Goal: Task Accomplishment & Management: Manage account settings

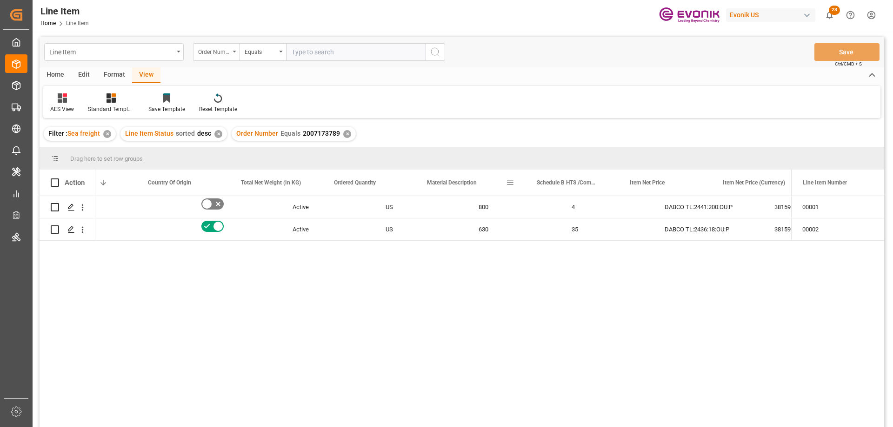
scroll to position [0, 238]
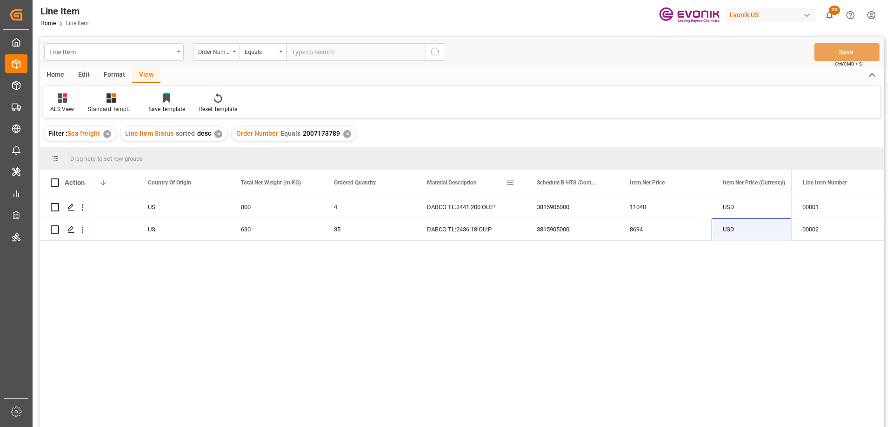
click at [311, 48] on input "text" at bounding box center [355, 52] width 139 height 18
paste input "0046470480"
type input "0046470480"
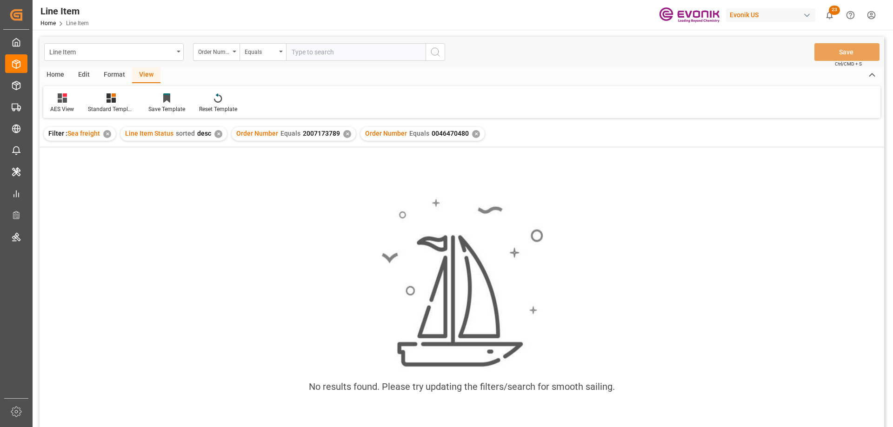
click at [346, 135] on div "✕" at bounding box center [347, 134] width 8 height 8
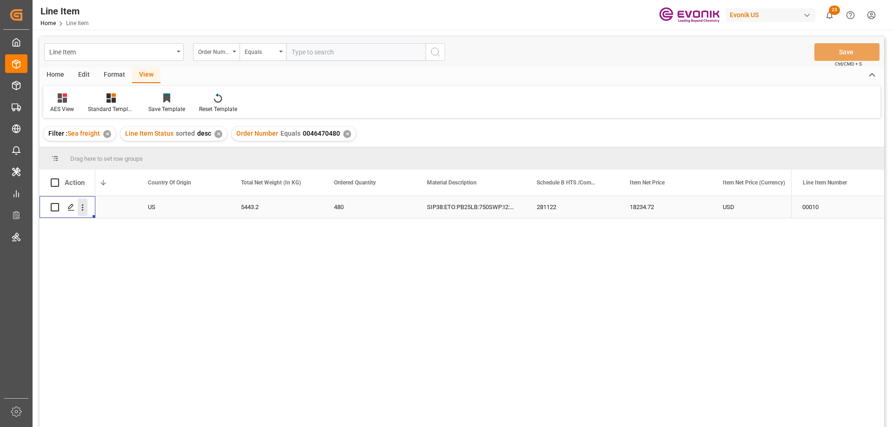
click at [86, 206] on icon "open menu" at bounding box center [83, 208] width 10 height 10
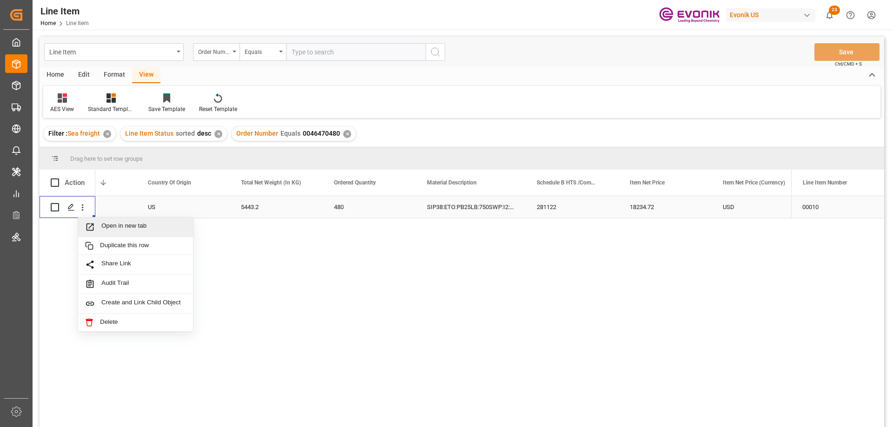
click at [107, 220] on div "Open in new tab" at bounding box center [135, 228] width 115 height 20
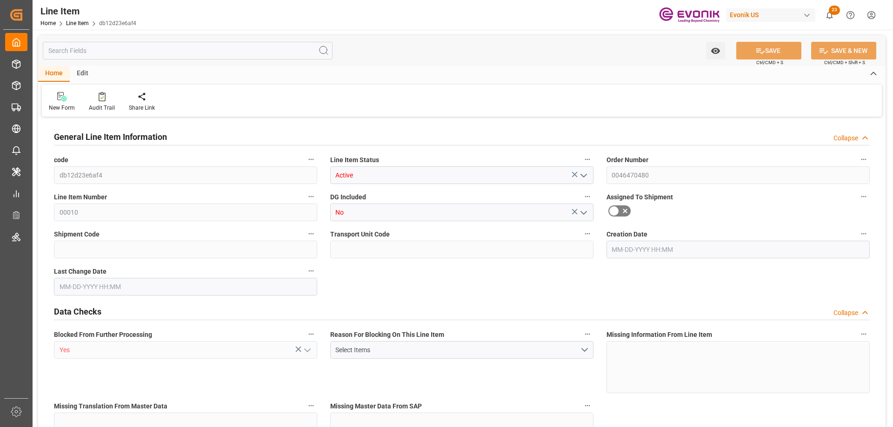
type input "16"
type input "5624.64"
type input "5443.2"
type input "24.4382"
type input "480"
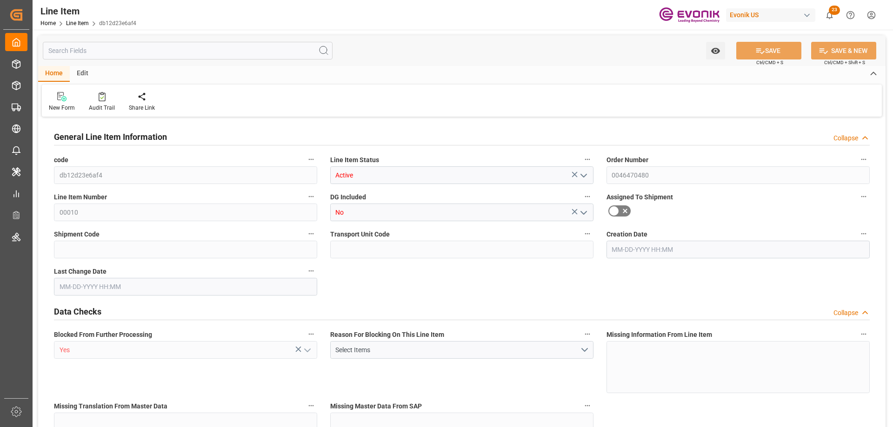
type input "18234.72"
type input "480"
type input "5624.64"
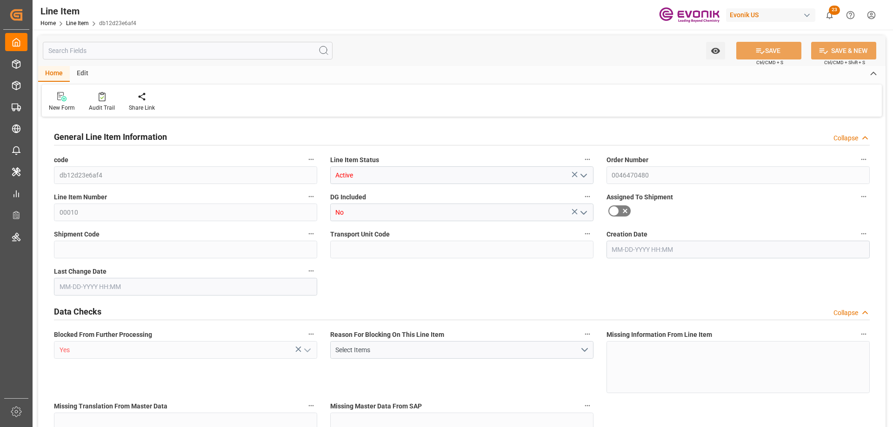
type input "5879.04"
type input "5443.2"
type input "24.4382"
type input "24438.24"
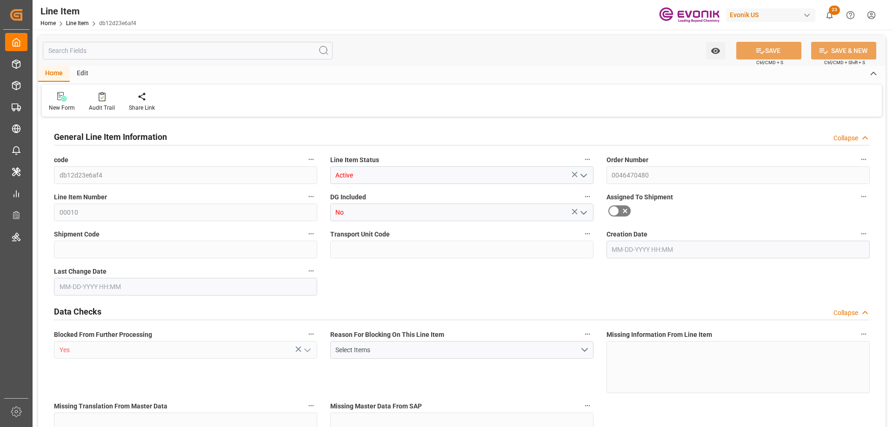
type input "0"
type input "09-02-2025 17:55"
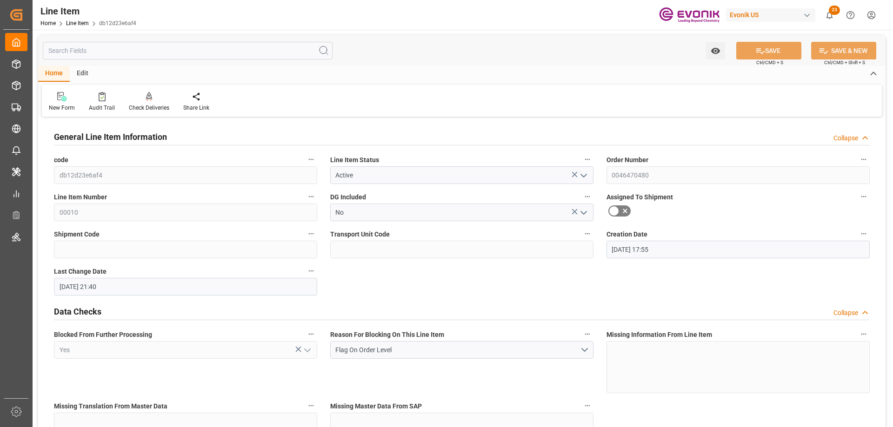
type input "09-09-2025 21:40"
type input "11-17-2025"
type input "09-24-2025"
type input "09-17-2025"
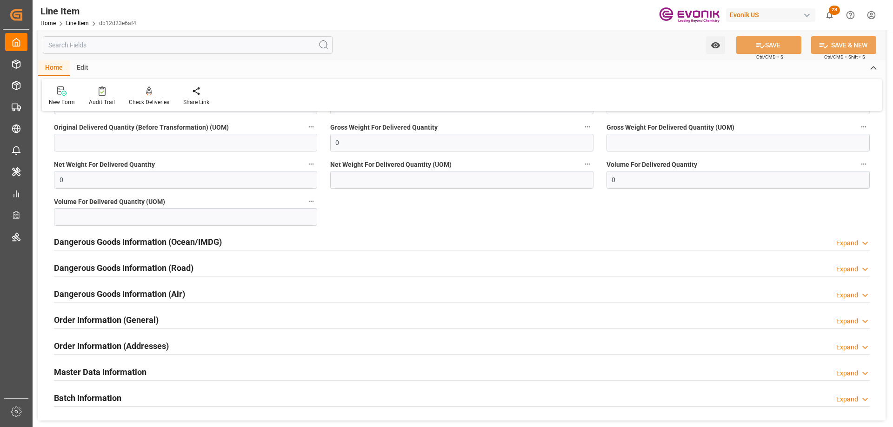
scroll to position [697, 0]
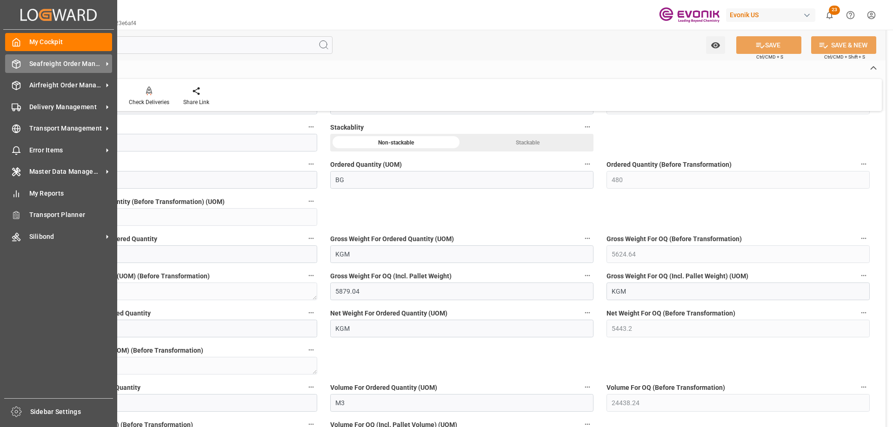
click at [61, 61] on span "Seafreight Order Management" at bounding box center [65, 64] width 73 height 10
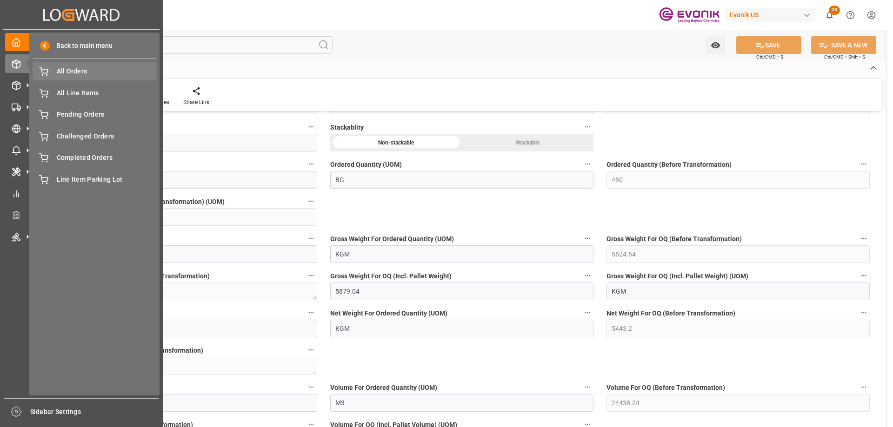
click at [88, 69] on span "All Orders" at bounding box center [107, 71] width 100 height 10
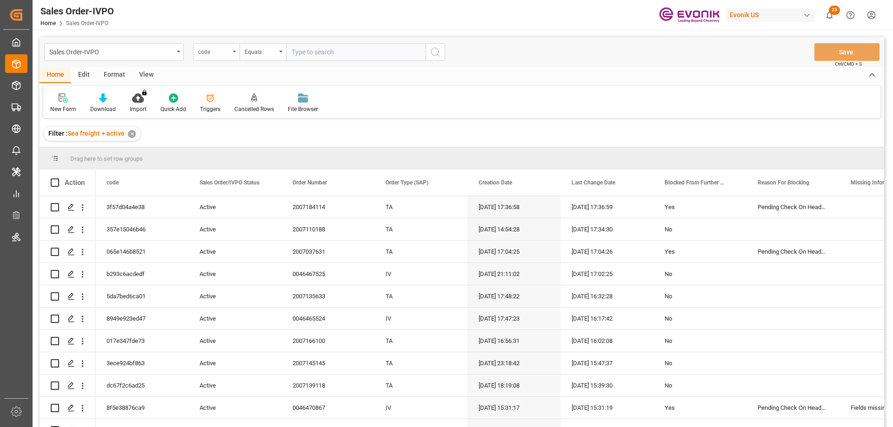
click at [228, 46] on div "code" at bounding box center [214, 51] width 32 height 11
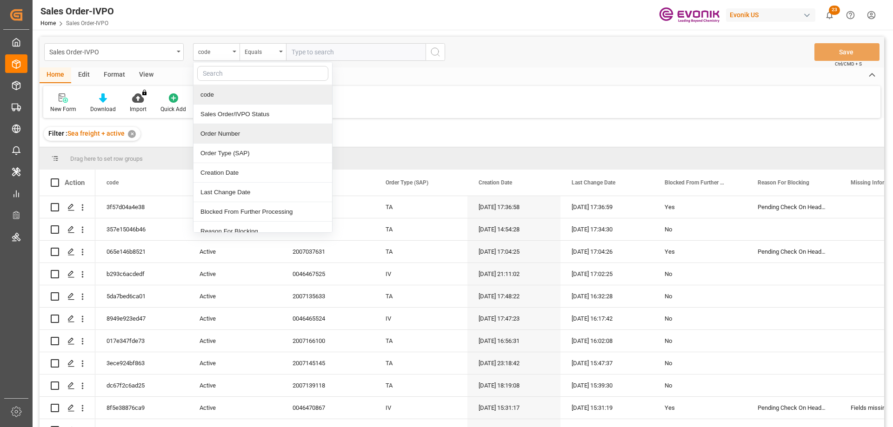
click at [221, 135] on div "Order Number" at bounding box center [262, 134] width 139 height 20
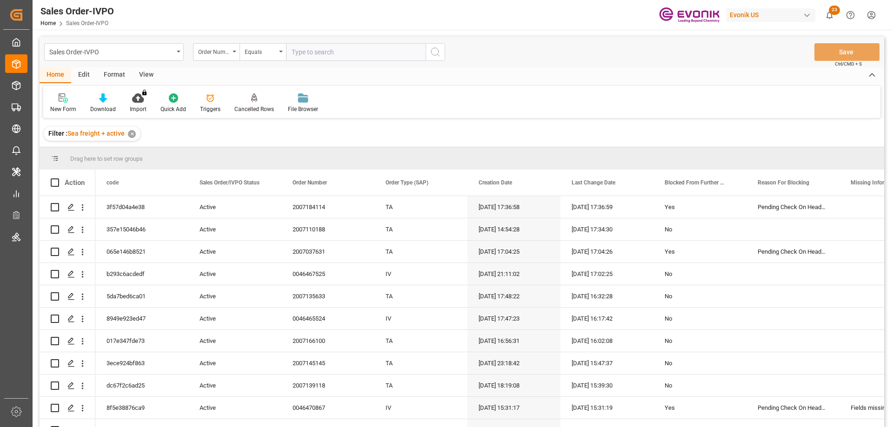
click at [318, 55] on input "text" at bounding box center [355, 52] width 139 height 18
paste input "0046470480"
type input "0046470480"
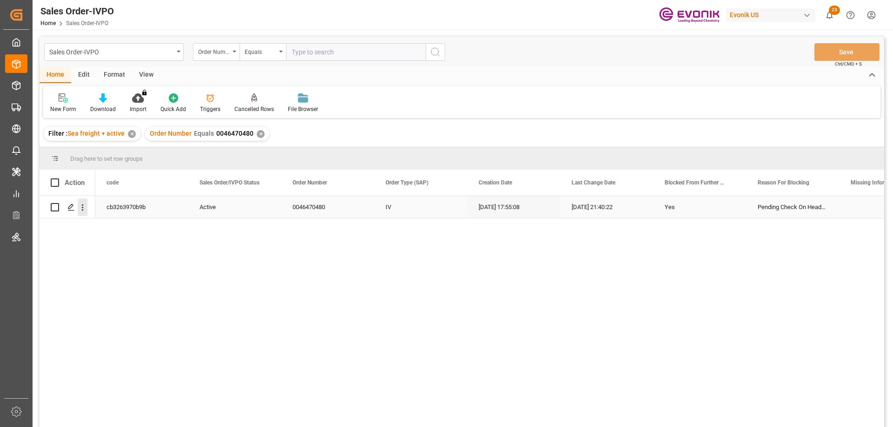
click at [82, 209] on icon "open menu" at bounding box center [83, 208] width 10 height 10
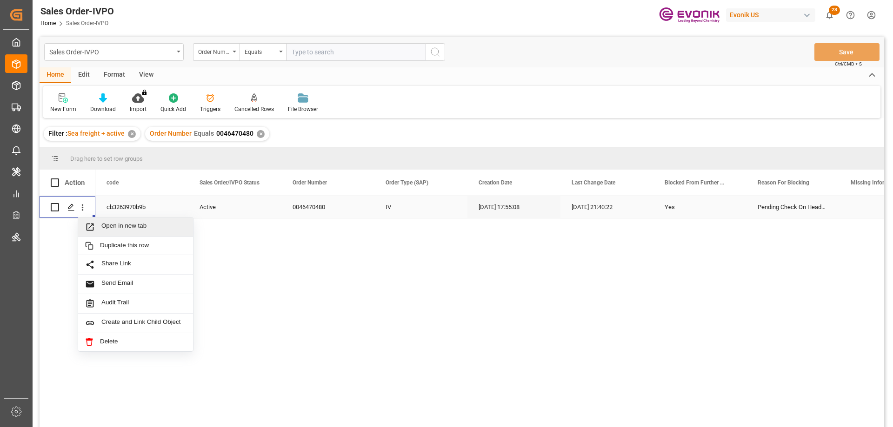
click at [118, 223] on span "Open in new tab" at bounding box center [143, 227] width 85 height 10
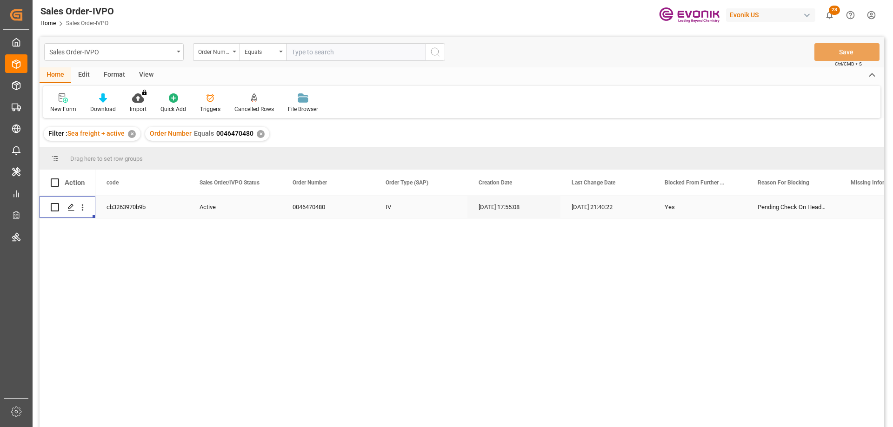
click at [370, 49] on input "text" at bounding box center [355, 52] width 139 height 18
paste input "2007139118"
type input "2007139118"
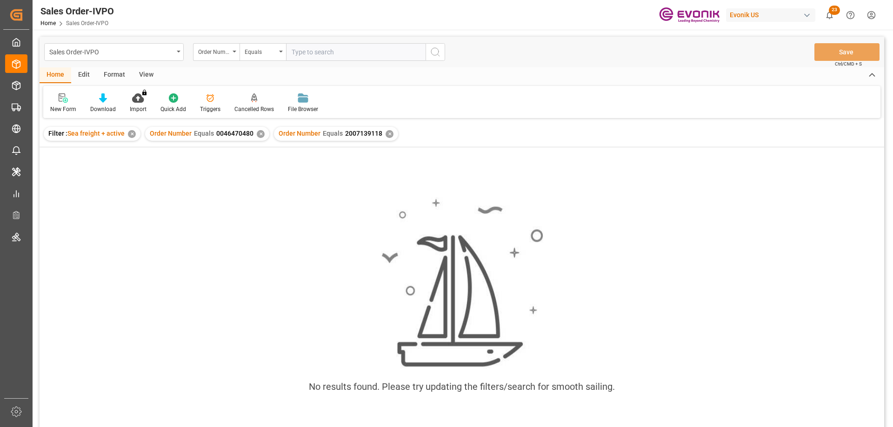
click at [260, 133] on div "✕" at bounding box center [261, 134] width 8 height 8
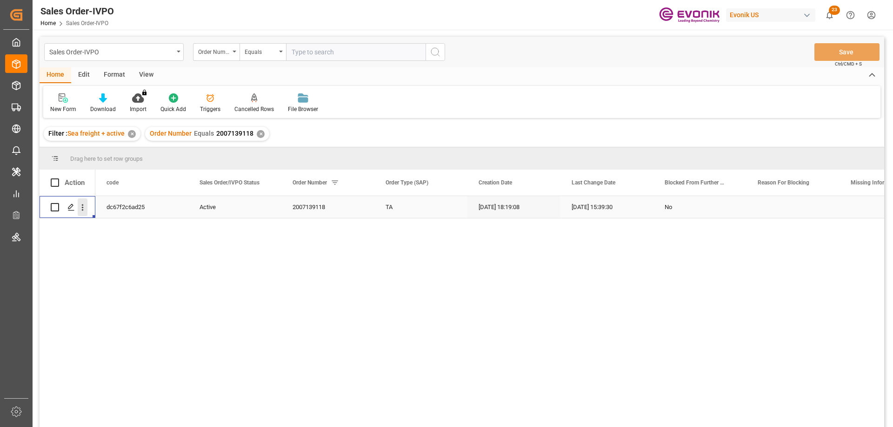
click at [85, 209] on icon "open menu" at bounding box center [83, 208] width 10 height 10
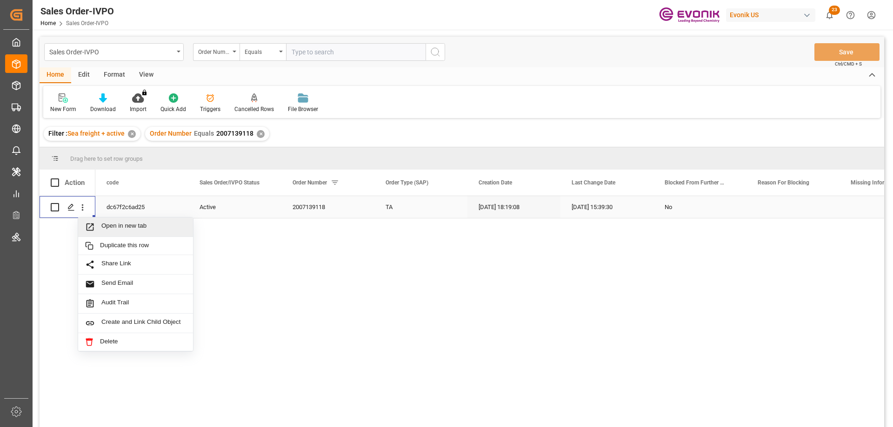
click at [120, 223] on span "Open in new tab" at bounding box center [143, 227] width 85 height 10
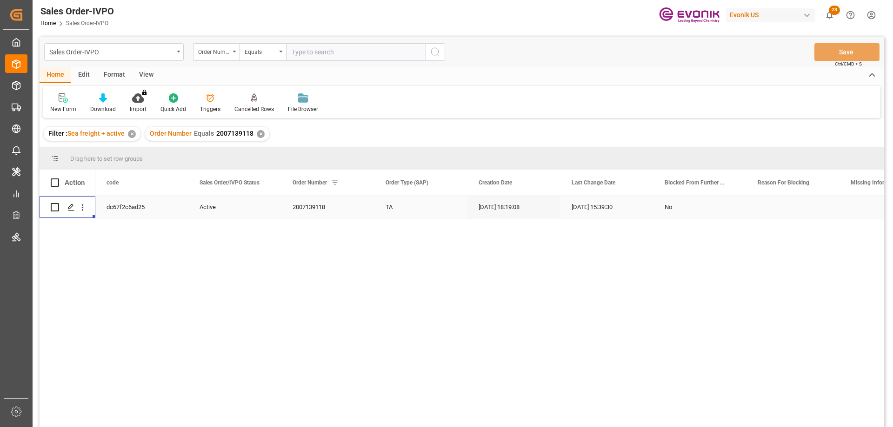
click at [298, 51] on input "text" at bounding box center [355, 52] width 139 height 18
paste input "0046469888"
type input "0046469888"
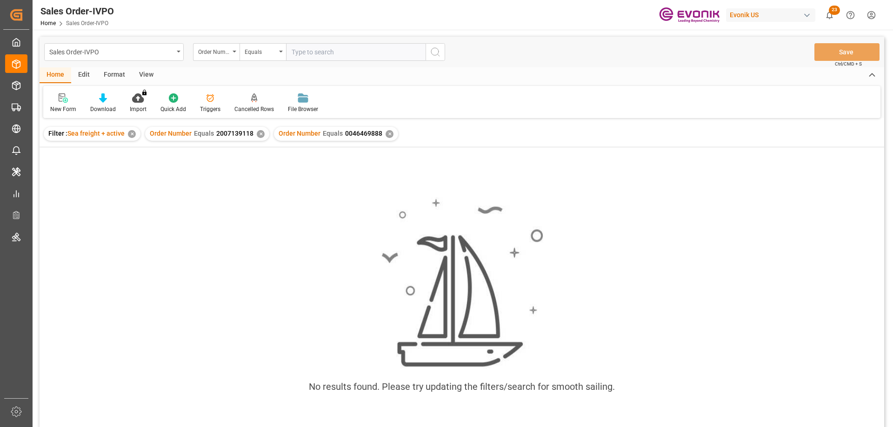
click at [257, 133] on div "✕" at bounding box center [261, 134] width 8 height 8
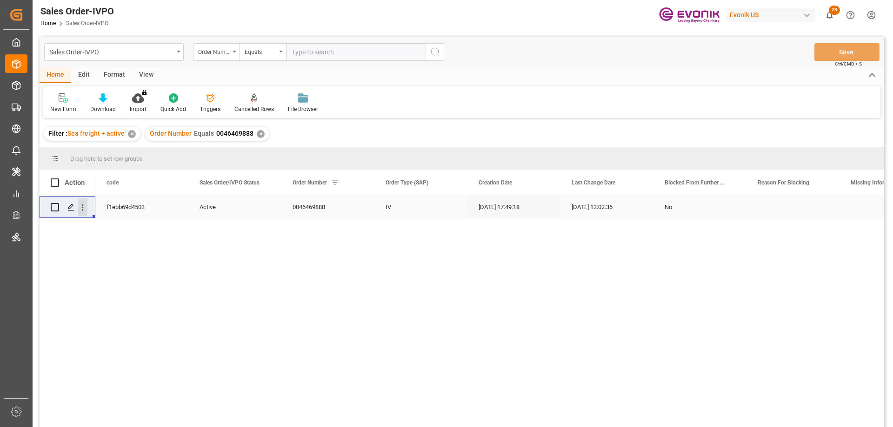
click at [82, 203] on icon "open menu" at bounding box center [83, 208] width 10 height 10
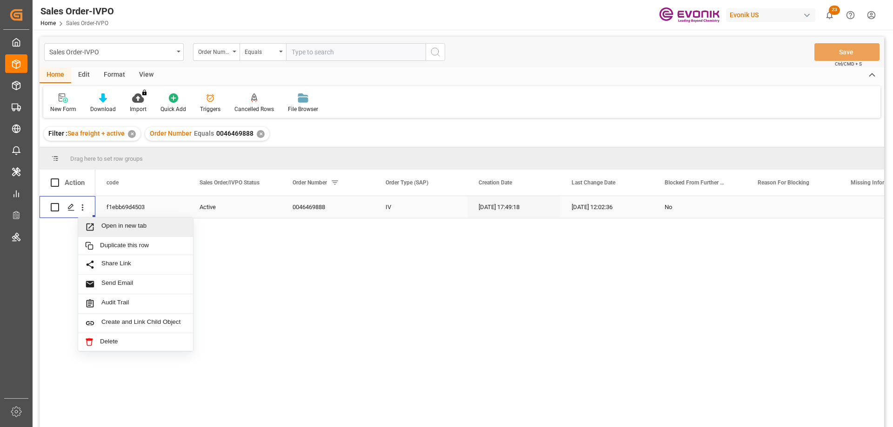
click at [126, 227] on span "Open in new tab" at bounding box center [143, 227] width 85 height 10
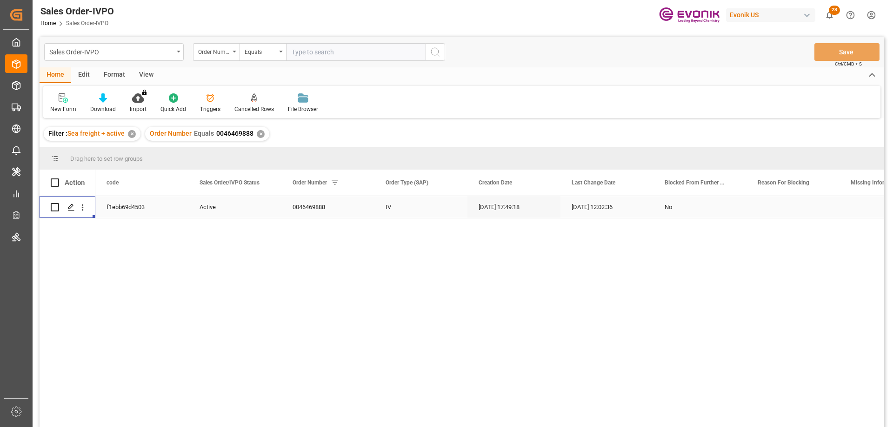
click at [337, 56] on input "text" at bounding box center [355, 52] width 139 height 18
paste input "46473295"
type input "0046473295"
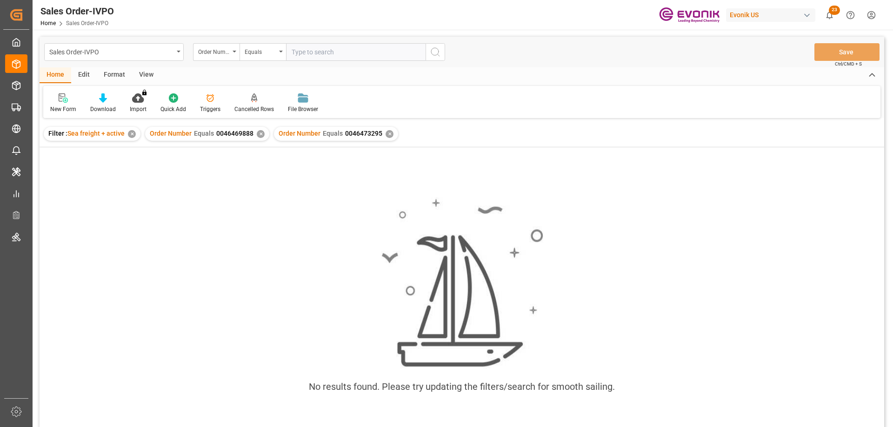
click at [259, 135] on div "✕" at bounding box center [261, 134] width 8 height 8
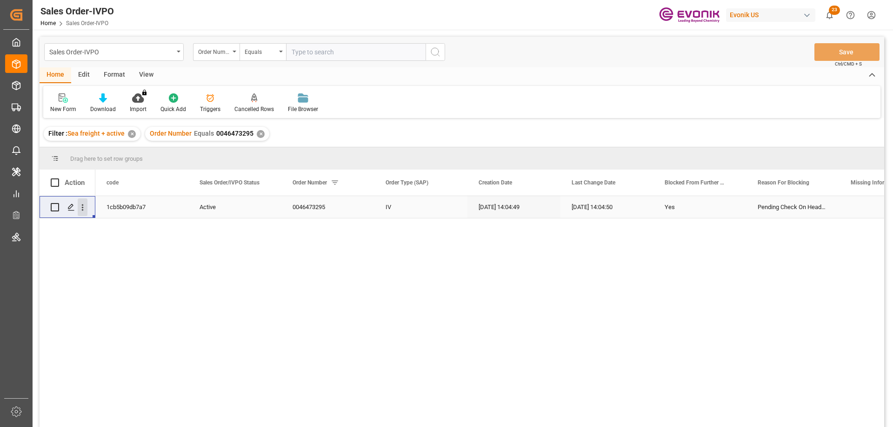
click at [81, 210] on icon "open menu" at bounding box center [83, 208] width 10 height 10
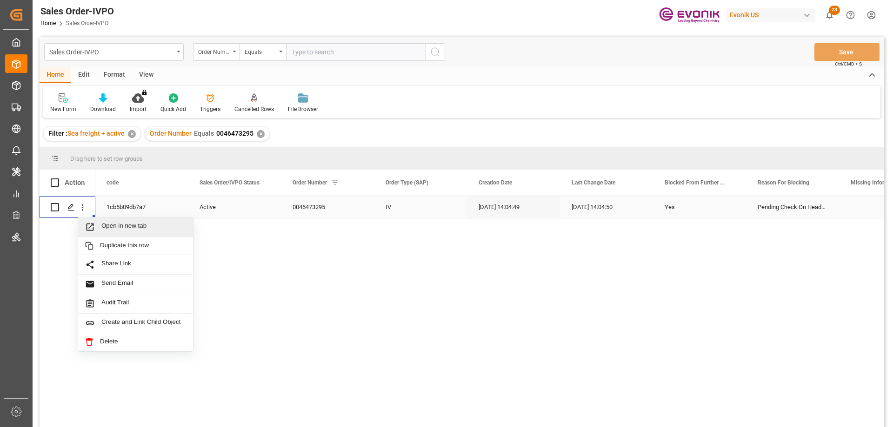
click at [115, 229] on span "Open in new tab" at bounding box center [143, 227] width 85 height 10
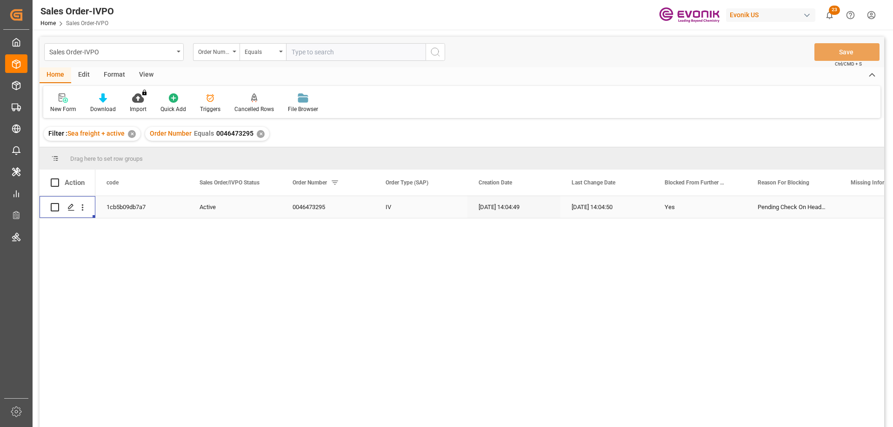
click at [357, 56] on input "text" at bounding box center [355, 52] width 139 height 18
paste input "46473296"
type input "0046473296"
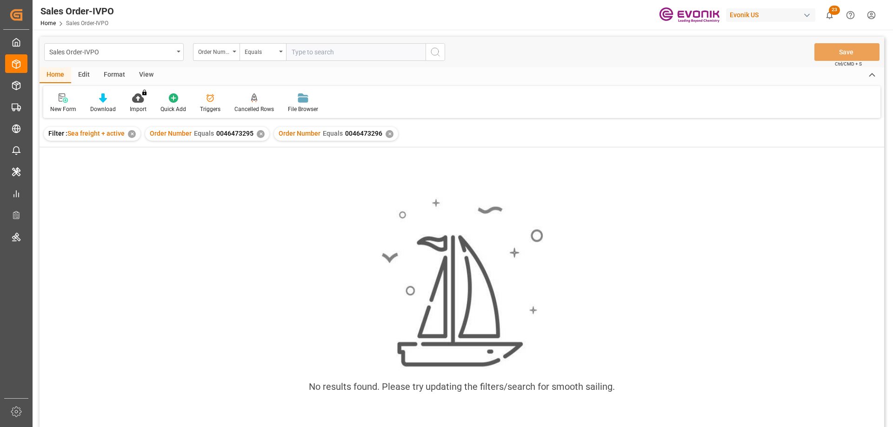
click at [258, 131] on div "✕" at bounding box center [261, 134] width 8 height 8
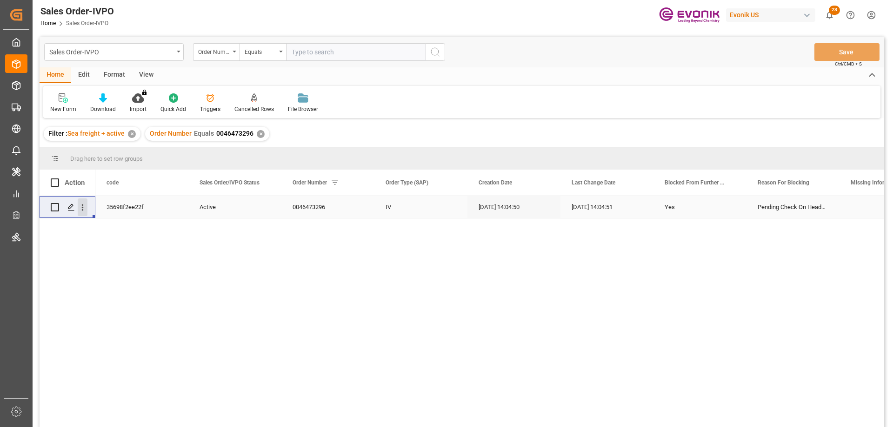
click at [84, 207] on icon "open menu" at bounding box center [83, 208] width 10 height 10
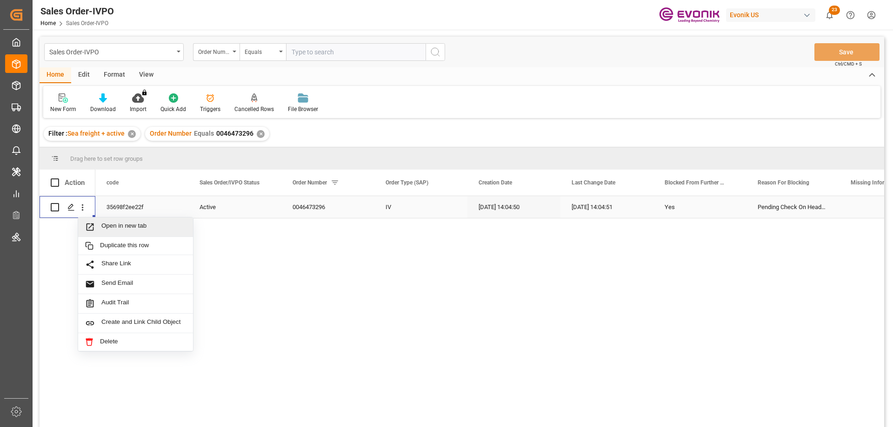
click at [116, 225] on span "Open in new tab" at bounding box center [143, 227] width 85 height 10
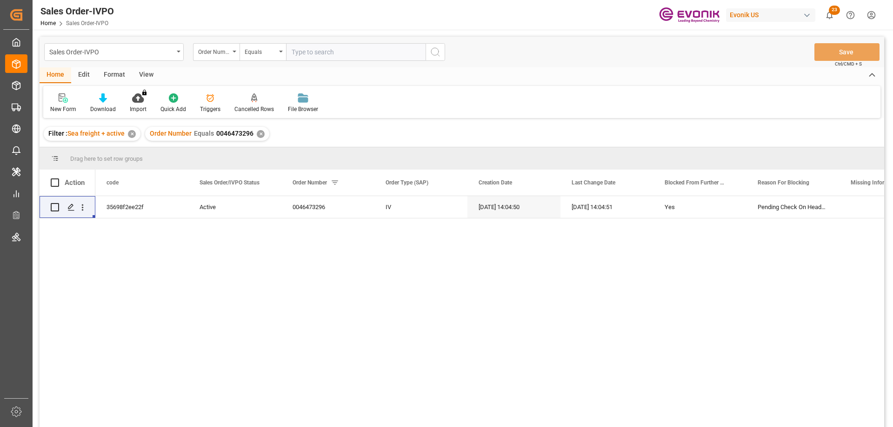
click at [321, 50] on input "text" at bounding box center [355, 52] width 139 height 18
paste input "46473297"
type input "0046473297"
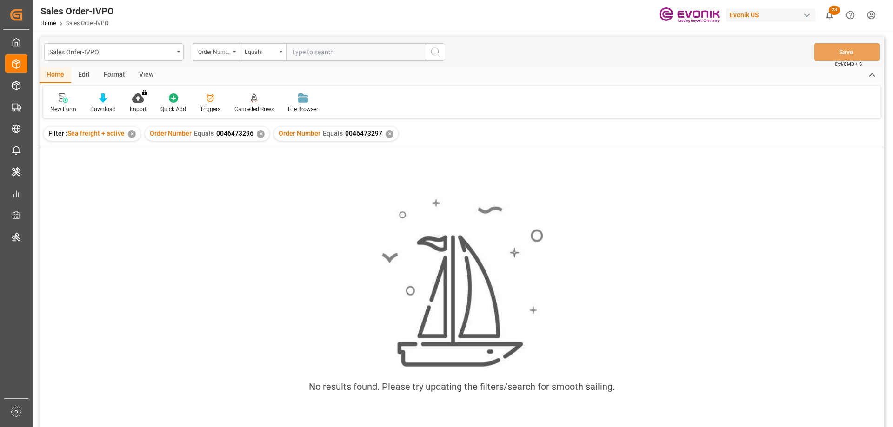
click at [259, 136] on div "✕" at bounding box center [261, 134] width 8 height 8
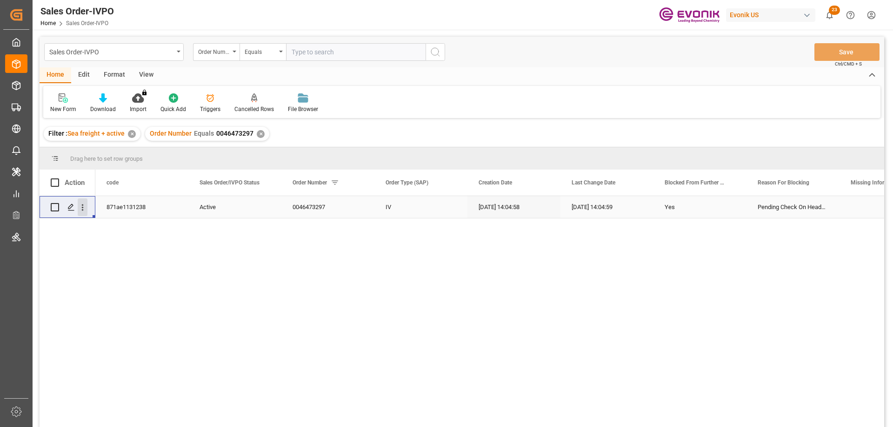
click at [84, 209] on icon "open menu" at bounding box center [83, 208] width 10 height 10
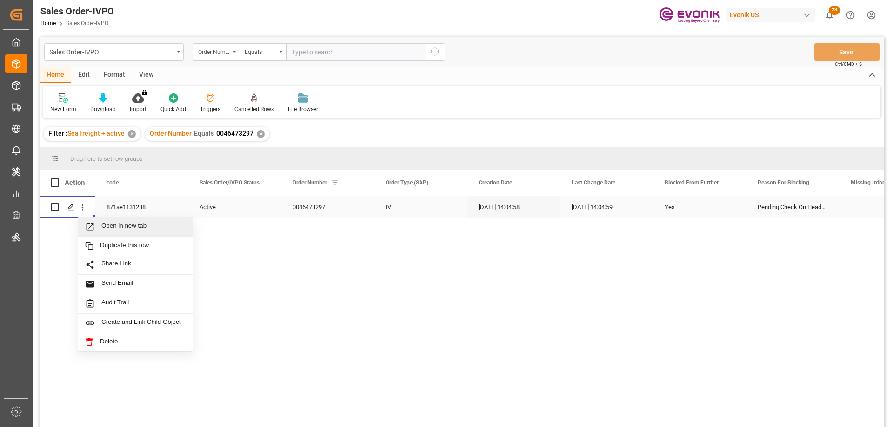
click at [116, 223] on span "Open in new tab" at bounding box center [143, 227] width 85 height 10
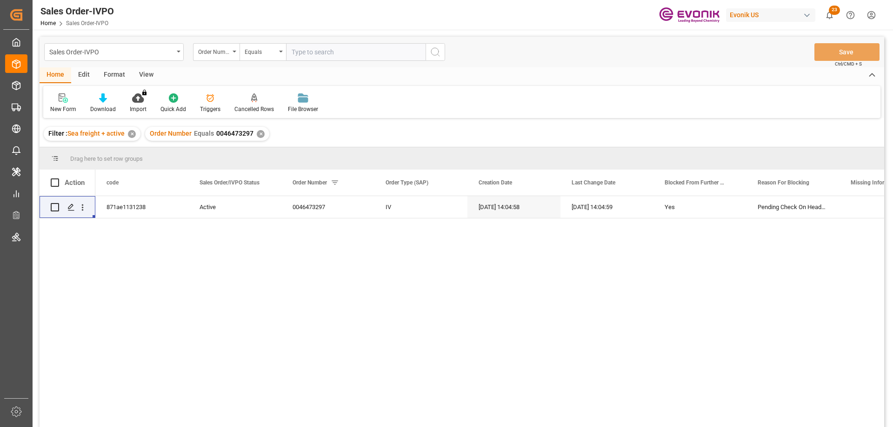
click at [374, 56] on input "text" at bounding box center [355, 52] width 139 height 18
paste input "46473298"
type input "0046473298"
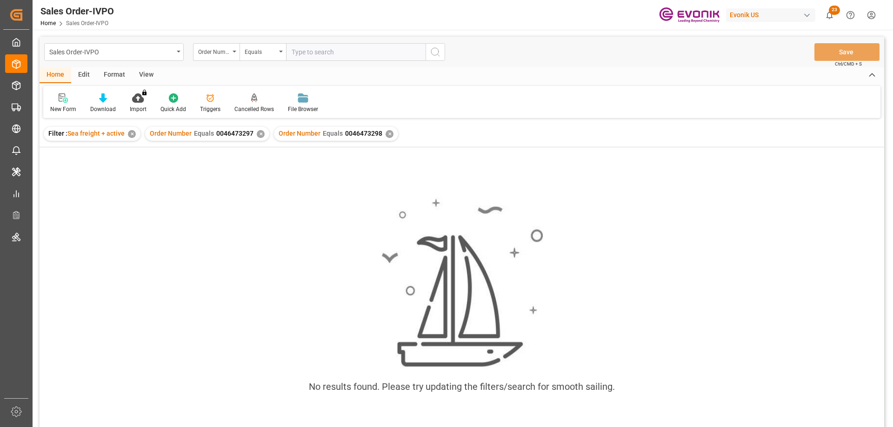
click at [258, 134] on div "✕" at bounding box center [261, 134] width 8 height 8
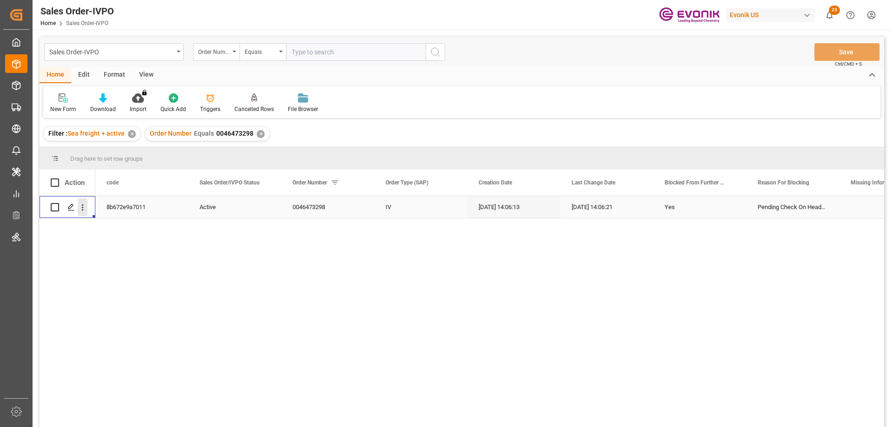
click at [86, 206] on icon "open menu" at bounding box center [83, 208] width 10 height 10
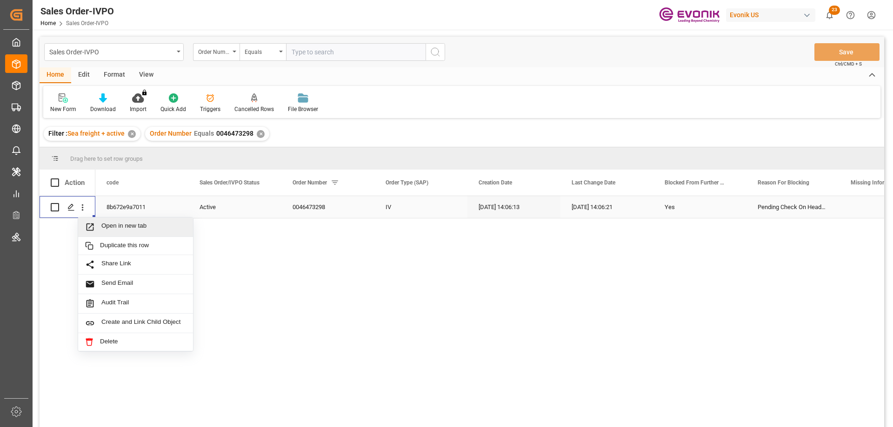
click at [126, 229] on span "Open in new tab" at bounding box center [143, 227] width 85 height 10
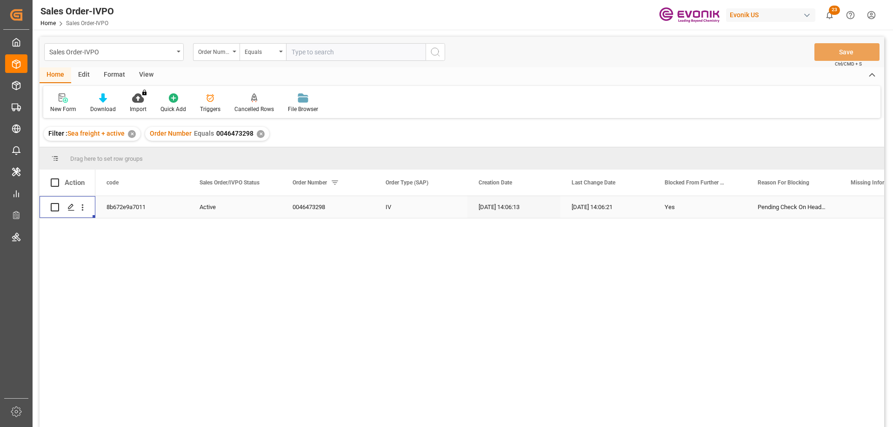
click at [386, 52] on input "text" at bounding box center [355, 52] width 139 height 18
paste input "46473299"
type input "0046473299"
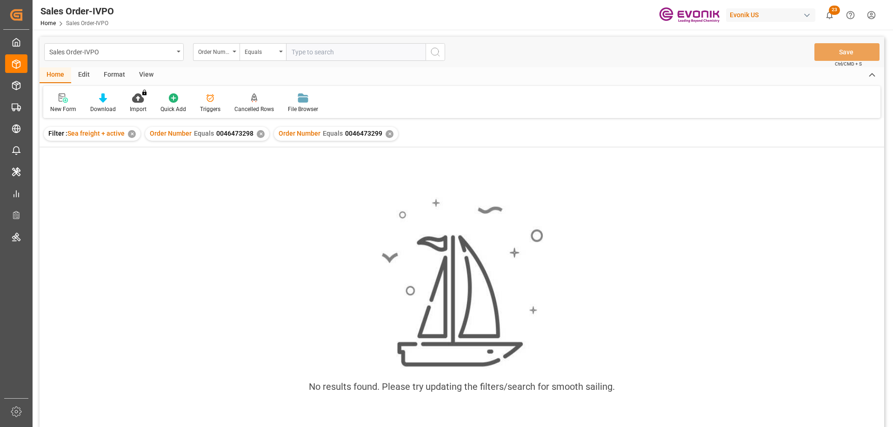
click at [258, 134] on div "✕" at bounding box center [261, 134] width 8 height 8
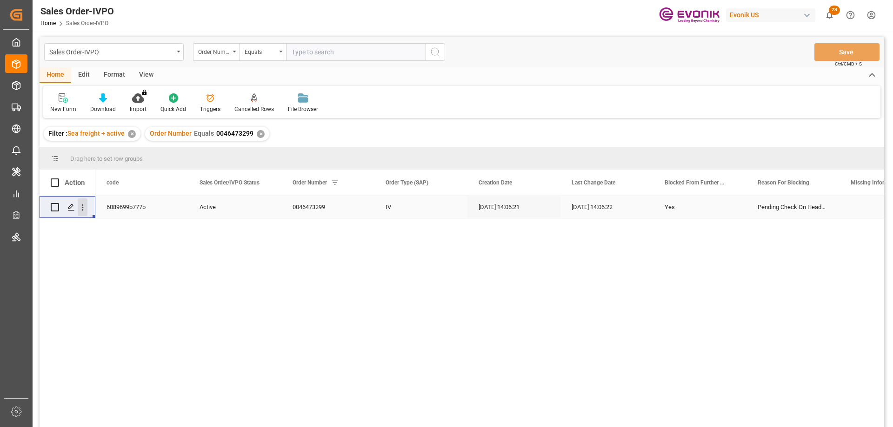
click at [83, 205] on icon "open menu" at bounding box center [83, 208] width 2 height 7
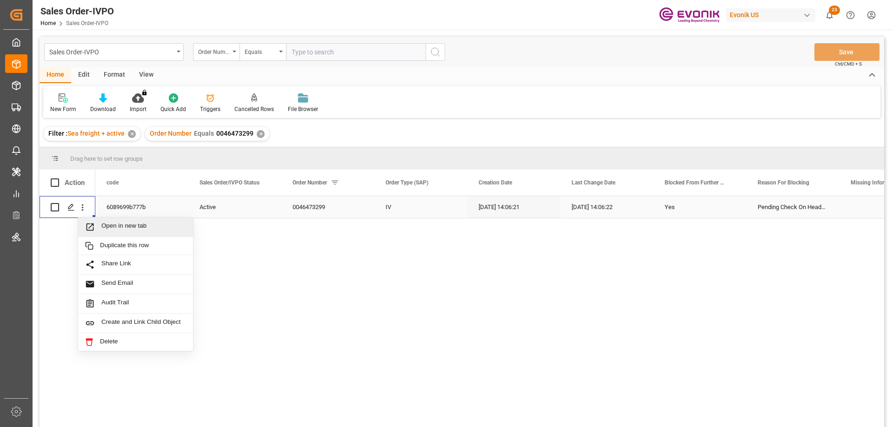
click at [123, 225] on span "Open in new tab" at bounding box center [143, 227] width 85 height 10
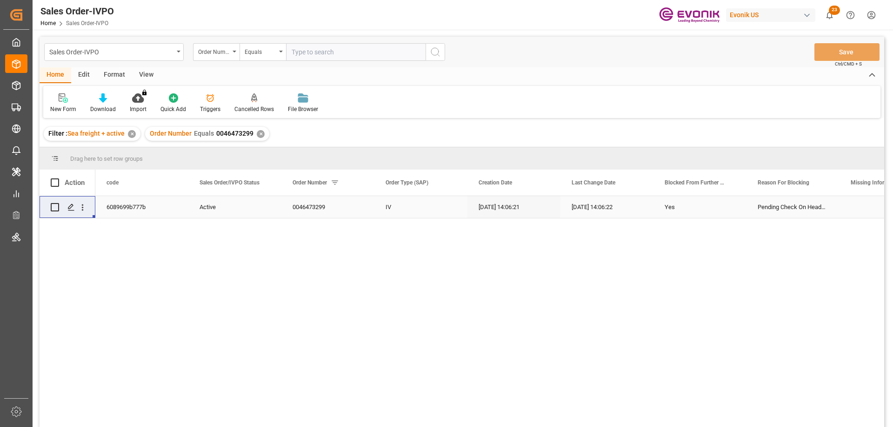
click at [345, 48] on input "text" at bounding box center [355, 52] width 139 height 18
paste input "2007166100"
type input "2007166100"
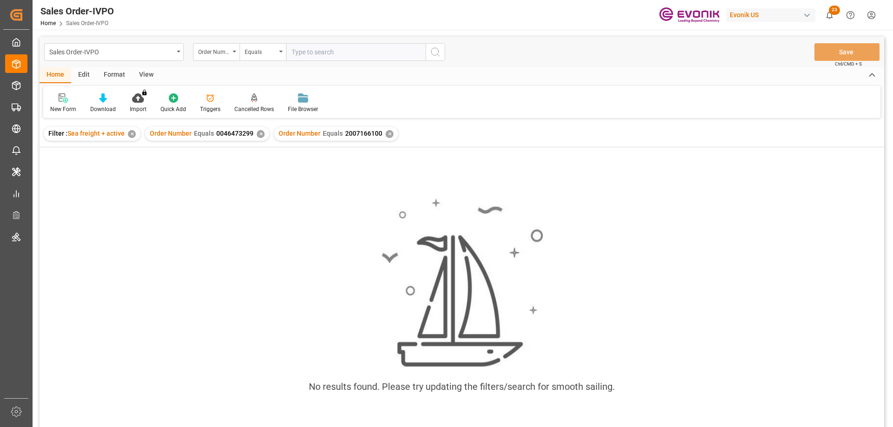
click at [259, 135] on div "✕" at bounding box center [261, 134] width 8 height 8
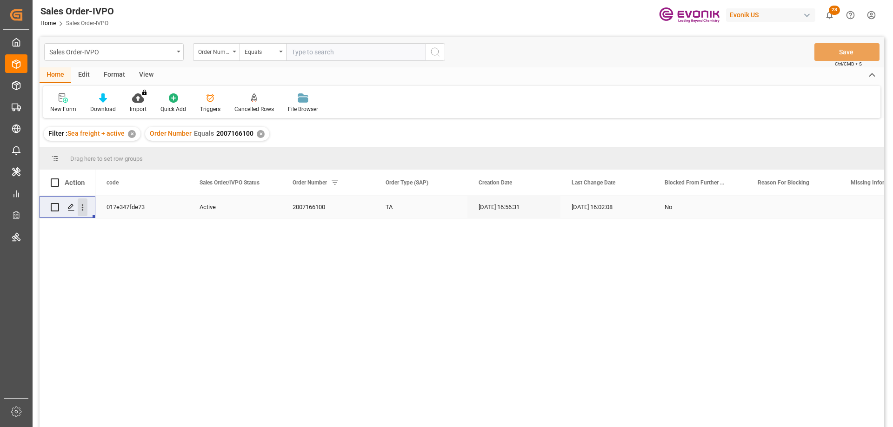
click at [83, 205] on icon "open menu" at bounding box center [83, 208] width 2 height 7
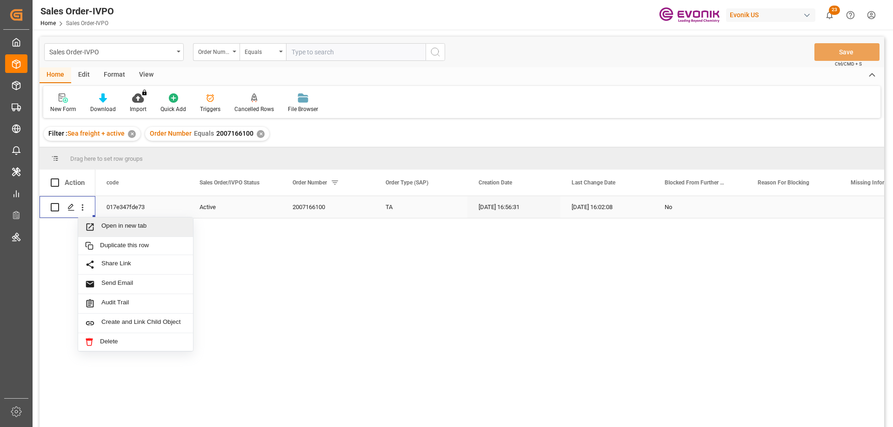
click at [114, 225] on span "Open in new tab" at bounding box center [143, 227] width 85 height 10
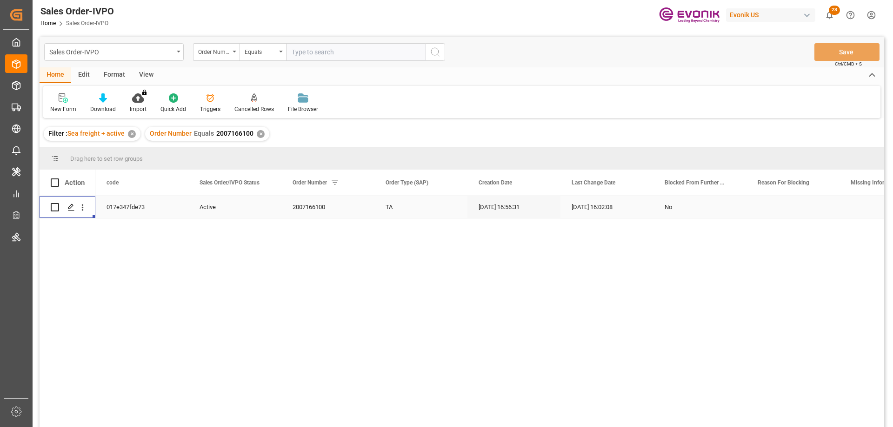
click at [307, 60] on input "text" at bounding box center [355, 52] width 139 height 18
paste input "0046471070"
type input "0046471070"
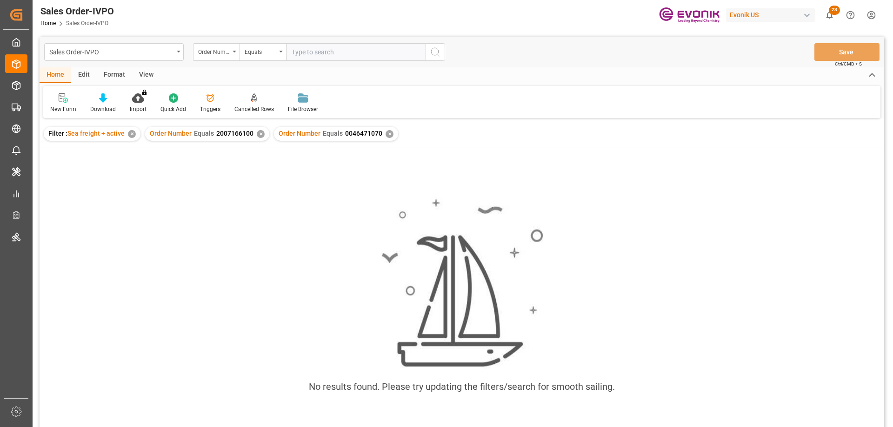
click at [262, 133] on div "✕" at bounding box center [261, 134] width 8 height 8
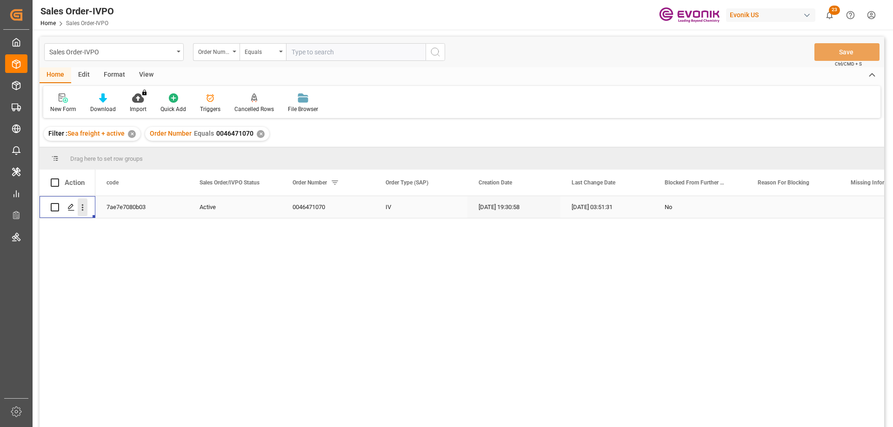
click at [82, 209] on icon "open menu" at bounding box center [83, 208] width 10 height 10
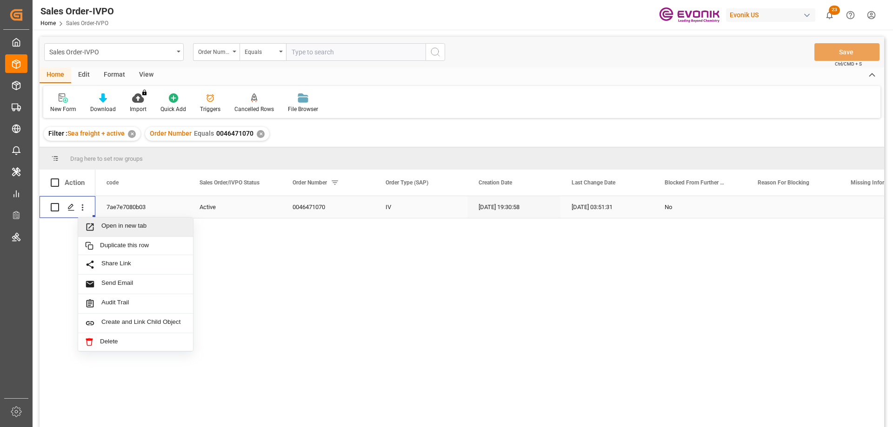
click at [109, 226] on span "Open in new tab" at bounding box center [143, 227] width 85 height 10
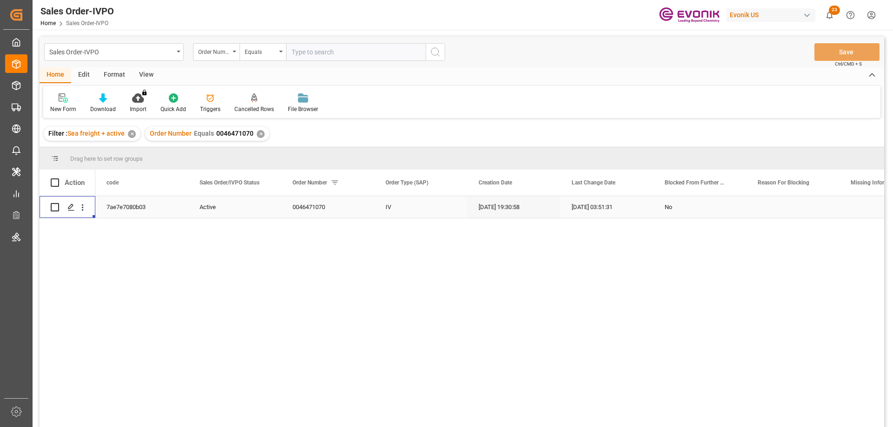
click at [335, 61] on div "Sales Order-IVPO Order Number Equals Save Ctrl/CMD + S" at bounding box center [462, 52] width 844 height 31
click at [334, 56] on input "text" at bounding box center [355, 52] width 139 height 18
paste input "46465884"
type input "0046465884"
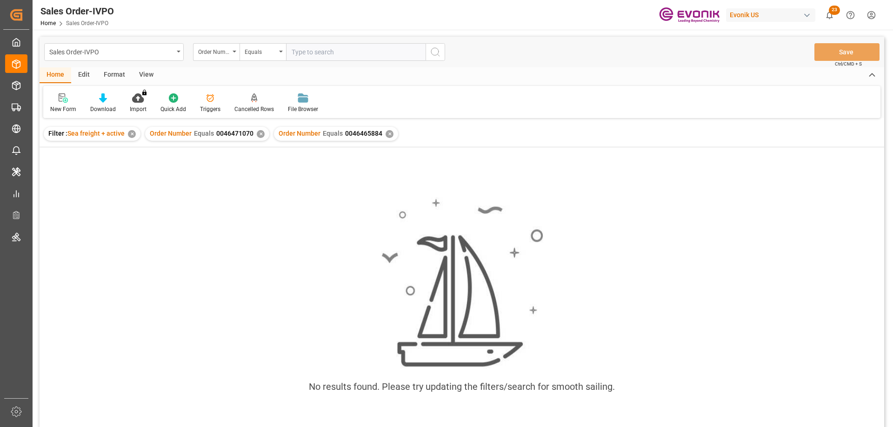
click at [258, 133] on div "✕" at bounding box center [261, 134] width 8 height 8
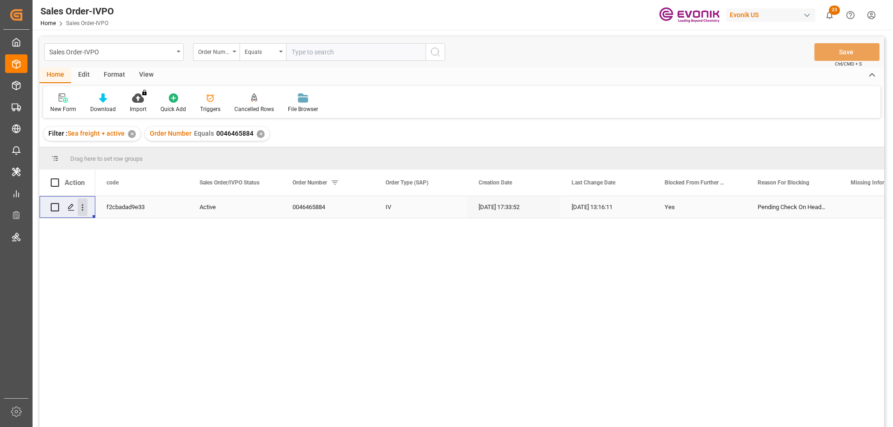
click at [80, 203] on icon "open menu" at bounding box center [83, 208] width 10 height 10
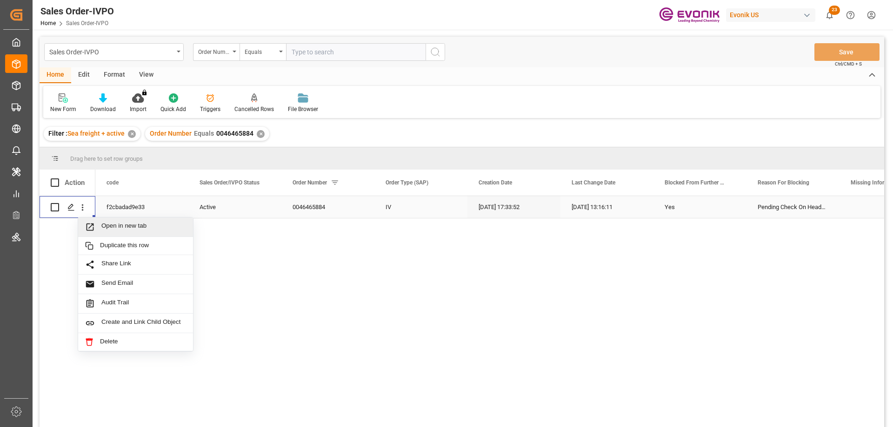
click at [115, 224] on span "Open in new tab" at bounding box center [143, 227] width 85 height 10
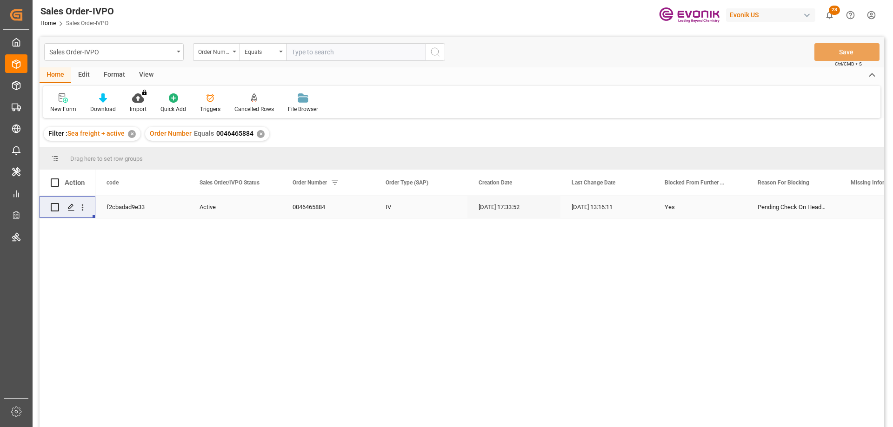
click at [337, 53] on input "text" at bounding box center [355, 52] width 139 height 18
paste input "258412901"
type input "258412901"
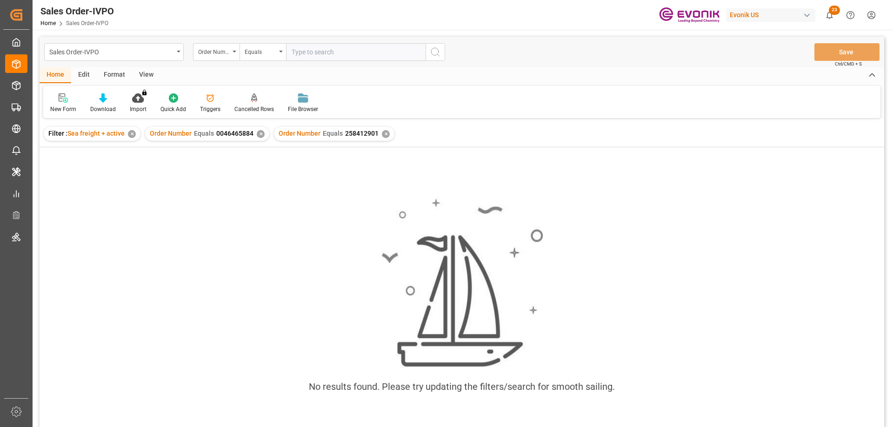
click at [257, 132] on div "✕" at bounding box center [261, 134] width 8 height 8
click at [278, 159] on div "No results found. Please try updating the filters/search for smooth sailing." at bounding box center [462, 299] width 844 height 305
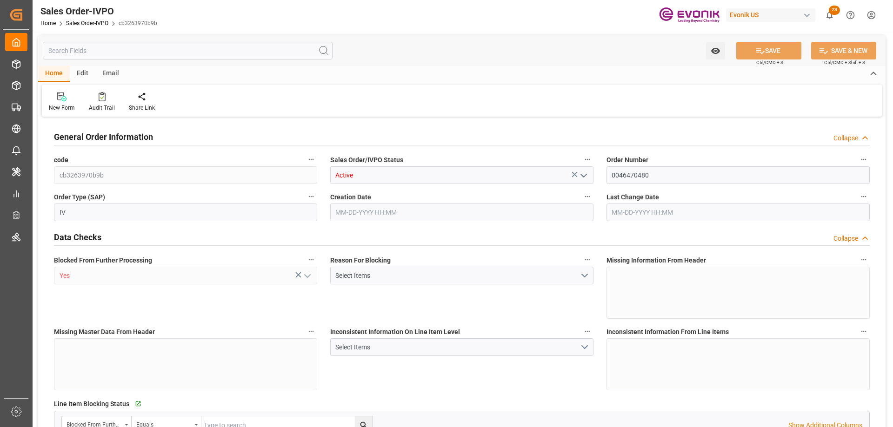
type input "CNHUN"
type input "0"
type input "1"
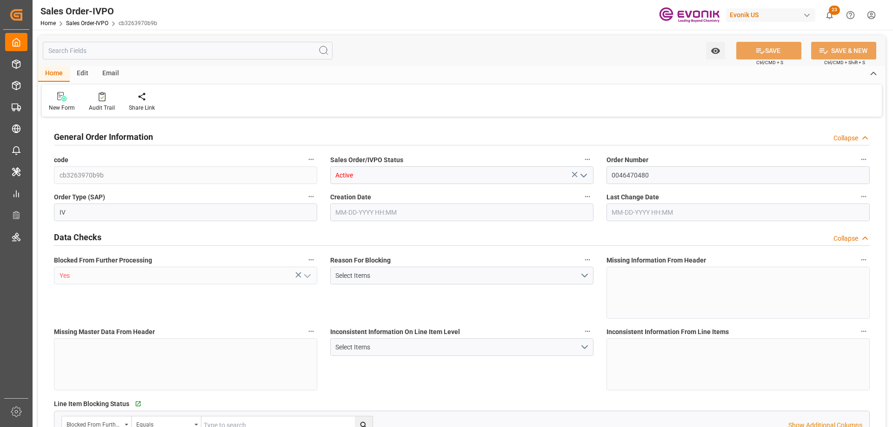
type input "5879.04"
type input "48.8764"
type input "19000"
type input "60"
type input "[DATE] 17:55"
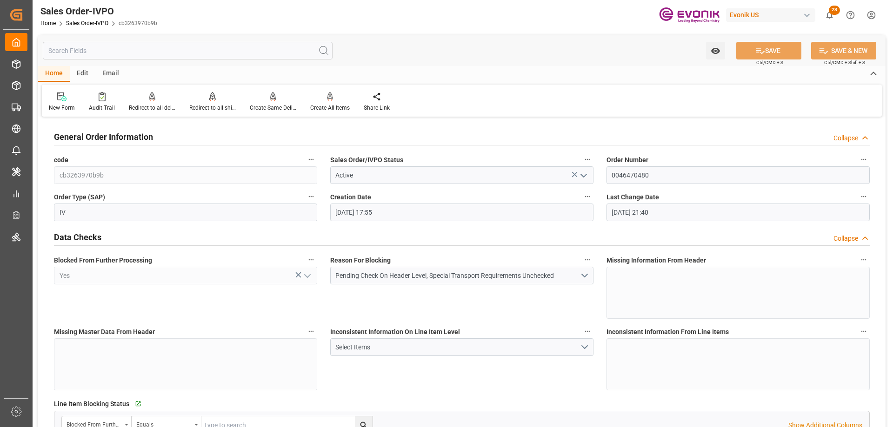
type input "[DATE] 21:40"
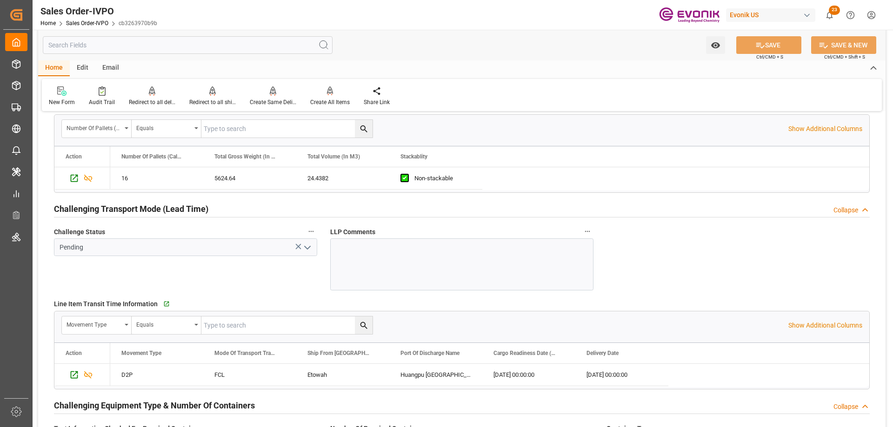
scroll to position [1488, 0]
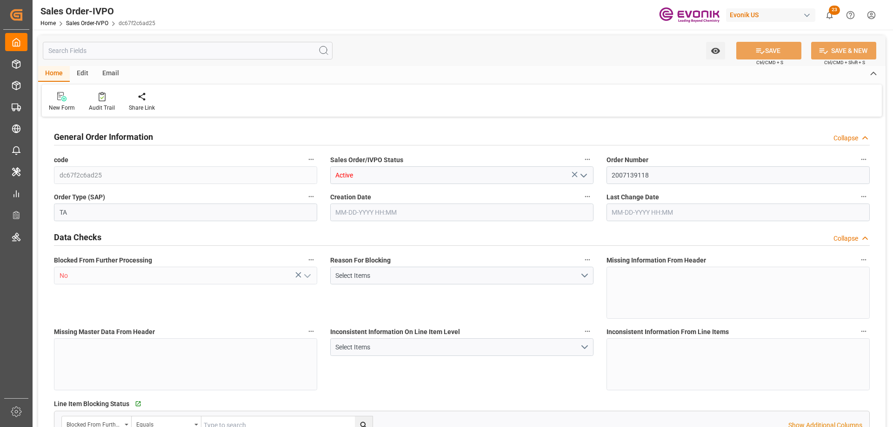
type input "COPUL"
type input "0"
type input "1"
type input "2"
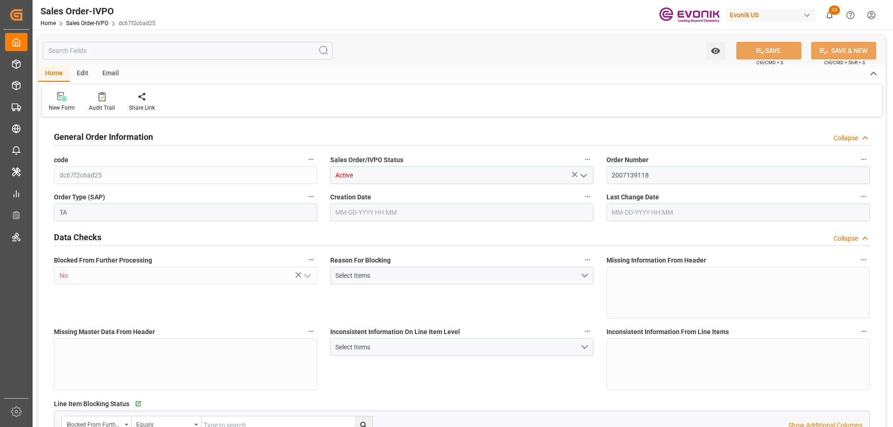
type input "17074"
type input "44.544"
type input "17000"
type input "30"
type input "08-13-2025 18:19"
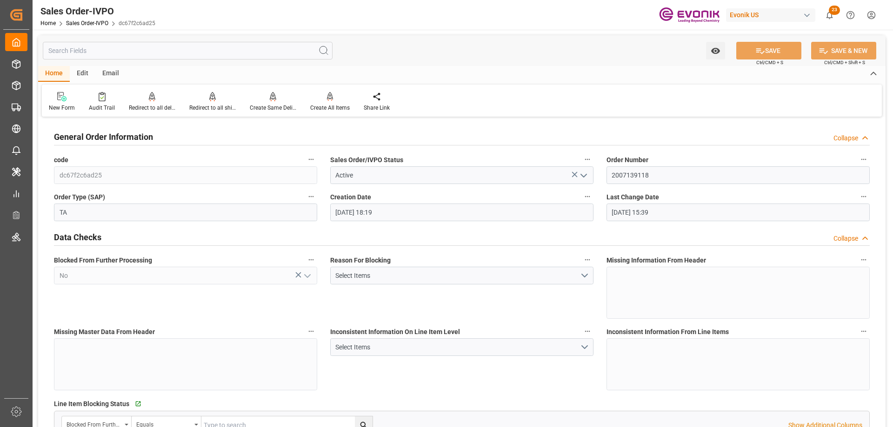
type input "09-15-2025 15:39"
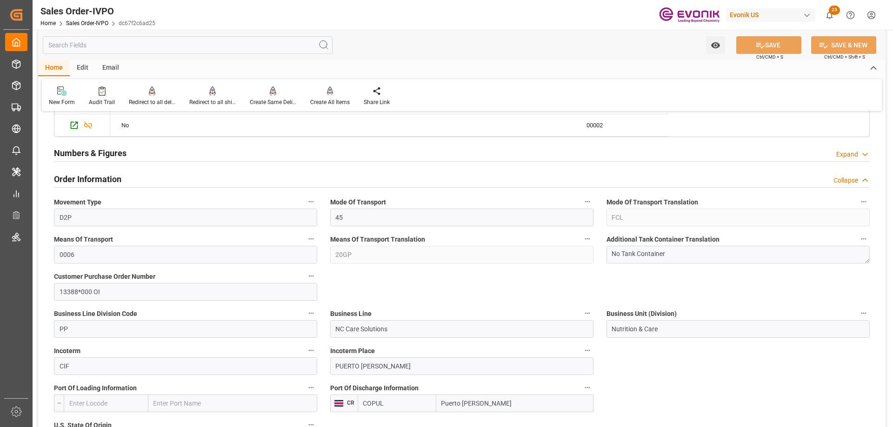
scroll to position [465, 0]
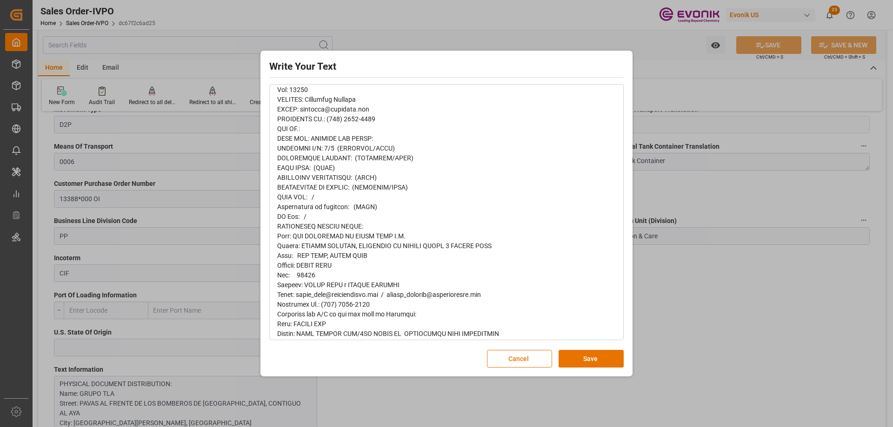
scroll to position [186, 0]
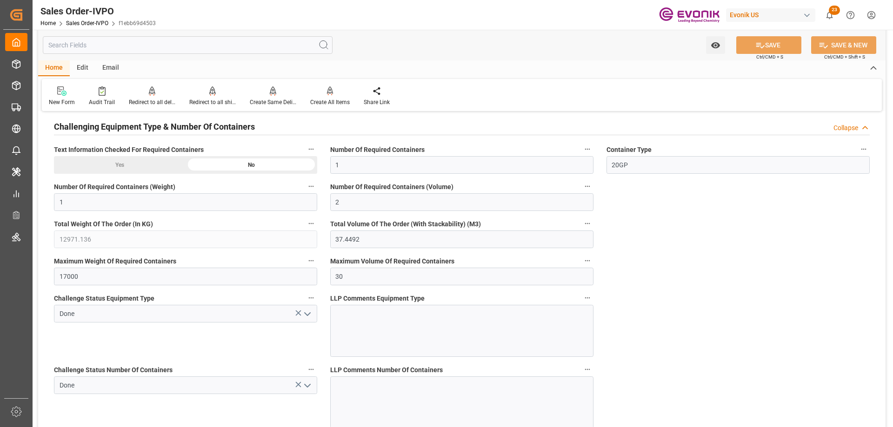
scroll to position [1534, 0]
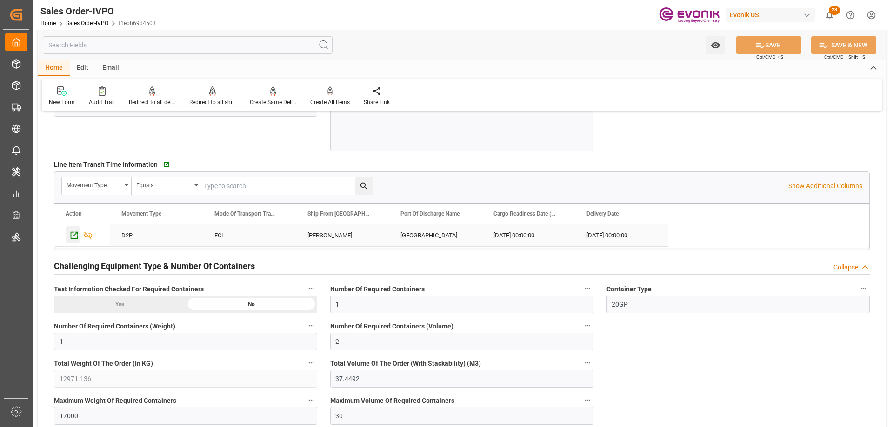
click at [69, 232] on icon "Press SPACE to select this row." at bounding box center [74, 236] width 10 height 10
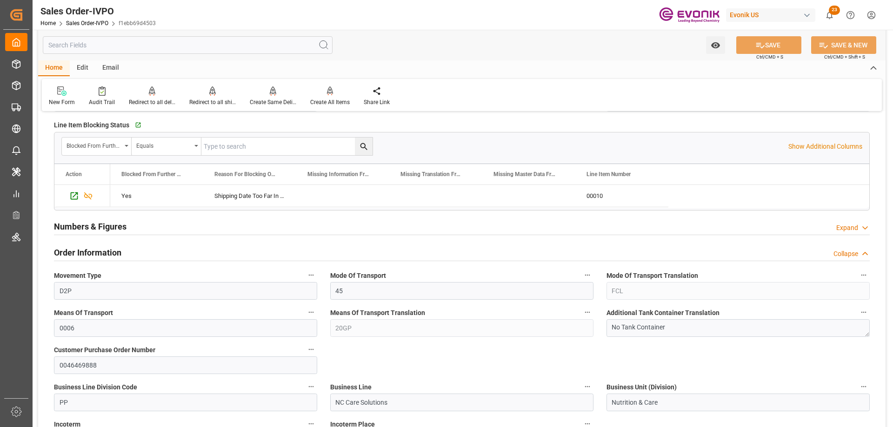
scroll to position [139, 0]
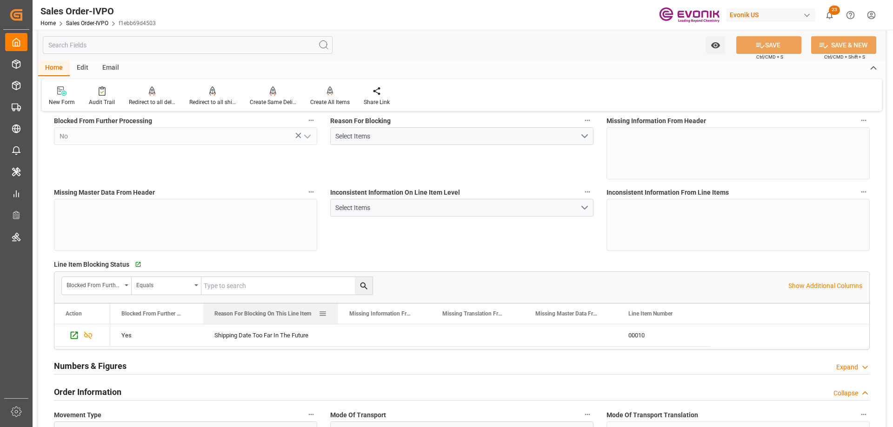
drag, startPoint x: 295, startPoint y: 316, endPoint x: 337, endPoint y: 316, distance: 41.8
click at [337, 316] on div at bounding box center [338, 314] width 4 height 20
click at [203, 99] on div "Redirect to all shipments" at bounding box center [212, 102] width 46 height 8
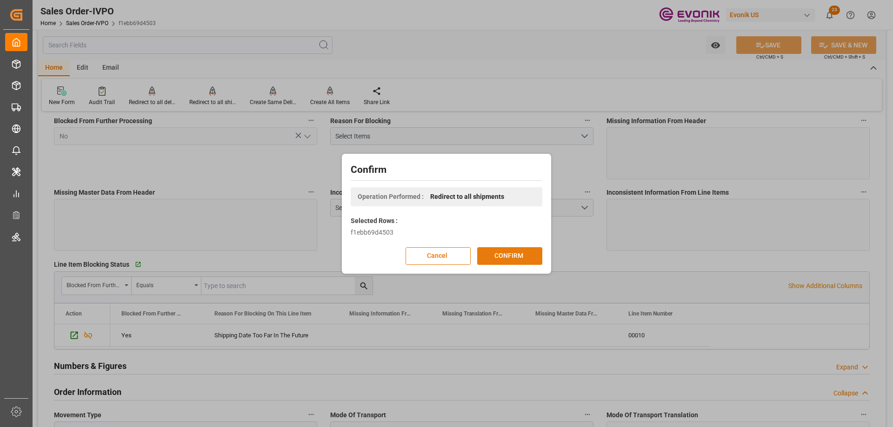
click at [484, 256] on button "CONFIRM" at bounding box center [509, 256] width 65 height 18
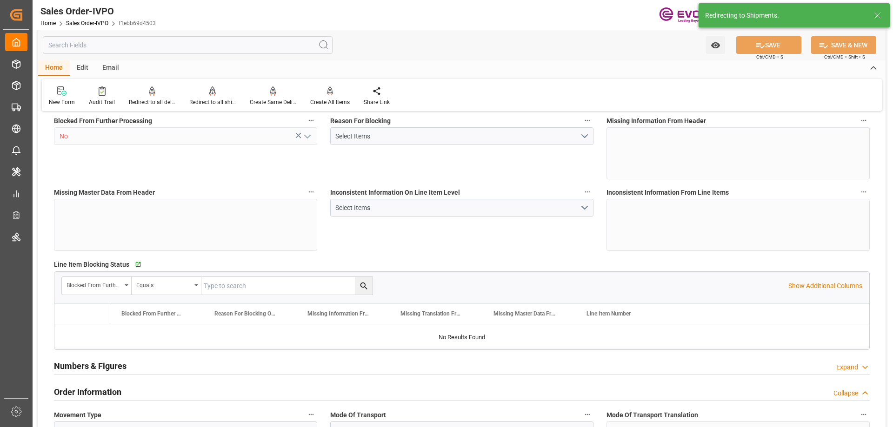
type input "BEANR"
type input "0"
type input "1"
type input "2"
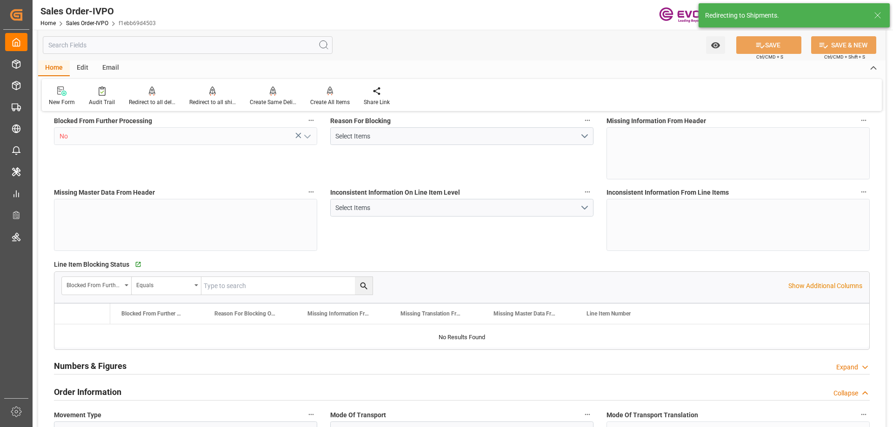
type input "12971.136"
type input "37.4492"
type input "17000"
type input "30"
type input "[DATE] 17:49"
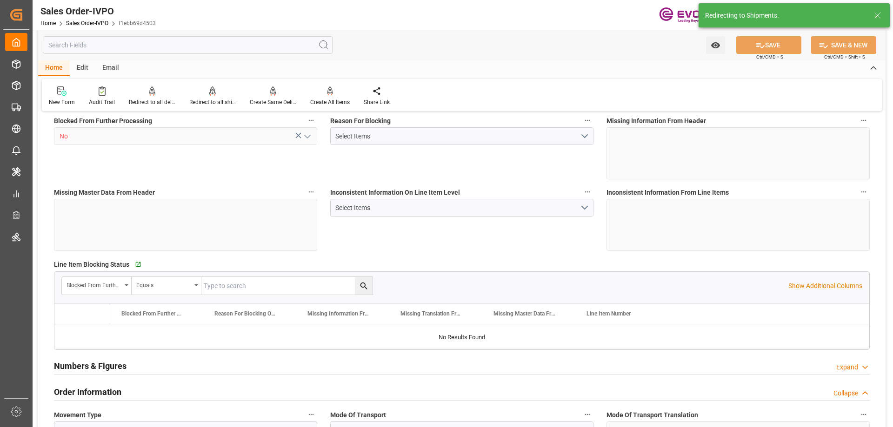
type input "09-12-2025 12:02"
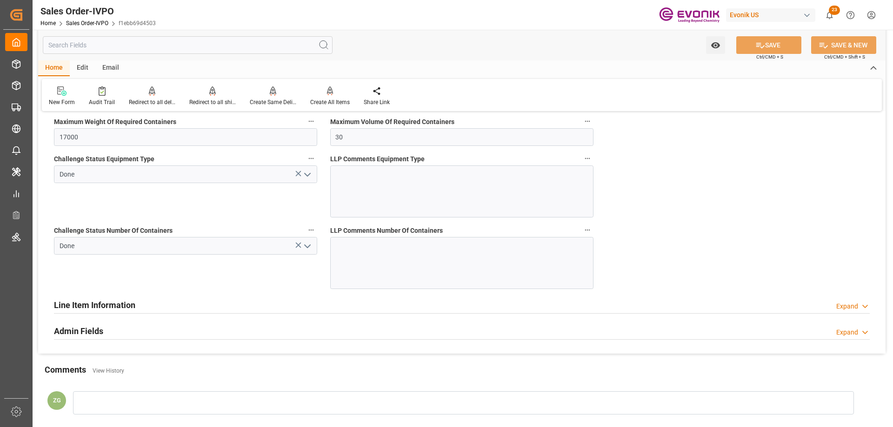
scroll to position [1860, 0]
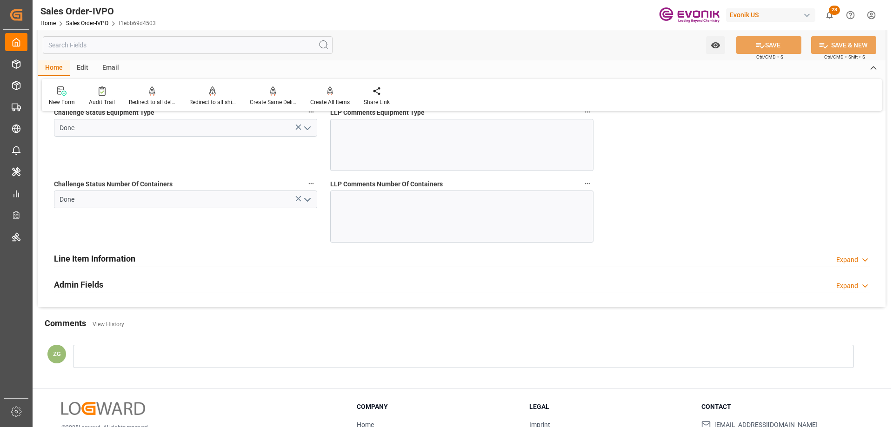
click at [302, 199] on icon "open menu" at bounding box center [307, 199] width 11 height 11
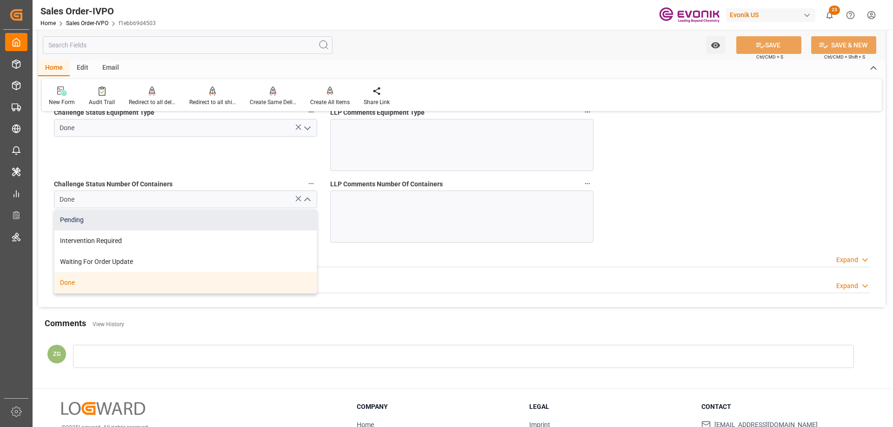
click at [192, 214] on div "Pending" at bounding box center [185, 220] width 262 height 21
type input "Pending"
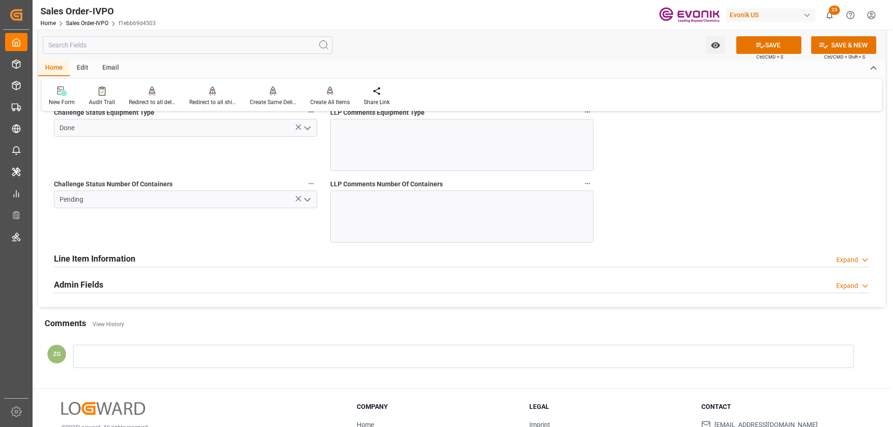
click at [306, 133] on icon "open menu" at bounding box center [307, 128] width 11 height 11
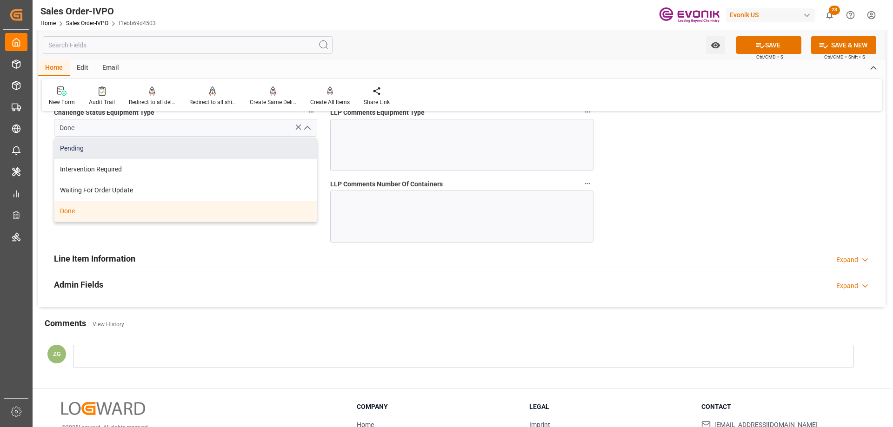
click at [125, 151] on div "Pending" at bounding box center [185, 148] width 262 height 21
type input "Pending"
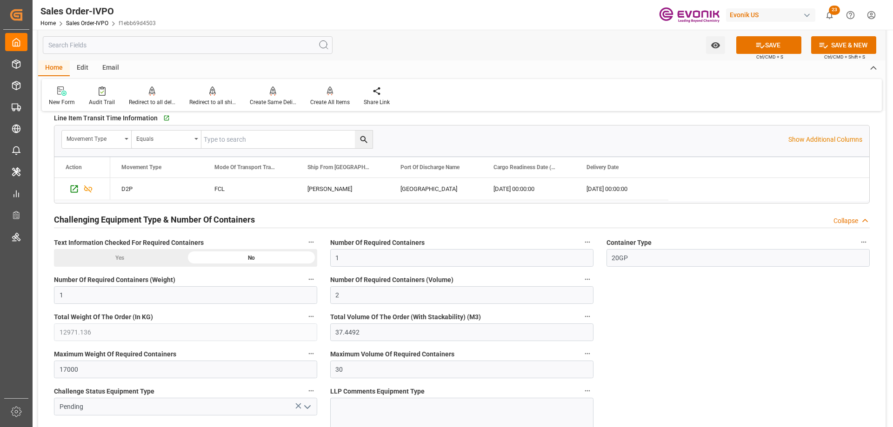
scroll to position [1395, 0]
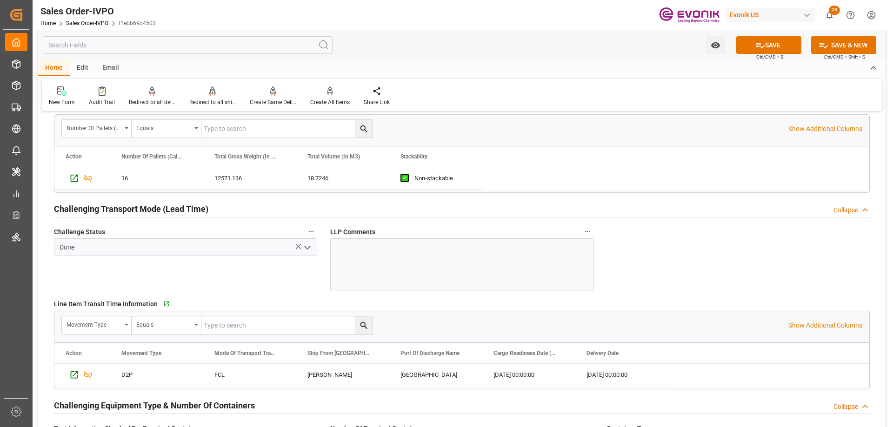
click at [309, 247] on icon "open menu" at bounding box center [307, 247] width 11 height 11
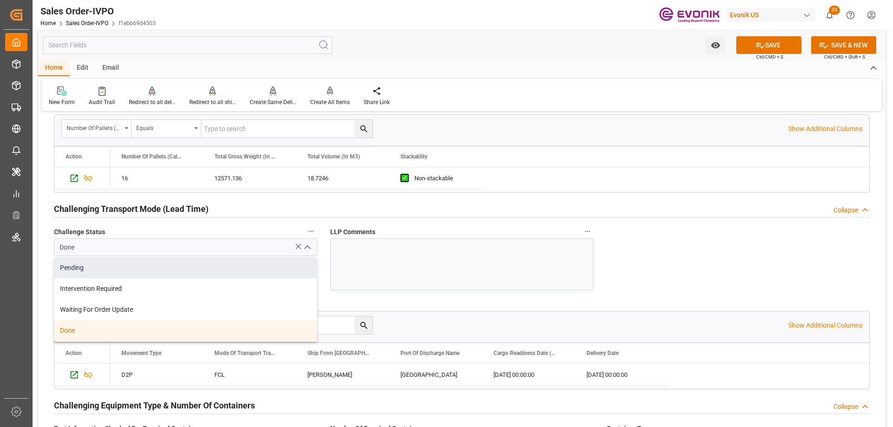
click at [148, 262] on div "Pending" at bounding box center [185, 268] width 262 height 21
type input "Pending"
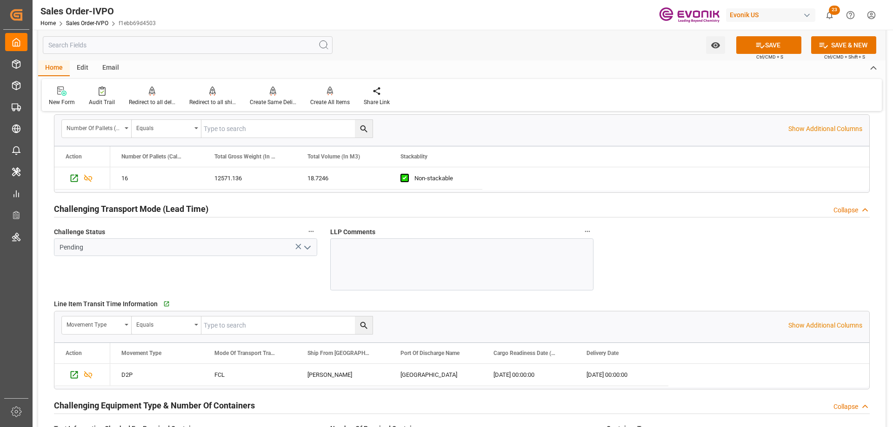
scroll to position [1162, 0]
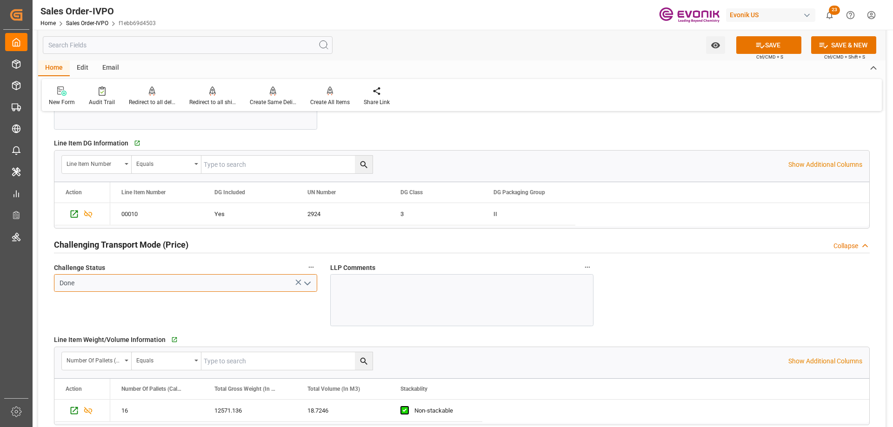
click at [314, 280] on input "Done" at bounding box center [185, 283] width 263 height 18
click at [310, 282] on polyline "open menu" at bounding box center [308, 283] width 6 height 3
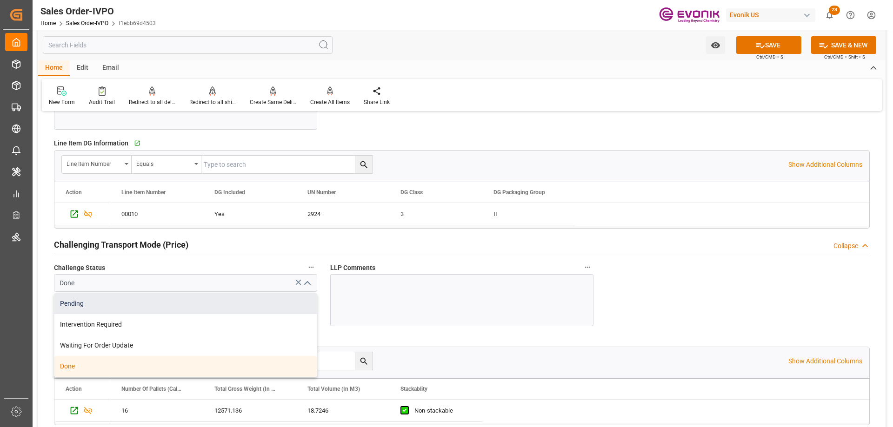
click at [133, 304] on div "Pending" at bounding box center [185, 303] width 262 height 21
type input "Pending"
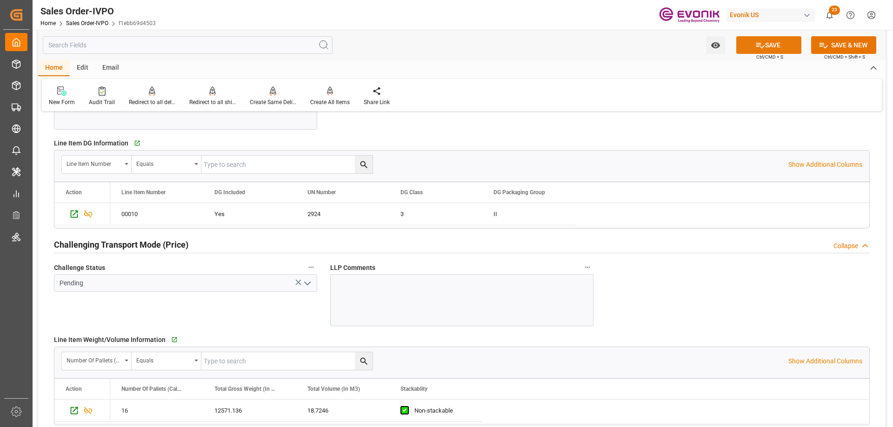
click at [755, 52] on button "SAVE" at bounding box center [768, 45] width 65 height 18
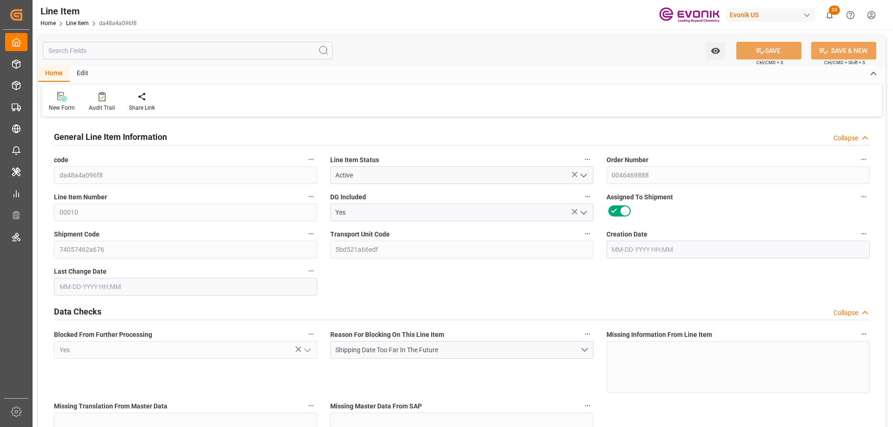
type input "16"
type input "12571.136"
type input "11008"
type input "18.7246"
type input "64"
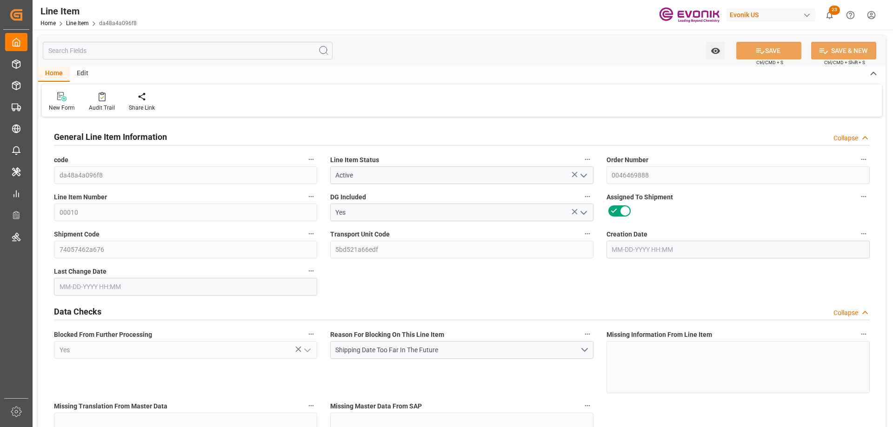
type input "121968.64"
type input "64"
type input "11008"
type input "12571.136"
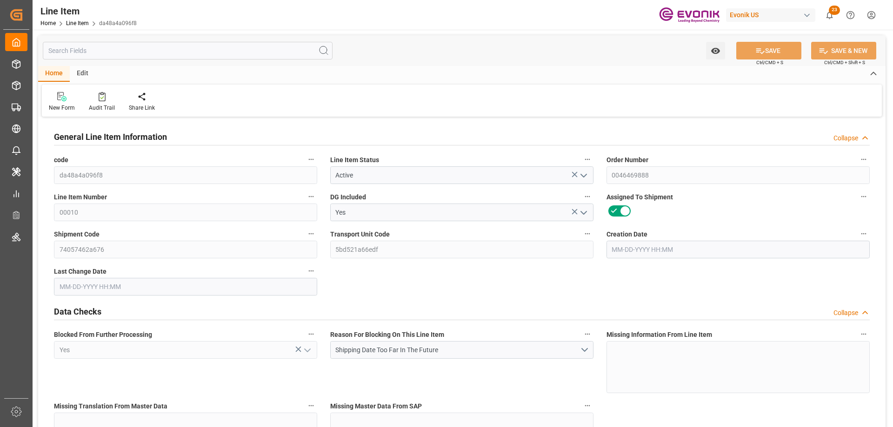
type input "12971.136"
type input "11008"
type input "18.7246"
type input "18724.608"
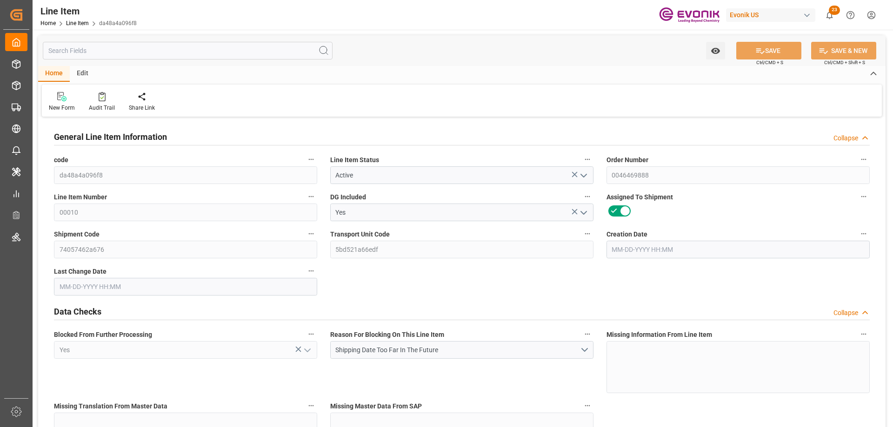
type input "0"
type input "08-22-2025 17:49"
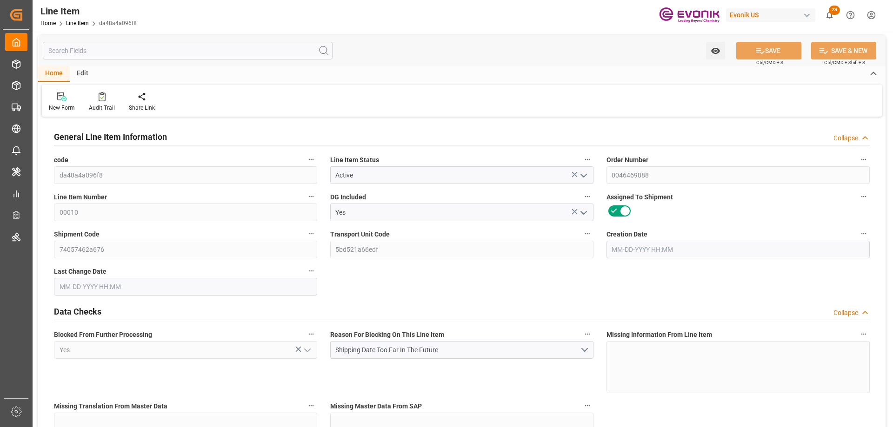
type input "09-12-2025 12:02"
type input "[DATE]"
type input "11-14-2025"
type input "11-07-2025"
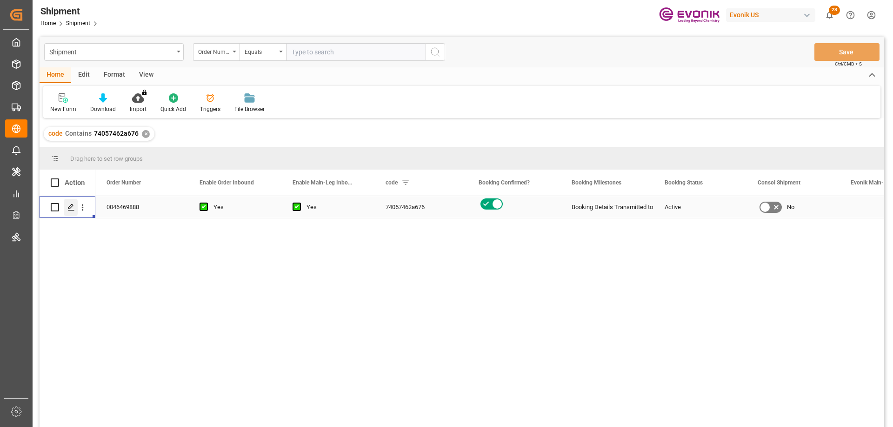
click at [73, 207] on icon "Press SPACE to select this row." at bounding box center [70, 207] width 7 height 7
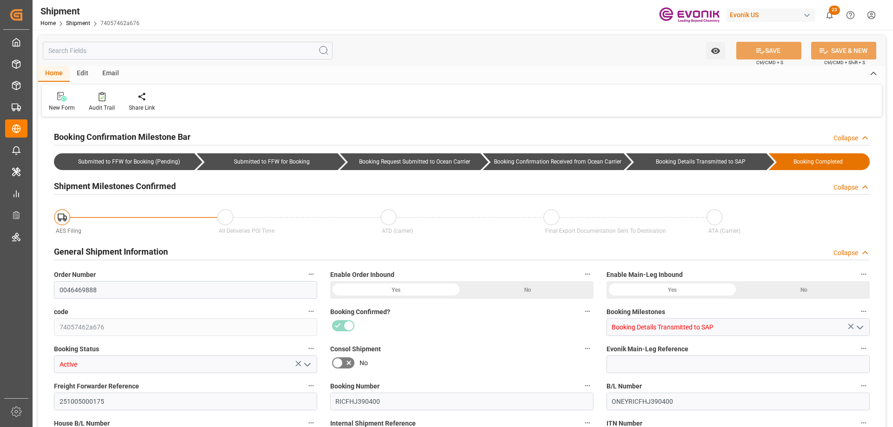
type input "64"
type input "DR"
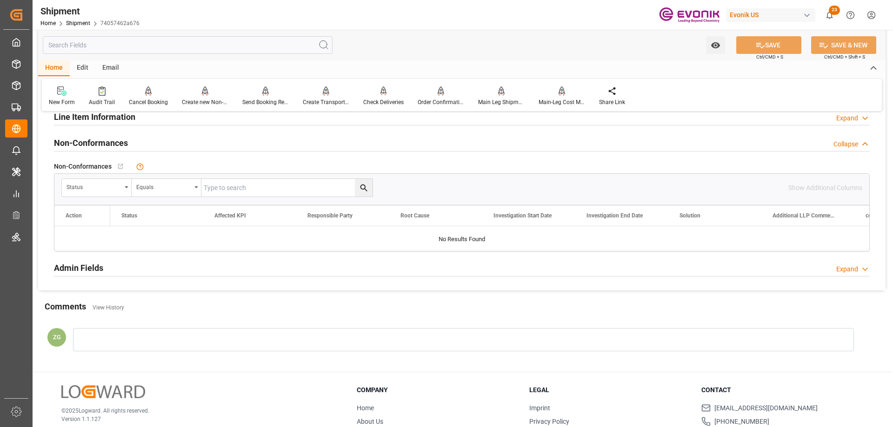
scroll to position [604, 0]
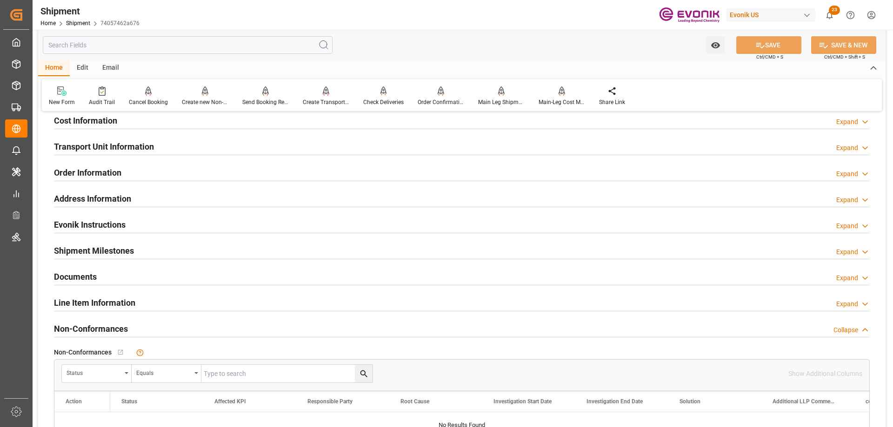
click at [103, 312] on div "Line Item Information Expand" at bounding box center [461, 303] width 829 height 26
click at [103, 308] on h2 "Line Item Information" at bounding box center [94, 303] width 81 height 13
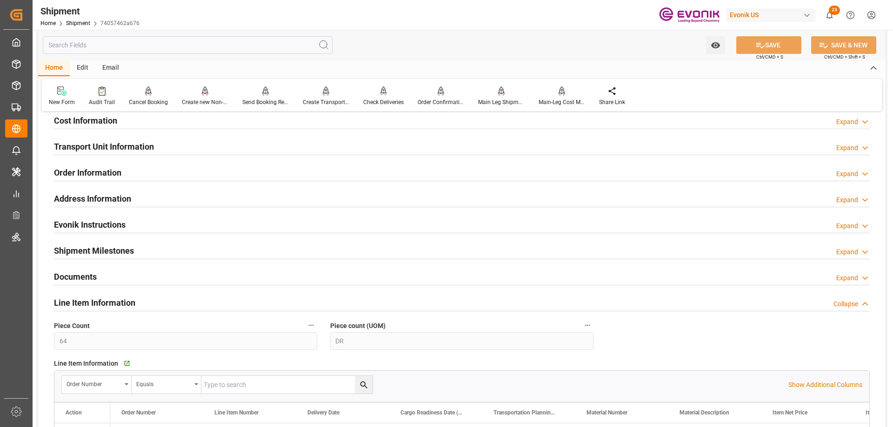
scroll to position [744, 0]
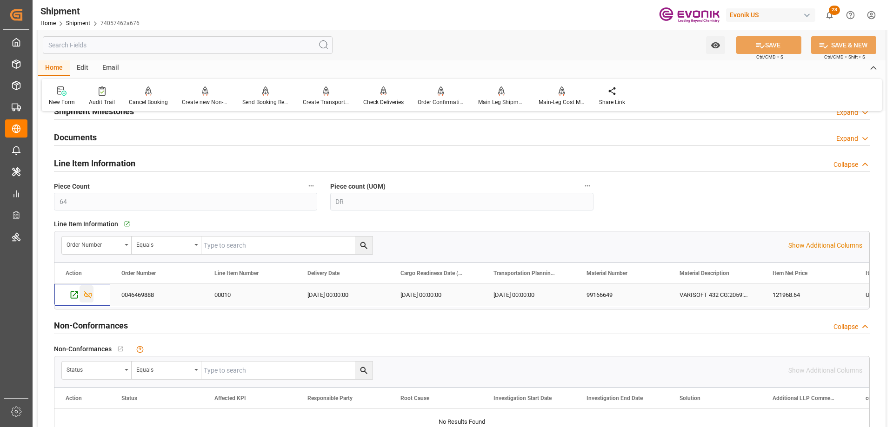
click at [86, 295] on icon "Press SPACE to select this row." at bounding box center [88, 295] width 10 height 10
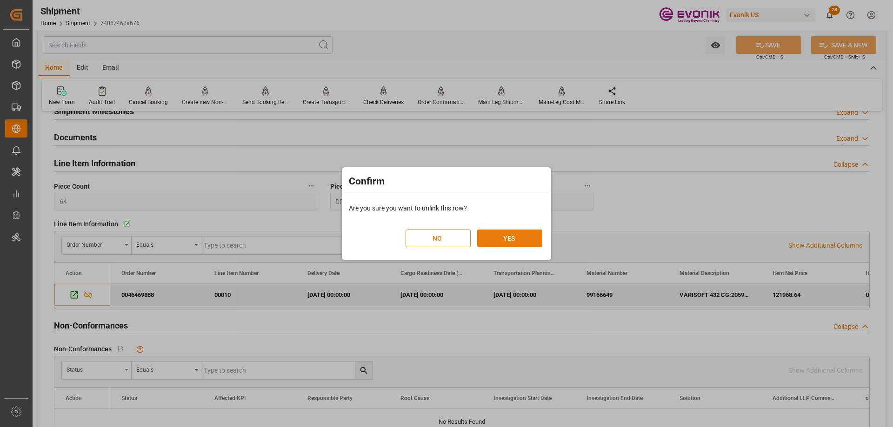
click at [493, 244] on button "YES" at bounding box center [509, 239] width 65 height 18
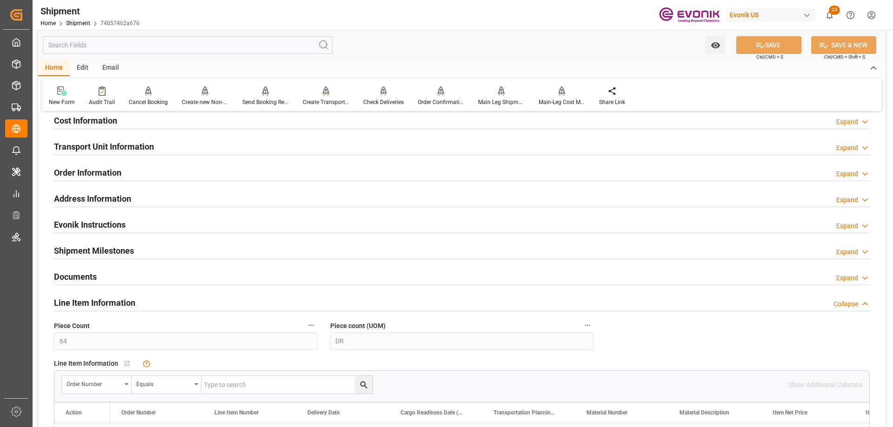
scroll to position [558, 0]
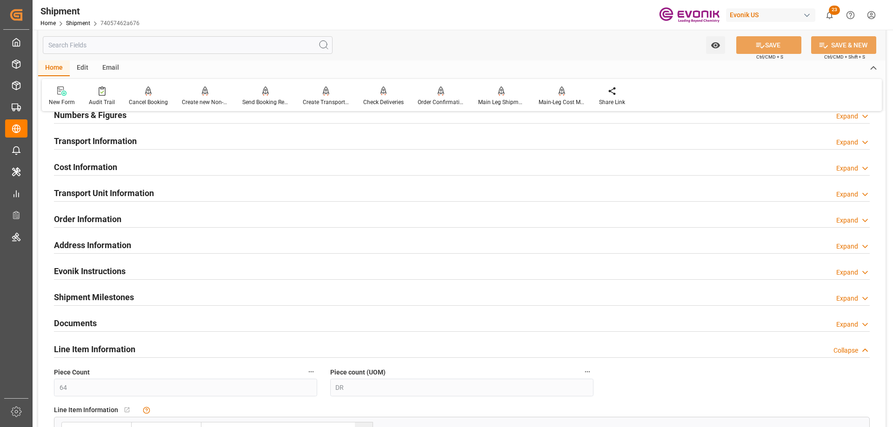
click at [132, 186] on div "Transport Unit Information" at bounding box center [104, 193] width 100 height 18
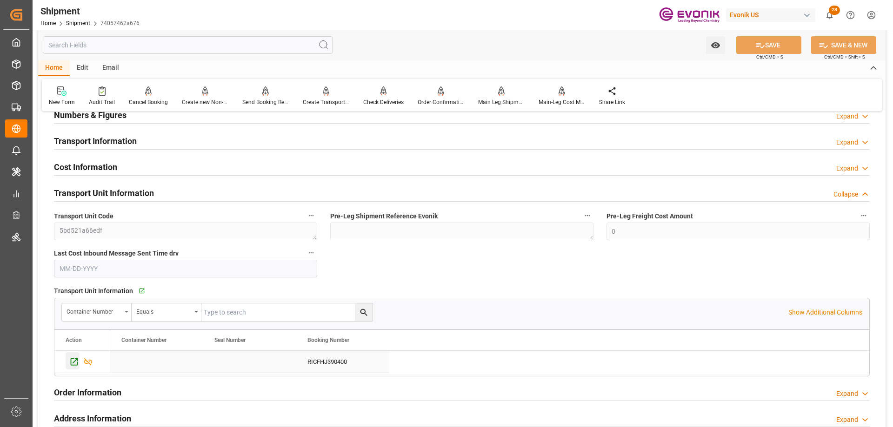
click at [75, 365] on icon "Press SPACE to select this row." at bounding box center [74, 362] width 7 height 7
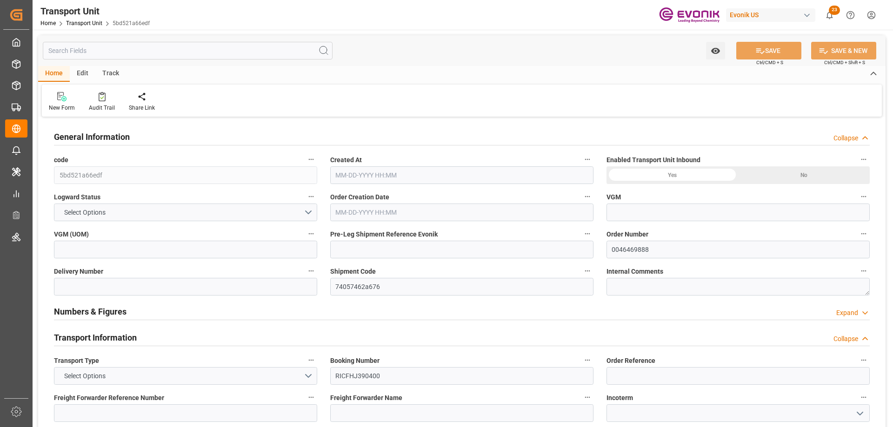
type input "ONE"
type input "Ocean Network Express"
type input "USORF"
type input "BEANR"
type input "12971.136"
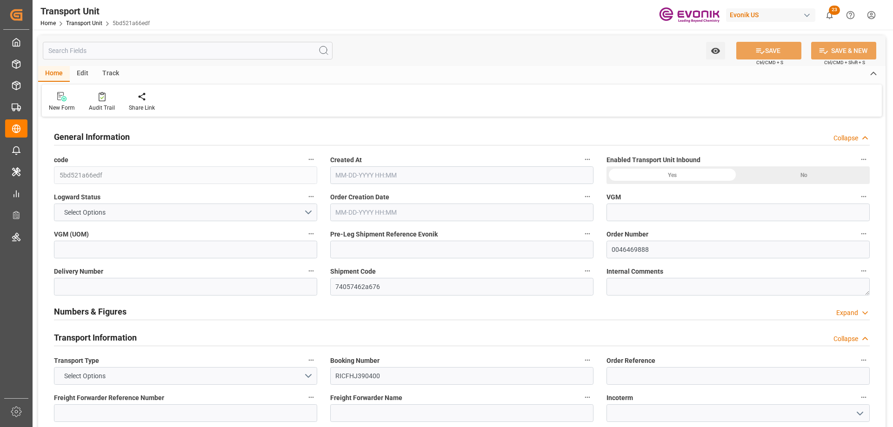
click at [193, 54] on input "text" at bounding box center [188, 51] width 290 height 18
type input "[DATE] 02:45"
type input "[DATE]"
type input "[DATE] 00:00"
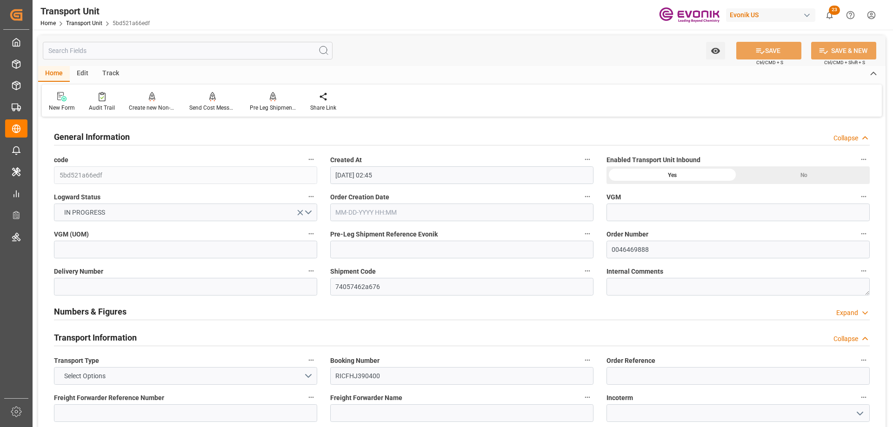
type input "[DATE] 00:00"
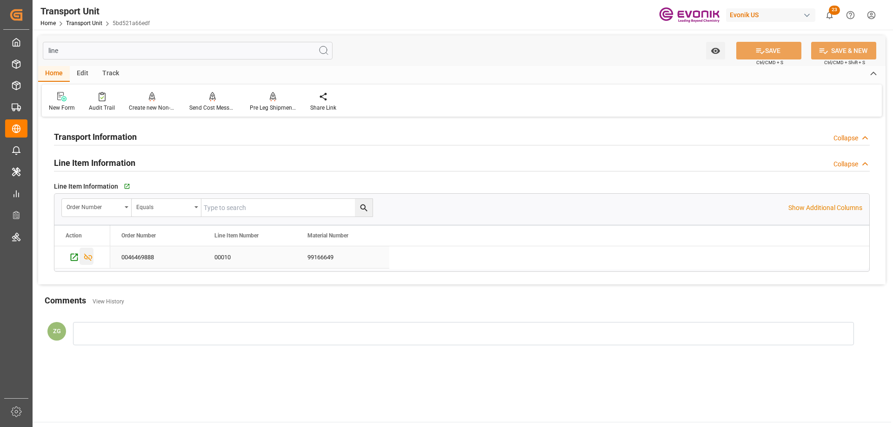
type input "line"
click at [93, 259] on icon "Press SPACE to select this row." at bounding box center [88, 257] width 10 height 10
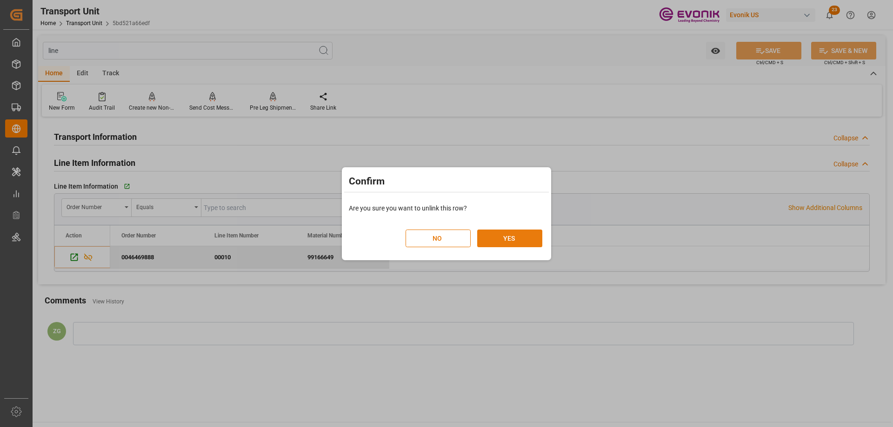
click at [508, 237] on button "YES" at bounding box center [509, 239] width 65 height 18
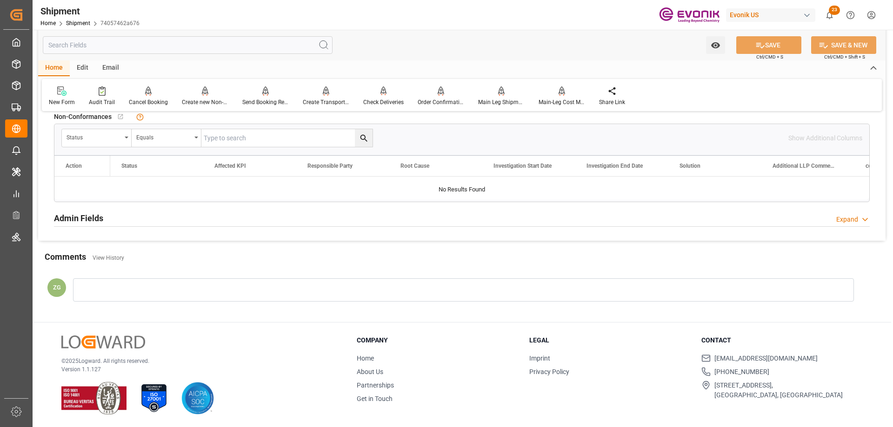
scroll to position [608, 0]
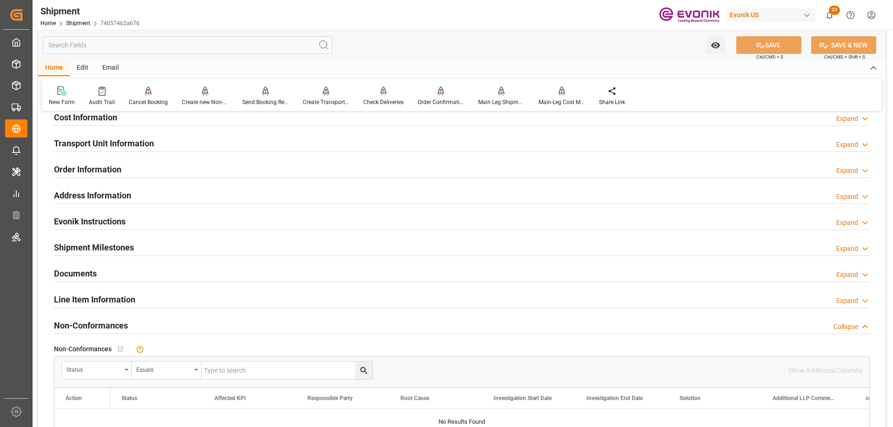
click at [99, 291] on div "Line Item Information" at bounding box center [94, 299] width 81 height 18
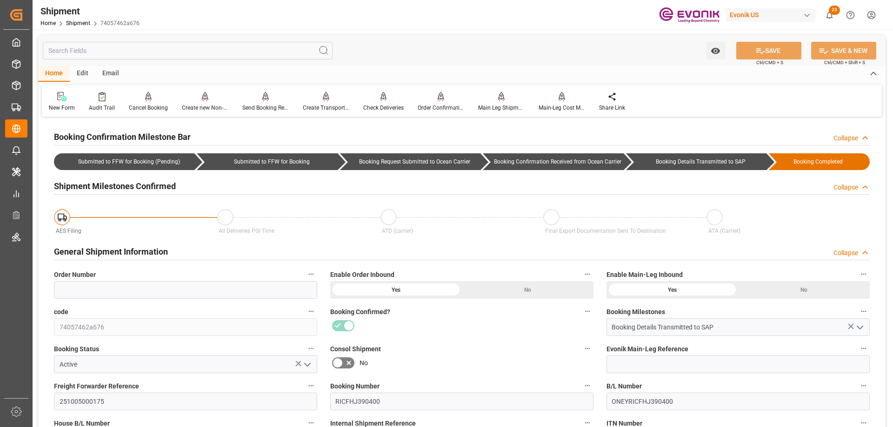
scroll to position [232, 0]
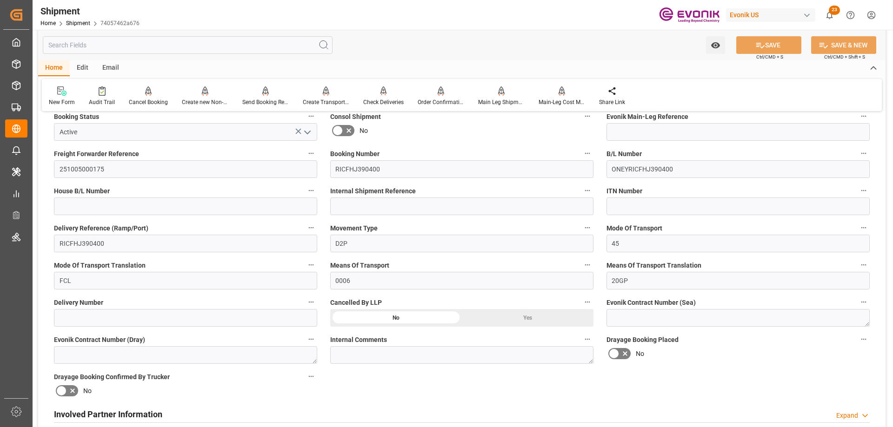
click at [508, 314] on div "Yes" at bounding box center [528, 318] width 132 height 18
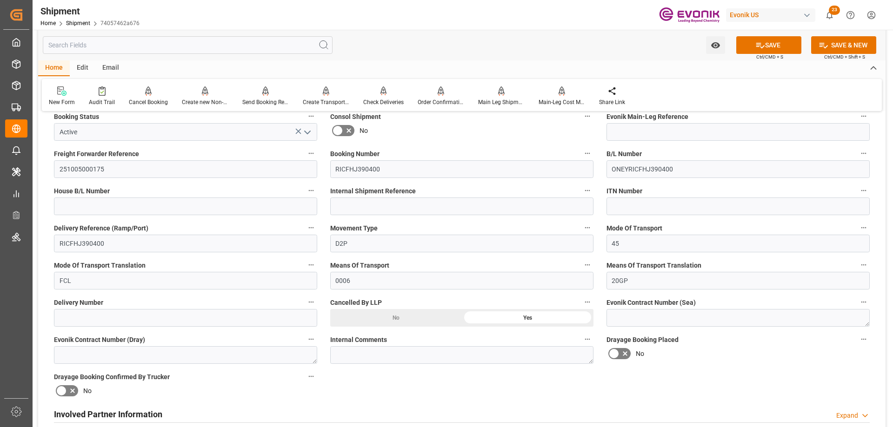
click at [310, 132] on icon "open menu" at bounding box center [307, 132] width 11 height 11
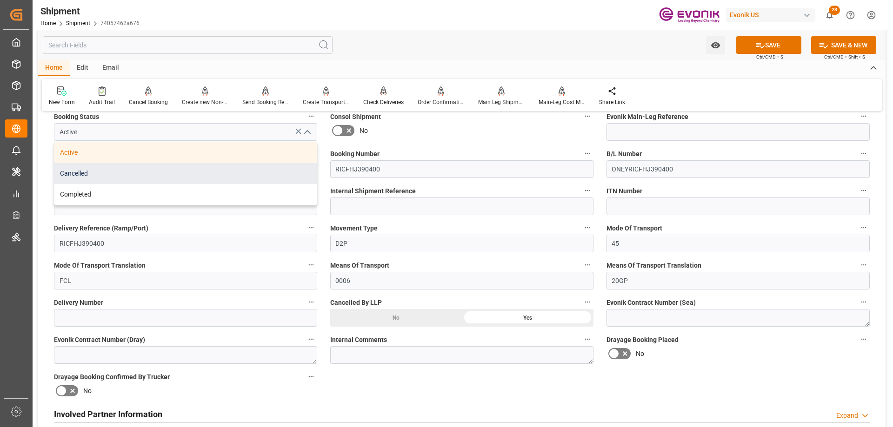
click at [104, 167] on div "Cancelled" at bounding box center [185, 173] width 262 height 21
type input "Cancelled"
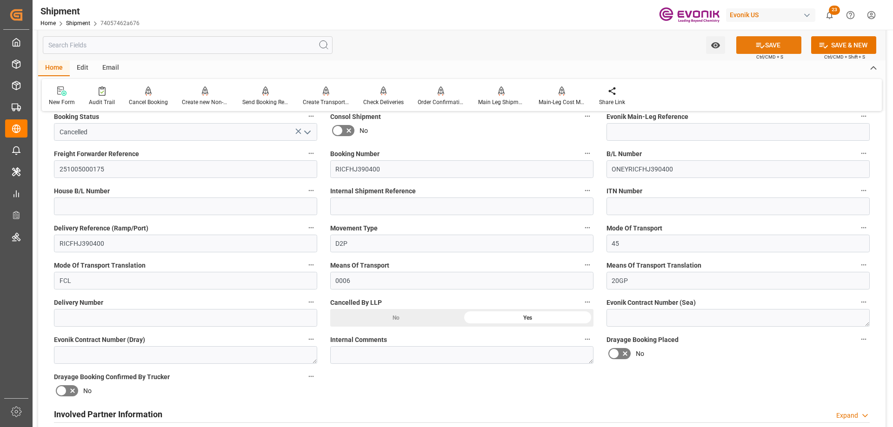
click at [760, 46] on icon at bounding box center [760, 45] width 10 height 10
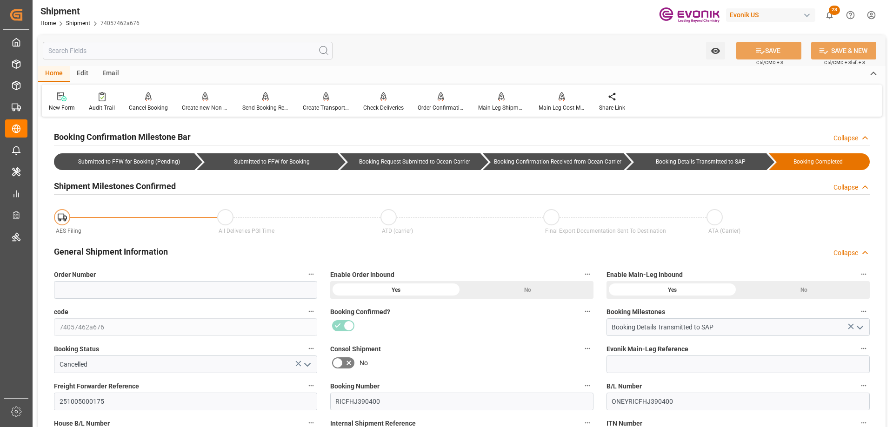
scroll to position [186, 0]
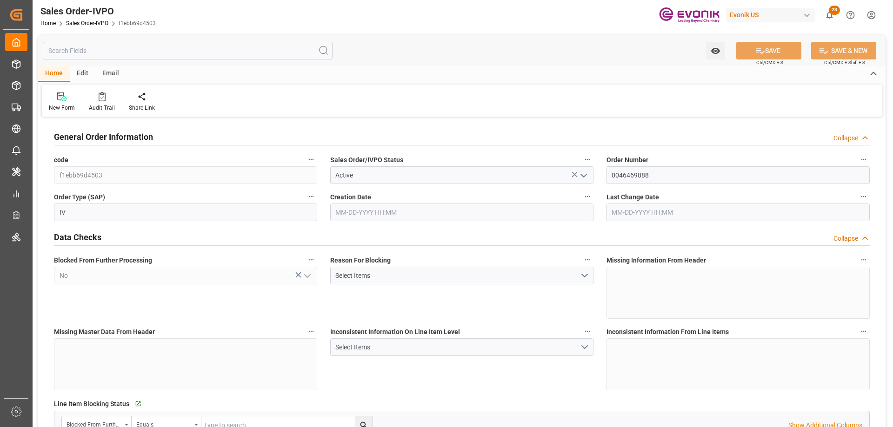
type input "BEANR"
type input "0"
type input "1"
type input "2"
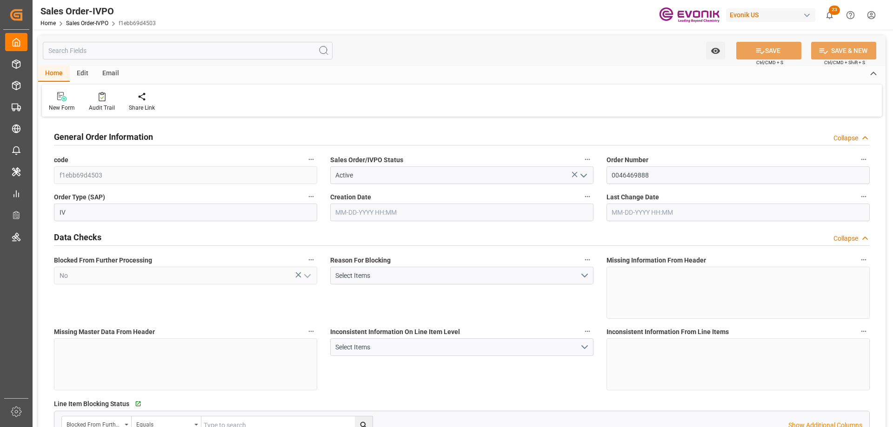
type input "12971.136"
type input "37.4492"
type input "17000"
type input "30"
type input "[DATE] 17:49"
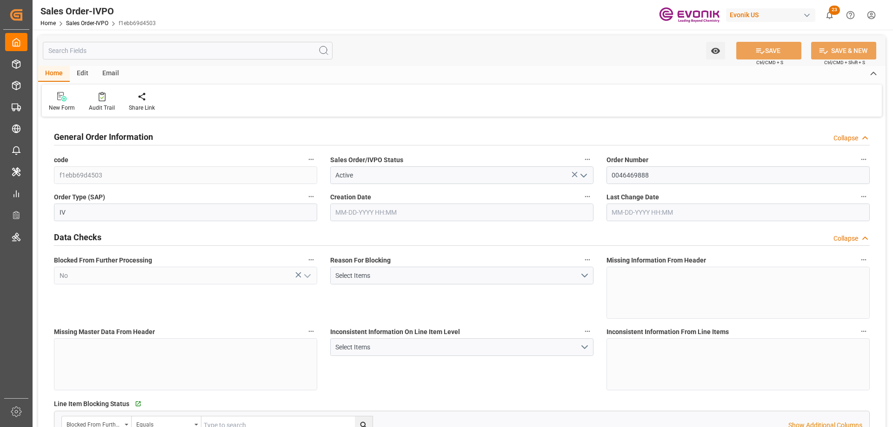
type input "[DATE] 17:54"
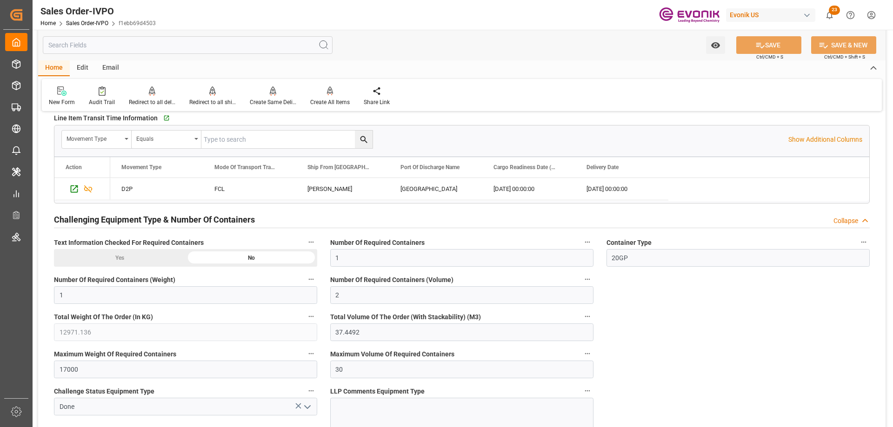
scroll to position [1720, 0]
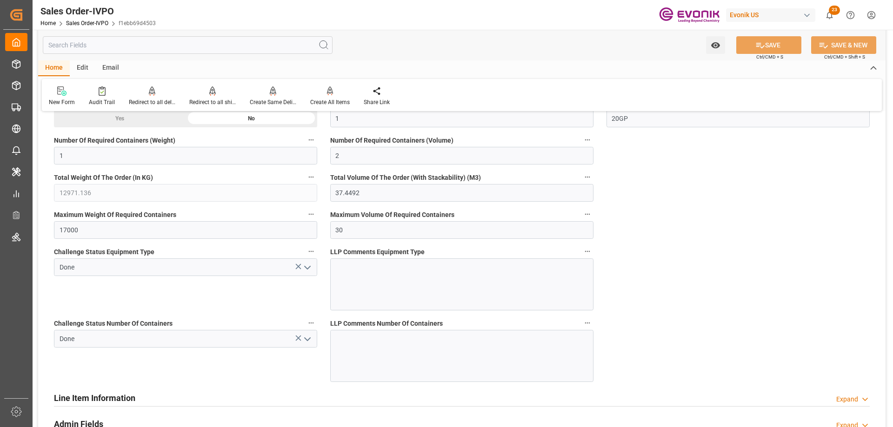
click at [305, 345] on button "open menu" at bounding box center [306, 339] width 14 height 14
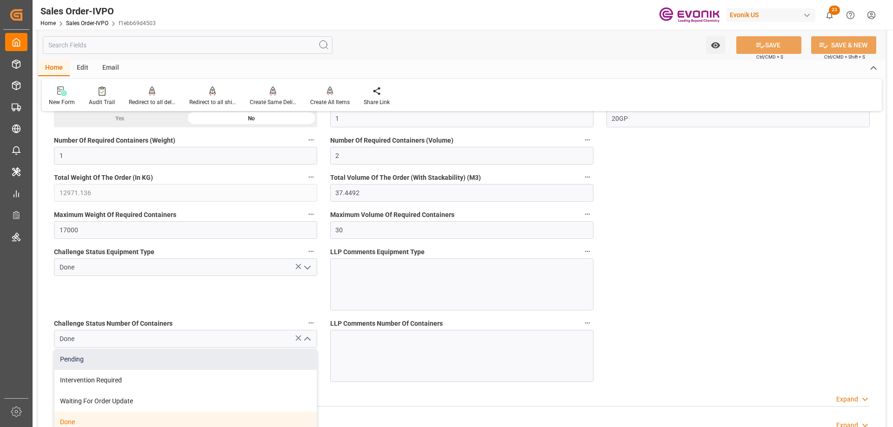
click at [99, 362] on div "Pending" at bounding box center [185, 359] width 262 height 21
type input "Pending"
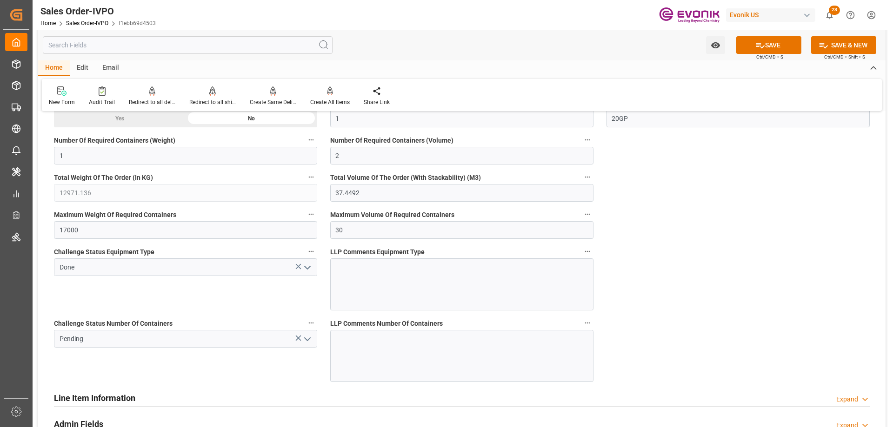
click at [306, 274] on button "open menu" at bounding box center [306, 267] width 14 height 14
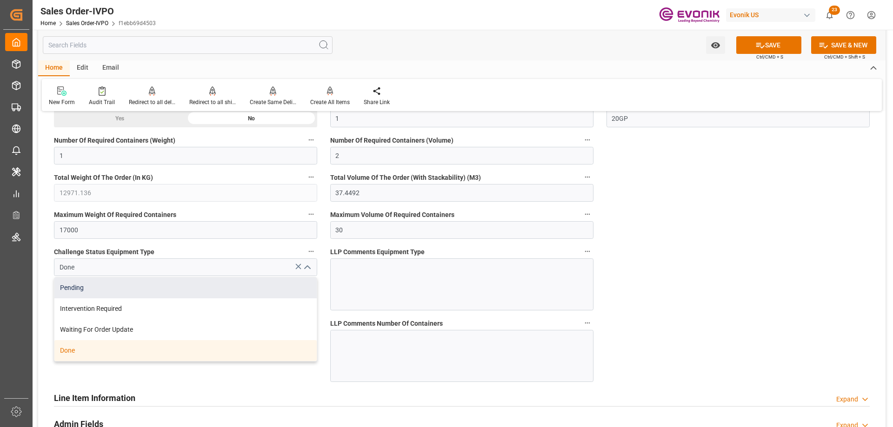
click at [135, 283] on div "Pending" at bounding box center [185, 288] width 262 height 21
type input "Pending"
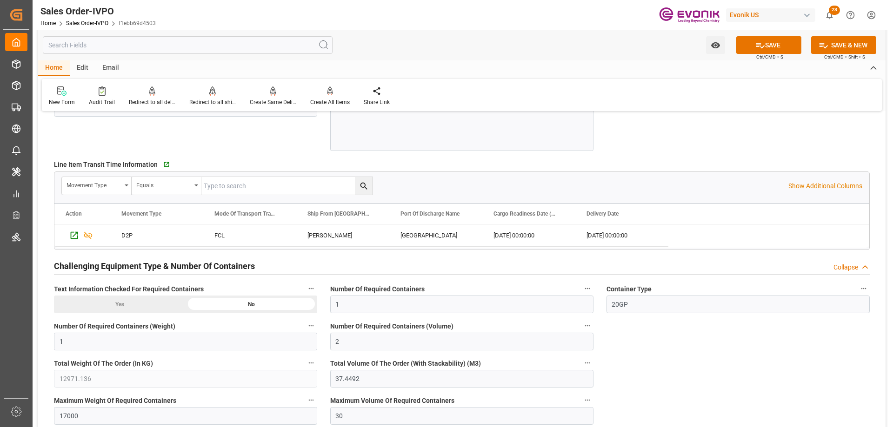
scroll to position [1395, 0]
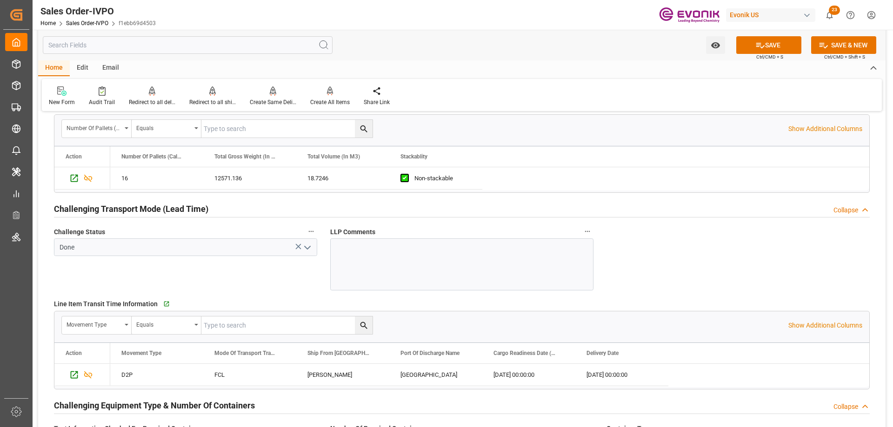
click at [306, 248] on polyline "open menu" at bounding box center [308, 247] width 6 height 3
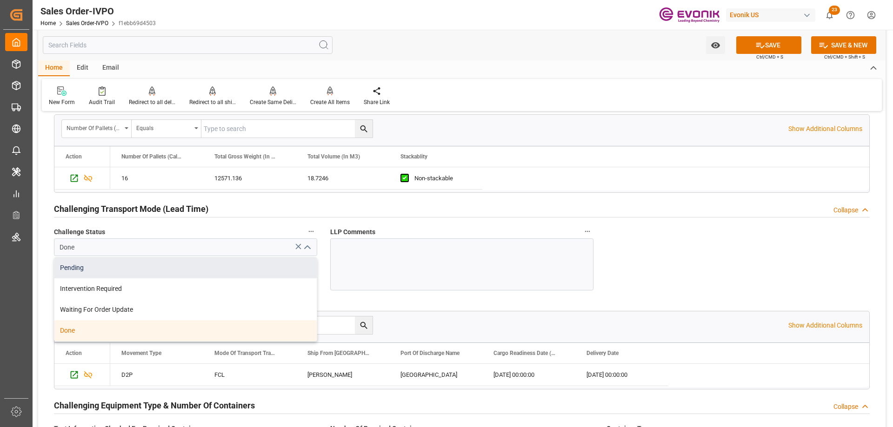
click at [140, 271] on div "Pending" at bounding box center [185, 268] width 262 height 21
type input "Pending"
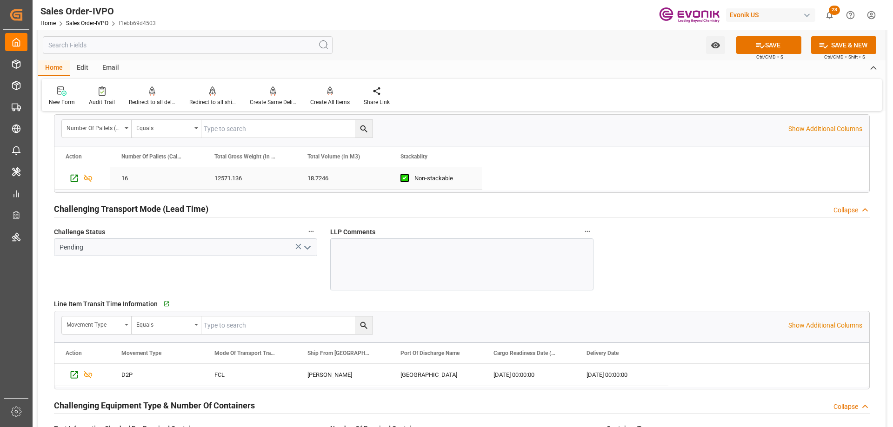
scroll to position [1209, 0]
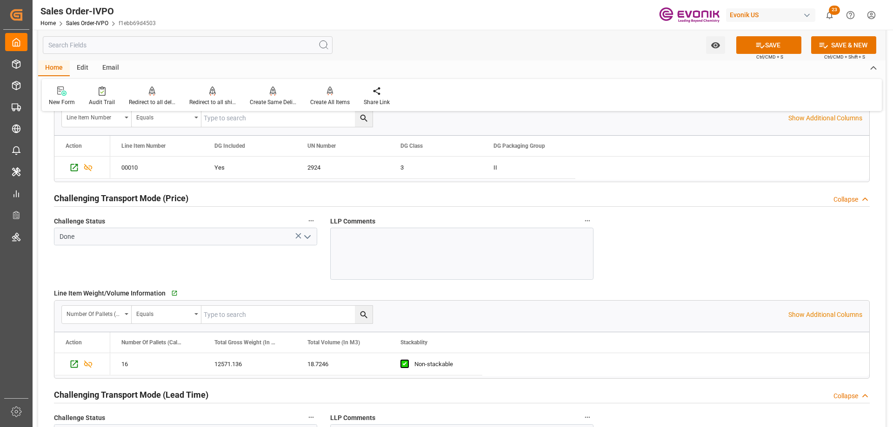
click at [306, 241] on icon "open menu" at bounding box center [307, 237] width 11 height 11
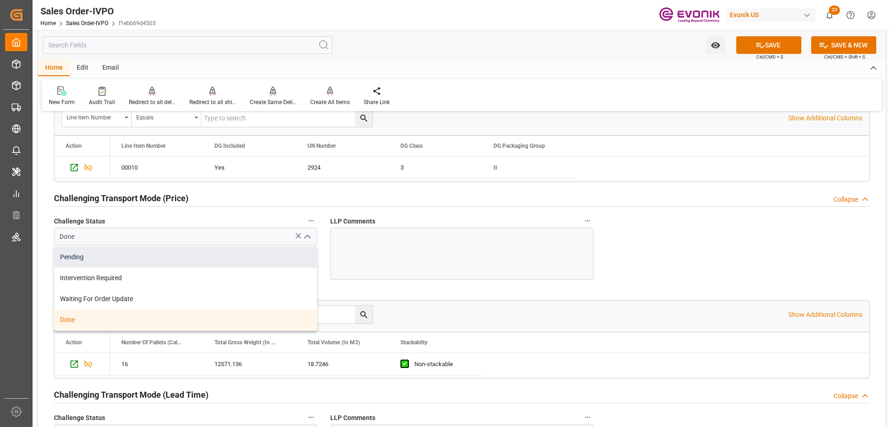
click at [132, 253] on div "Pending" at bounding box center [185, 257] width 262 height 21
type input "Pending"
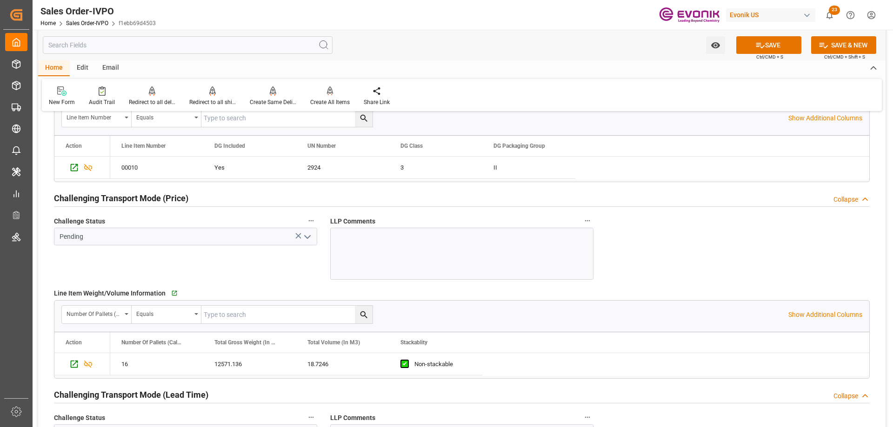
scroll to position [976, 0]
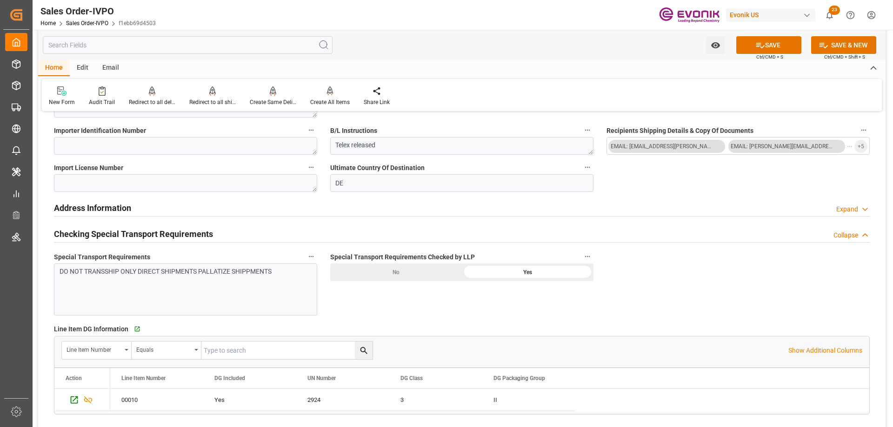
click at [450, 271] on div "No" at bounding box center [396, 273] width 132 height 18
click at [785, 50] on button "SAVE" at bounding box center [768, 45] width 65 height 18
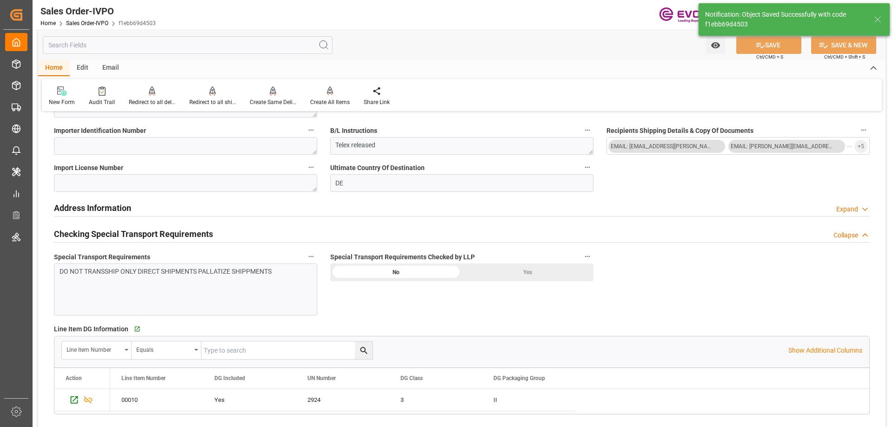
type input "09-15-2025 17:55"
type input "Yes"
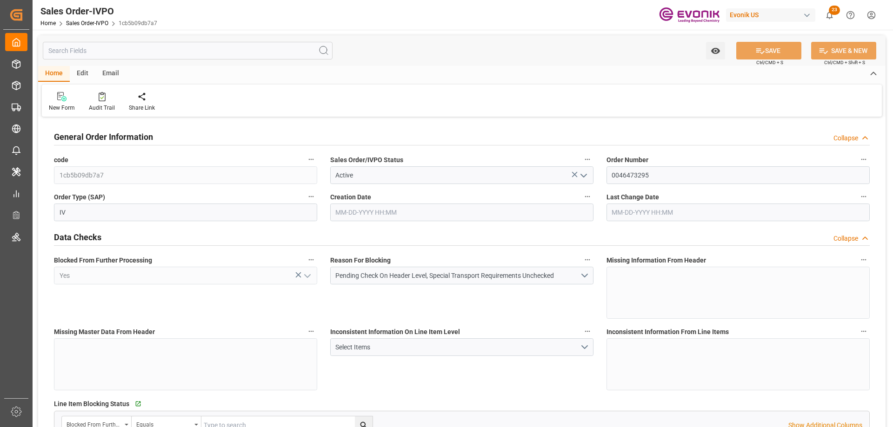
type input "COCTG"
type input "0"
type input "5"
type input "102700"
type input "[DATE] 14:04"
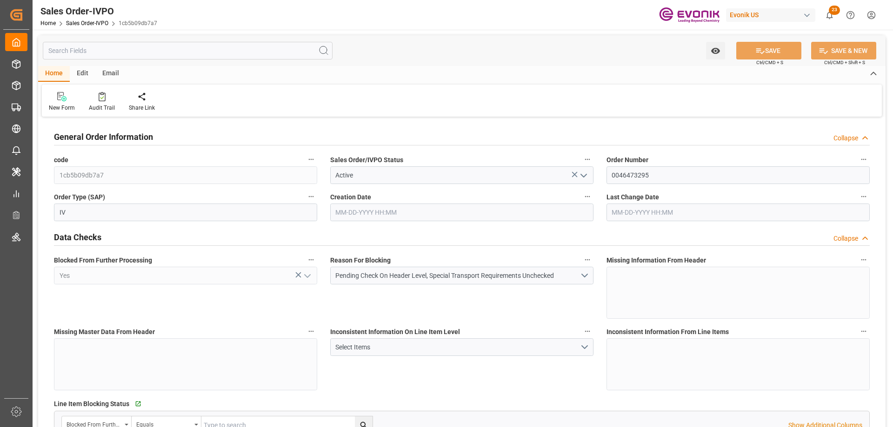
type input "[DATE] 14:04"
click at [583, 230] on div "Data Checks Collapse" at bounding box center [462, 237] width 816 height 18
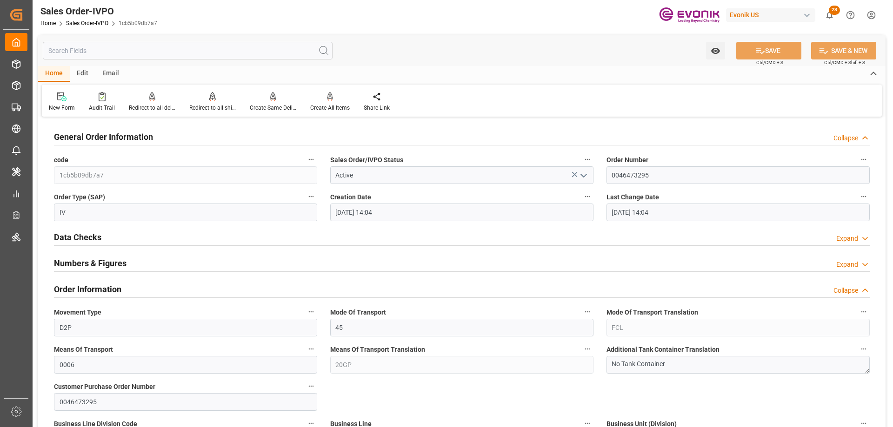
click at [573, 266] on div "Numbers & Figures Expand" at bounding box center [462, 263] width 816 height 18
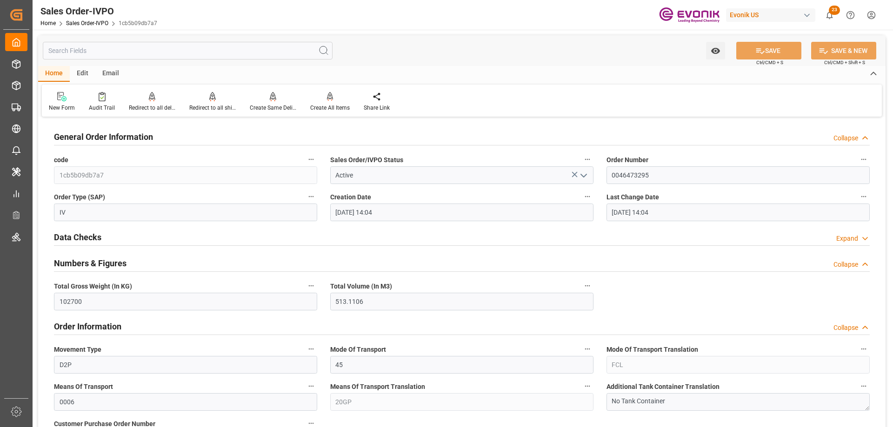
click at [560, 228] on div "Data Checks Expand" at bounding box center [462, 237] width 816 height 18
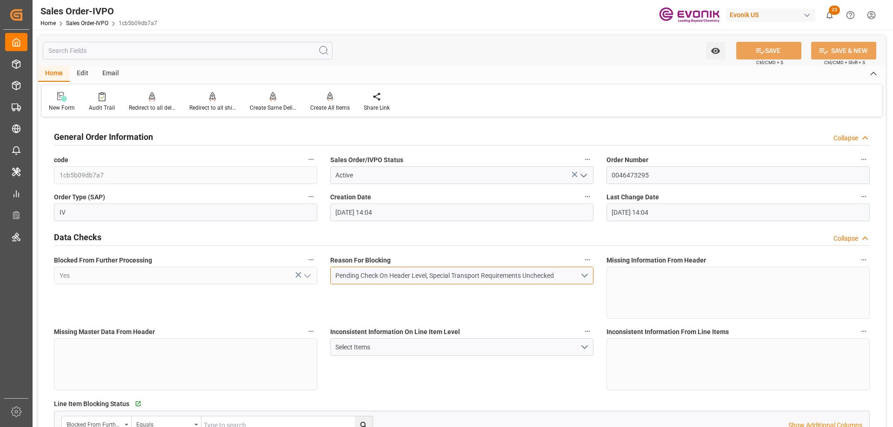
click at [591, 274] on button "Pending Check On Header Level, Special Transport Requirements Unchecked" at bounding box center [461, 276] width 263 height 18
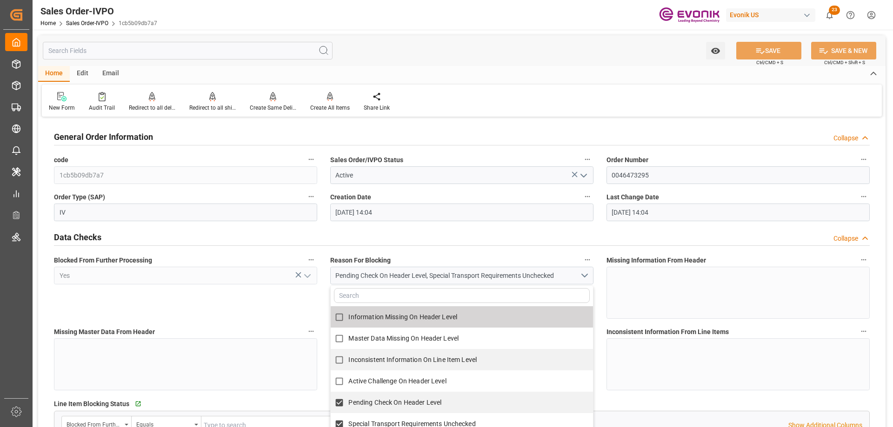
scroll to position [46, 0]
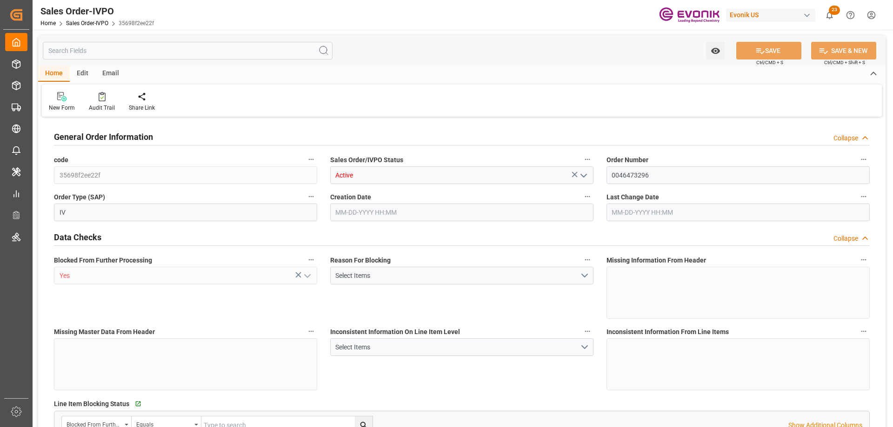
type input "COCTG"
type input "0"
type input "5"
type input "82160"
type input "[DATE] 14:04"
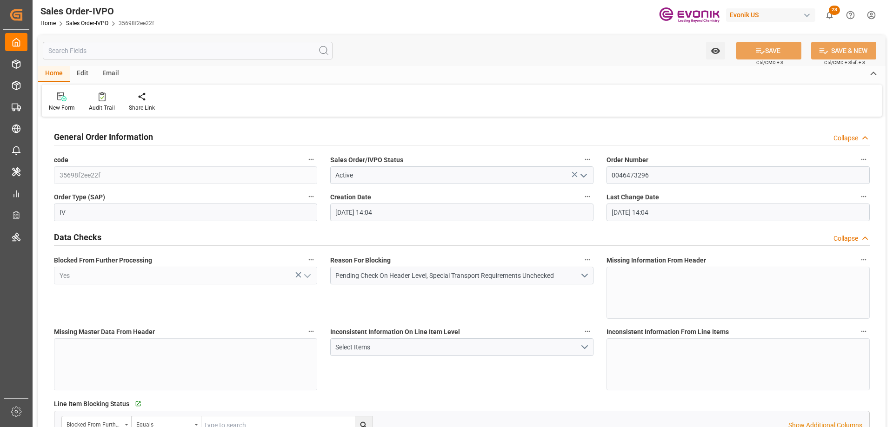
type input "[DATE] 14:04"
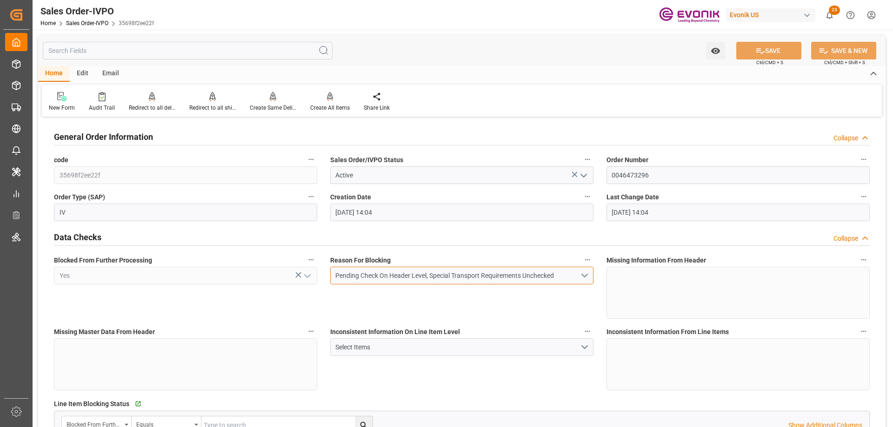
click at [589, 279] on button "Pending Check On Header Level, Special Transport Requirements Unchecked" at bounding box center [461, 276] width 263 height 18
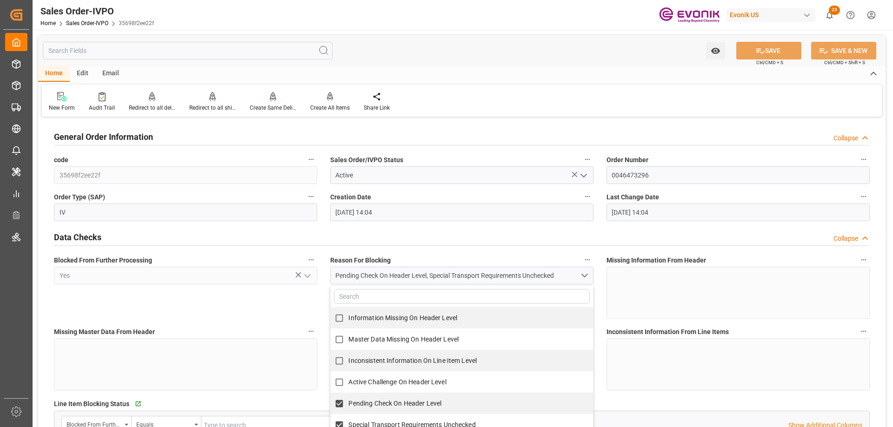
scroll to position [139, 0]
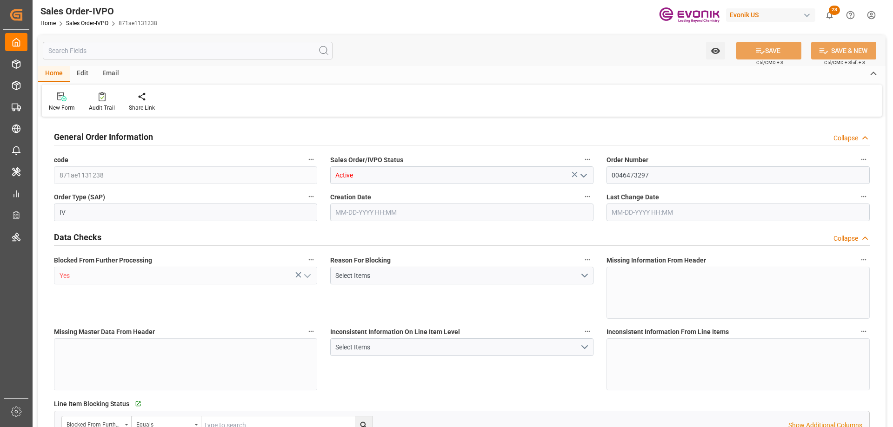
type input "COCTG"
type input "0"
type input "5"
type input "102600"
type input "[DATE] 14:04"
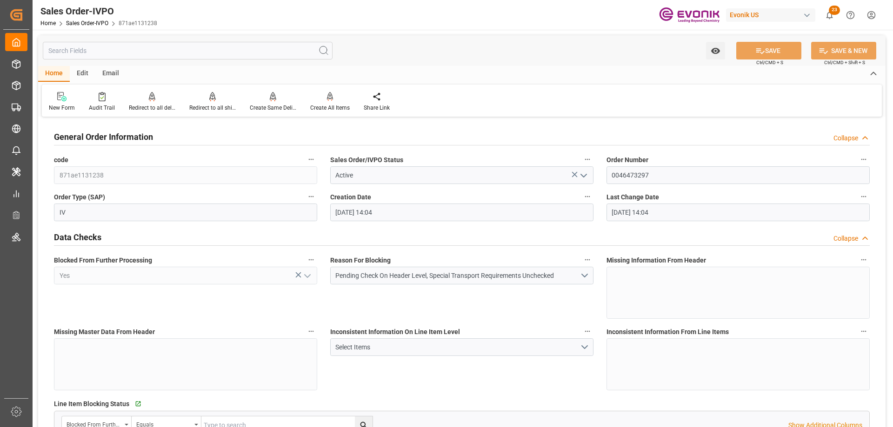
type input "[DATE] 14:04"
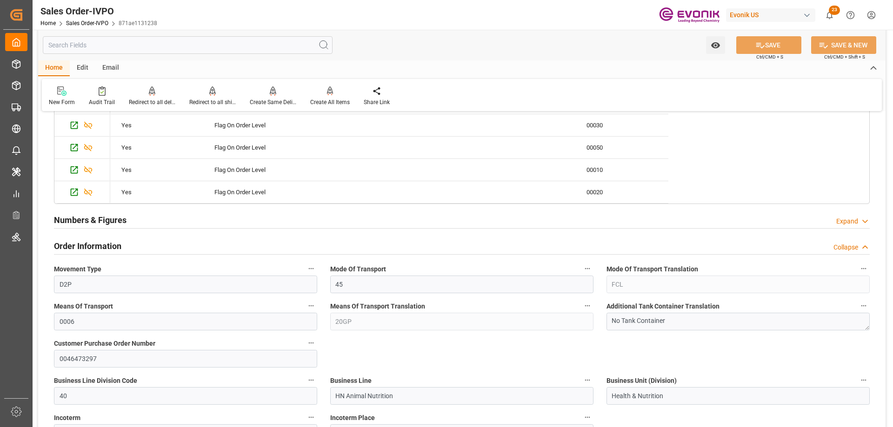
scroll to position [46, 0]
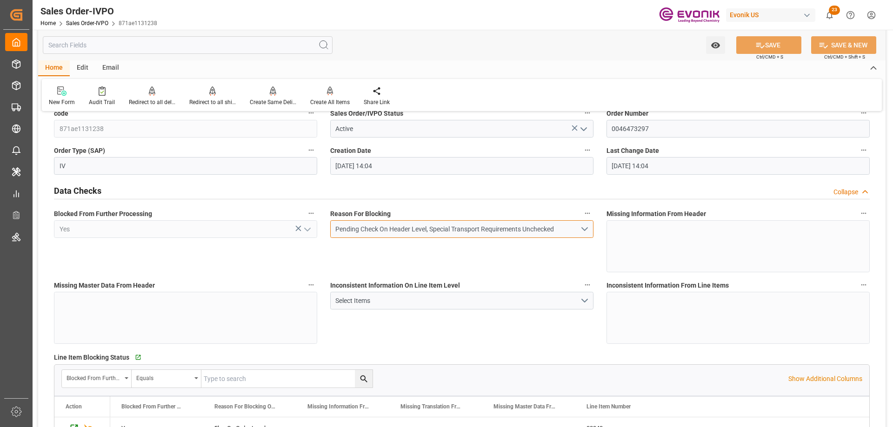
click at [587, 230] on button "Pending Check On Header Level, Special Transport Requirements Unchecked" at bounding box center [461, 229] width 263 height 18
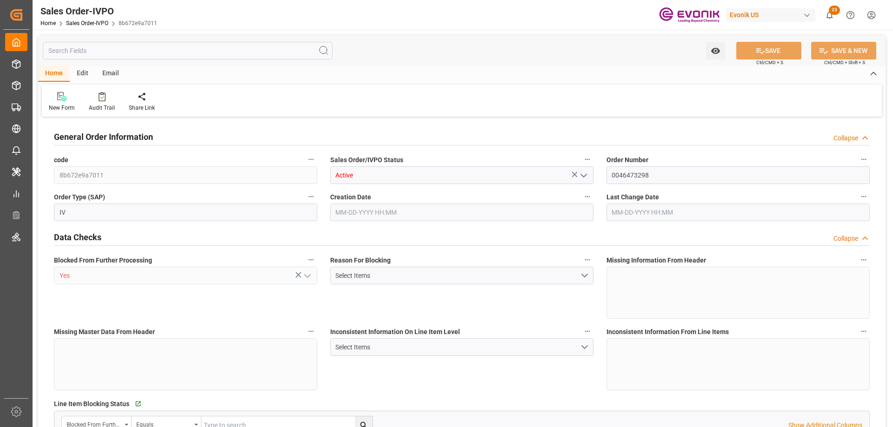
type input "COCTG"
type input "0"
type input "5"
type input "102600"
type input "09-15-2025 14:06"
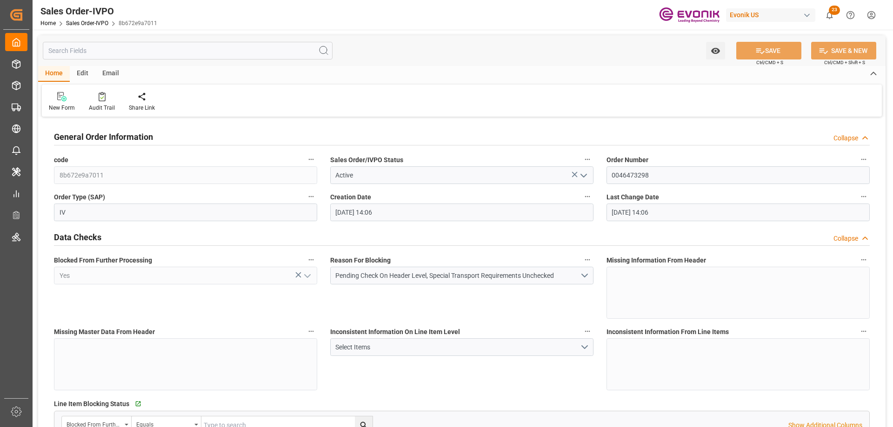
type input "09-15-2025 14:06"
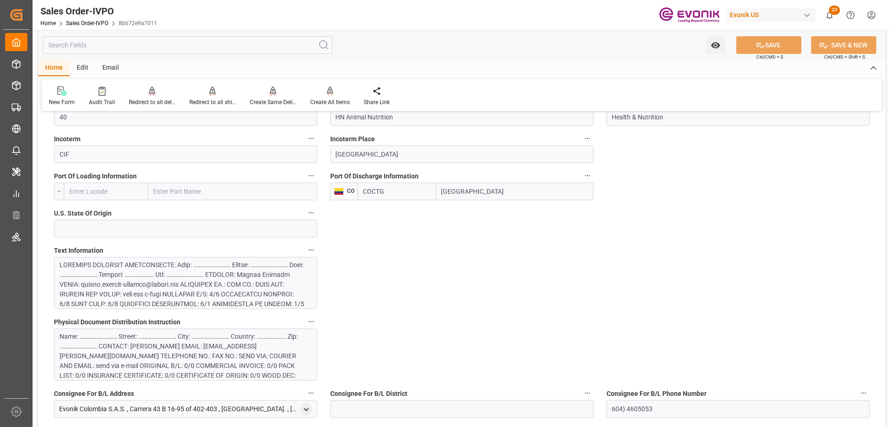
scroll to position [930, 0]
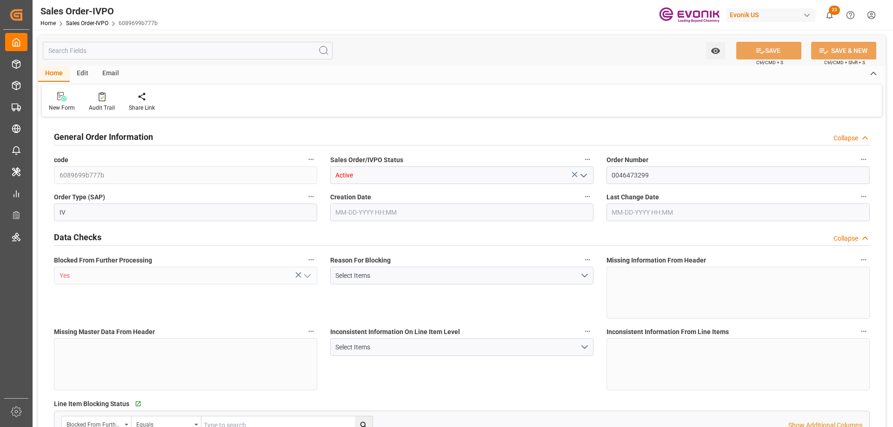
type input "COCTG"
type input "0"
type input "5"
type input "102700"
type input "09-15-2025 14:06"
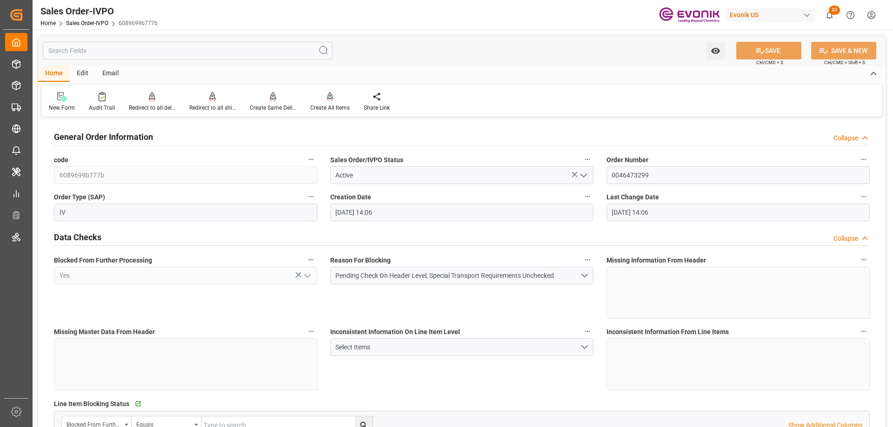
type input "09-15-2025 14:06"
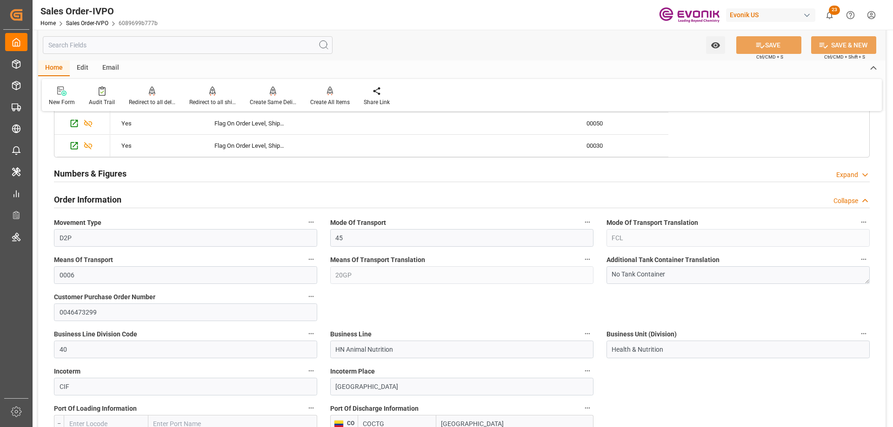
scroll to position [651, 0]
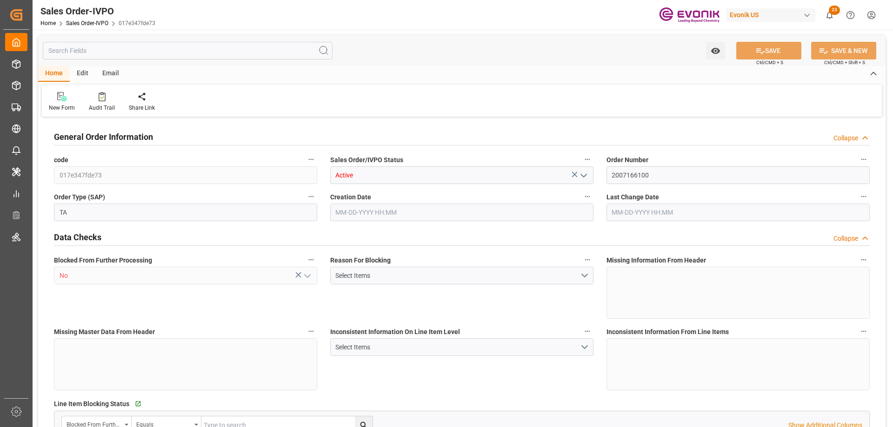
type input "IDJKT"
type input "0"
type input "1"
type input "2"
type input "1"
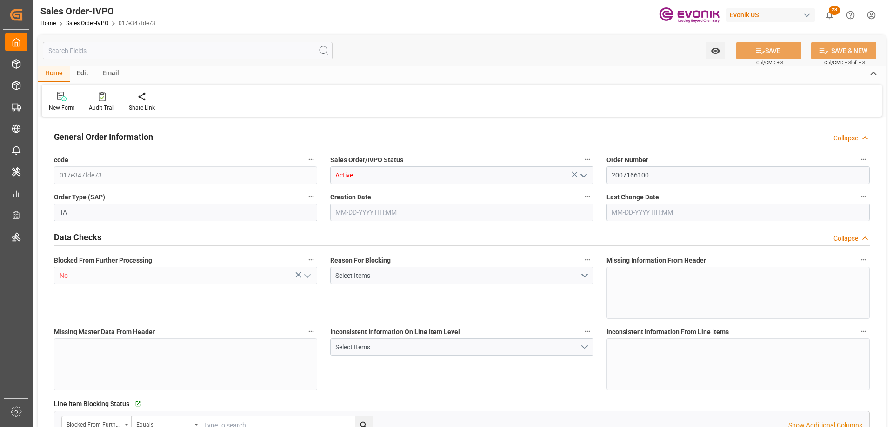
type input "17728.1"
type input "24.2464"
type input "17000"
type input "30"
type input "[DATE] 16:56"
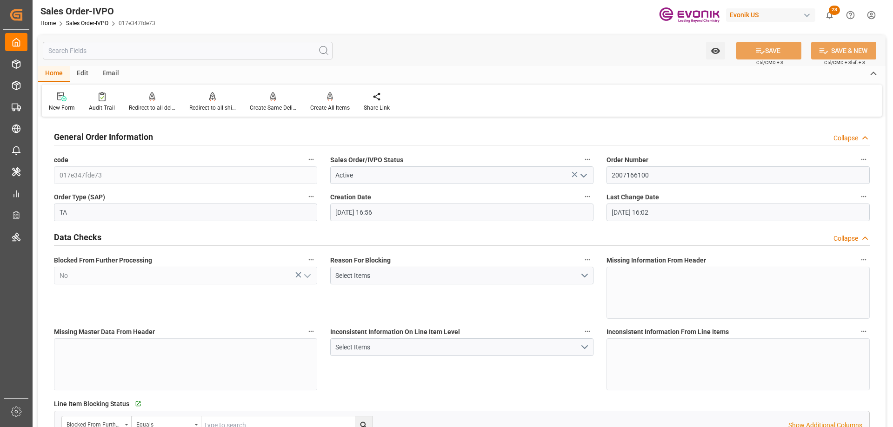
type input "[DATE] 16:02"
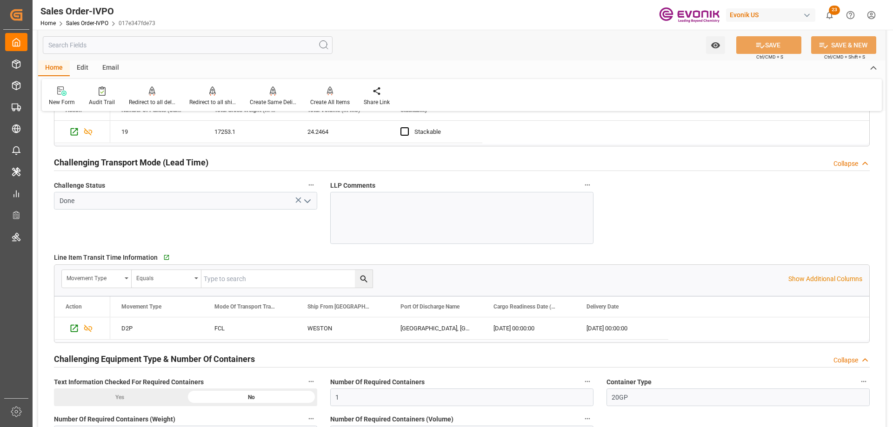
scroll to position [1488, 0]
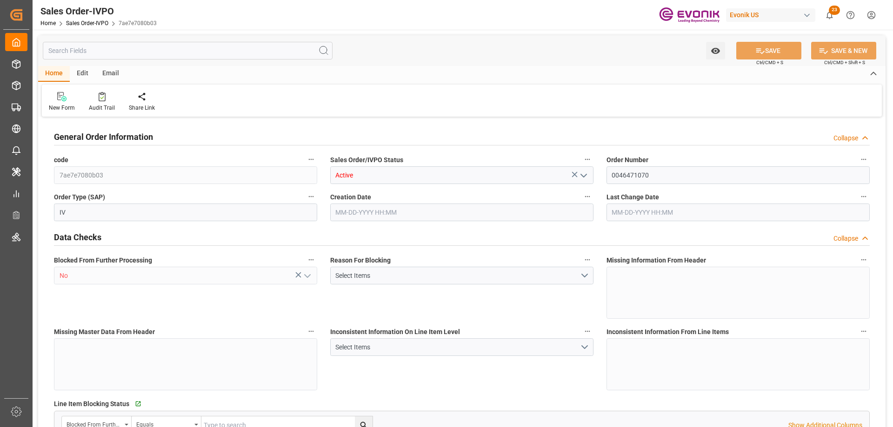
type input "PECLL"
type input "0"
type input "10"
type input "13"
type input "20"
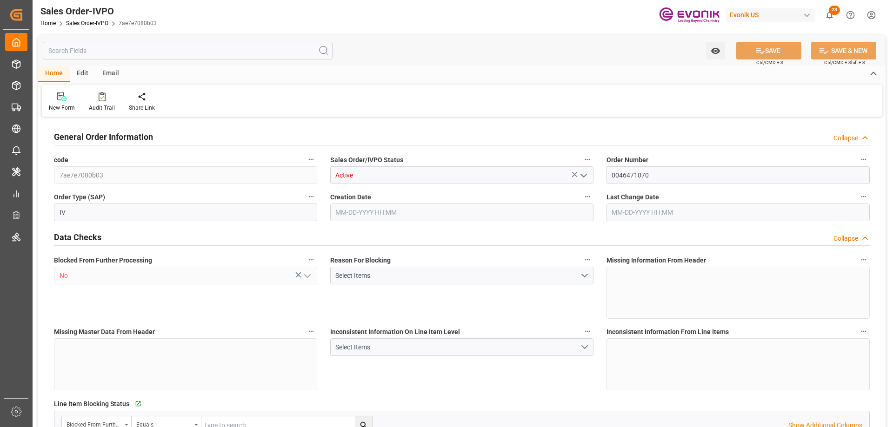
type input "204600"
type input "576"
type input "170000"
type input "300"
type input "[DATE] 19:30"
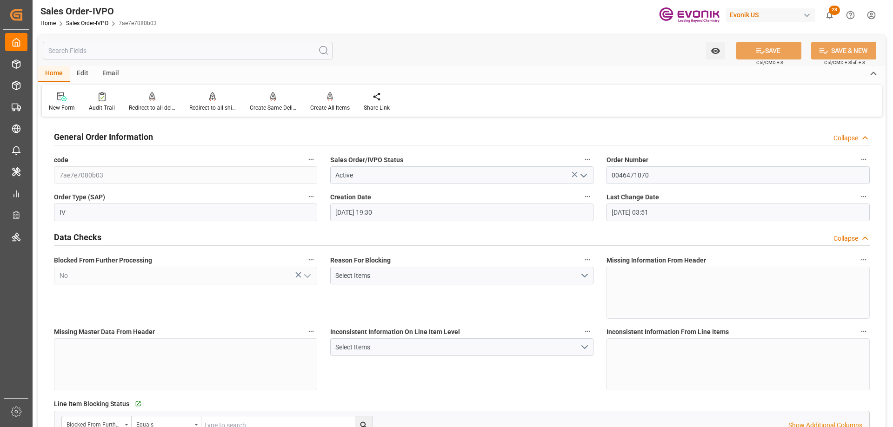
type input "[DATE] 03:51"
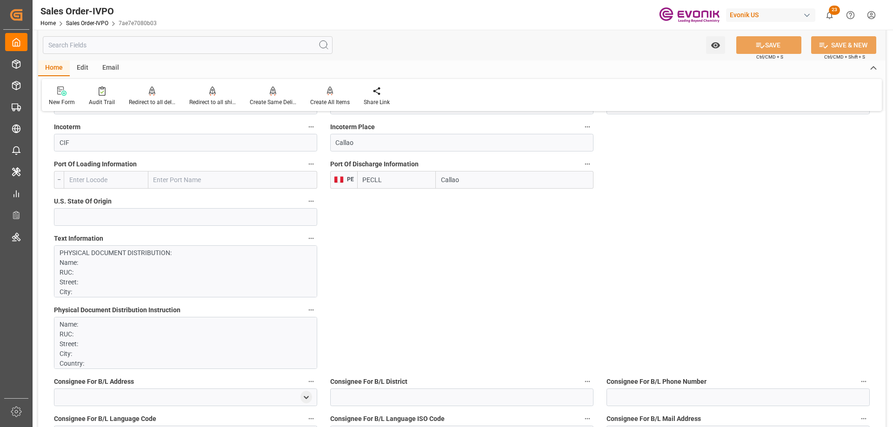
scroll to position [697, 0]
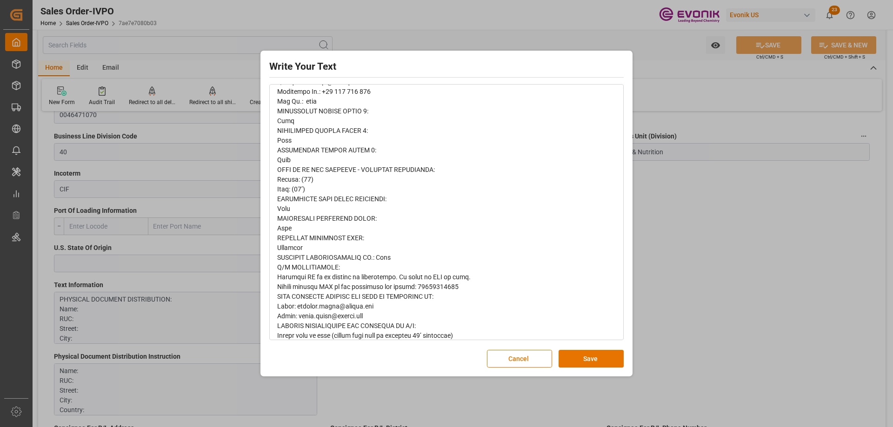
scroll to position [392, 0]
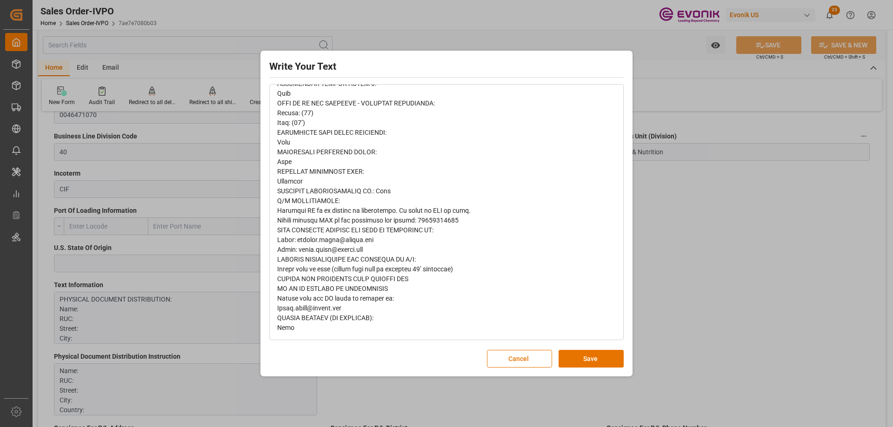
click at [664, 260] on div "Write Your Text Normal 14 Font Cancel Save" at bounding box center [446, 213] width 893 height 427
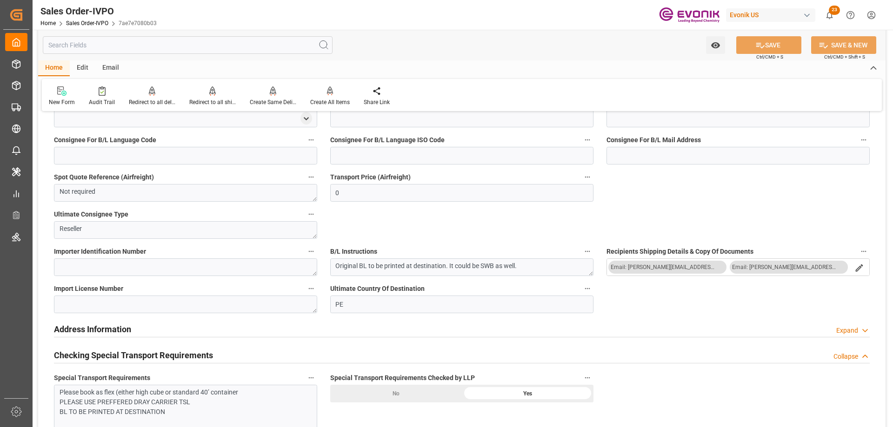
scroll to position [837, 0]
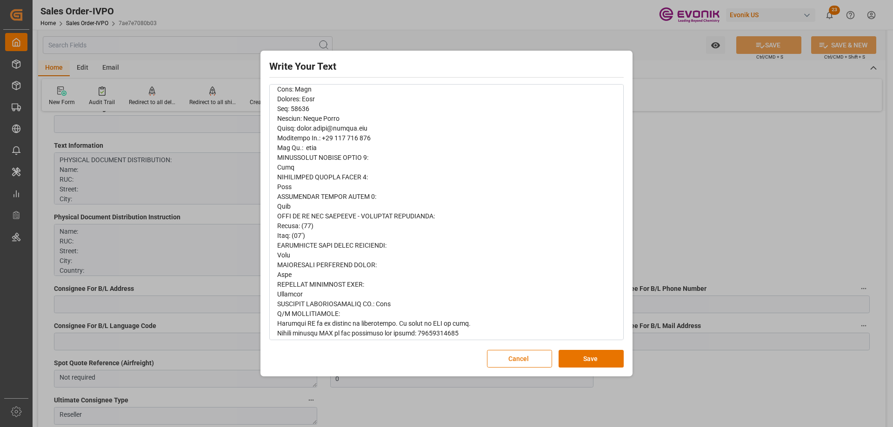
scroll to position [392, 0]
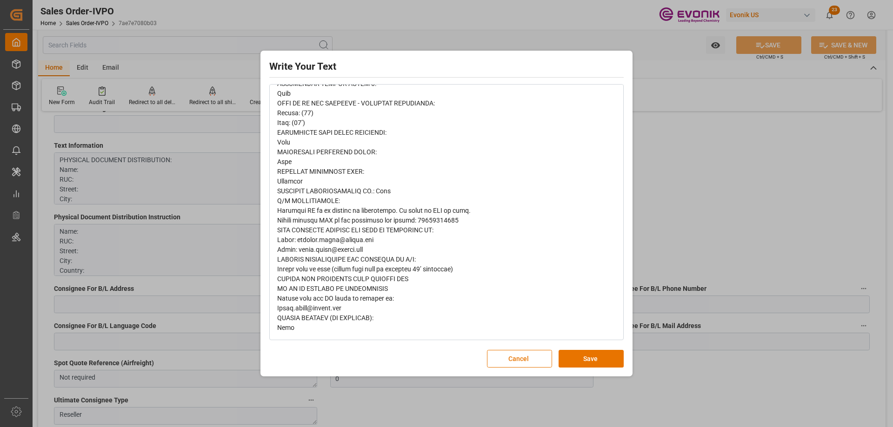
click at [661, 215] on div "Write Your Text Normal 14 Font Cancel Save" at bounding box center [446, 213] width 893 height 427
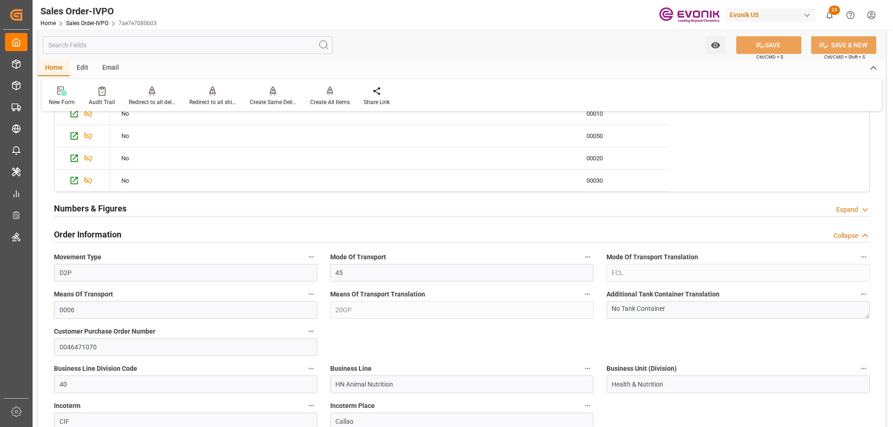
scroll to position [511, 0]
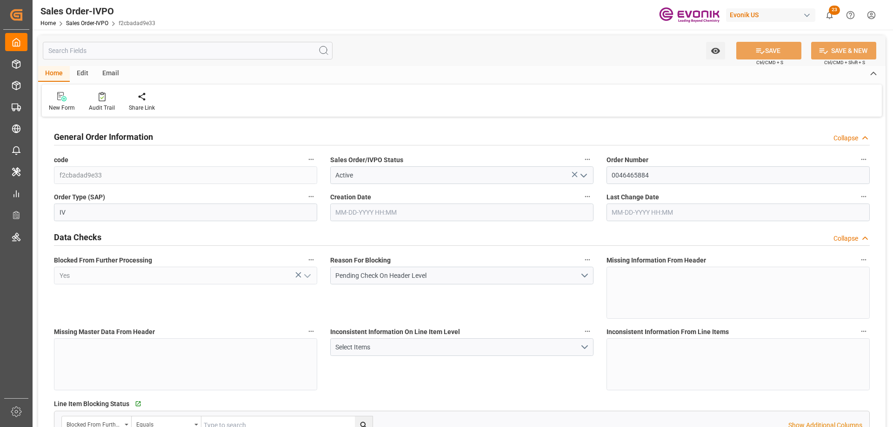
type input "BEANR"
type input "0"
type input "1"
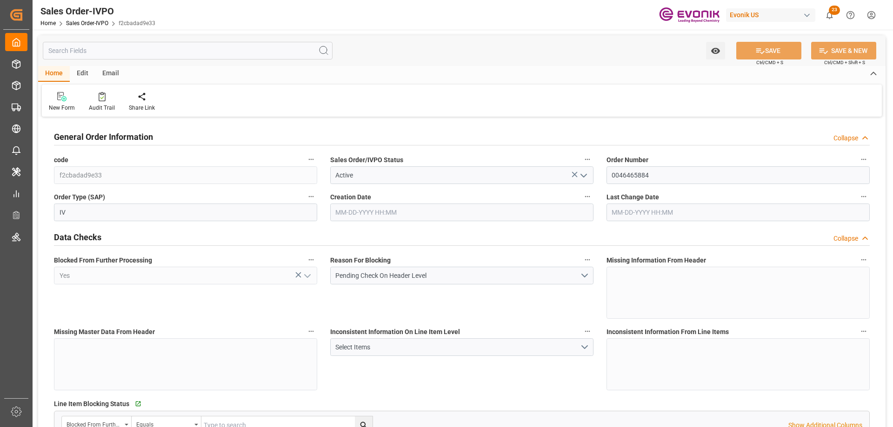
type input "16113.05"
type input "22.372"
type input "17000"
type input "30"
type input "07-29-2025 17:33"
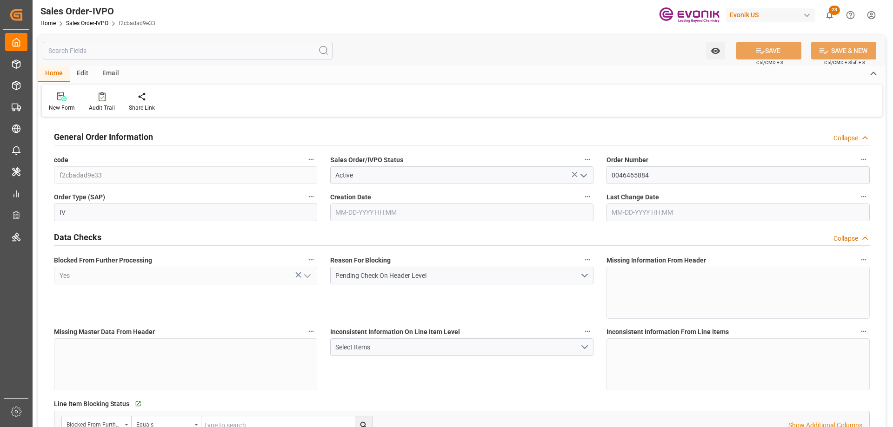
type input "09-11-2025 13:16"
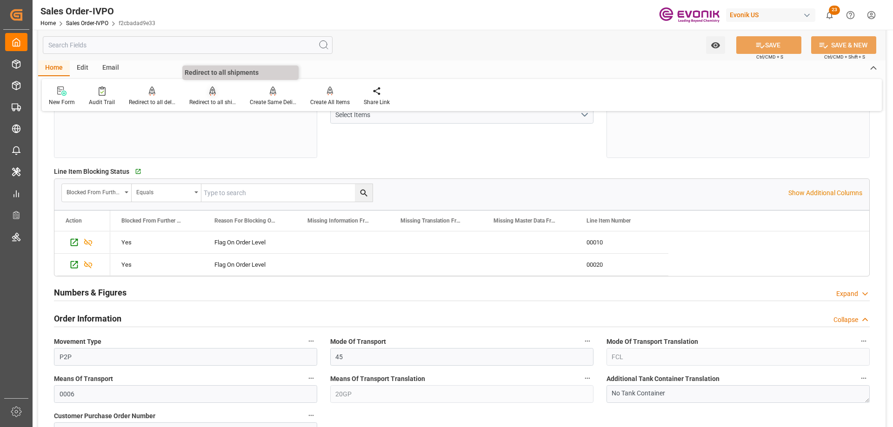
click at [217, 97] on div "Redirect to all shipments" at bounding box center [212, 96] width 60 height 20
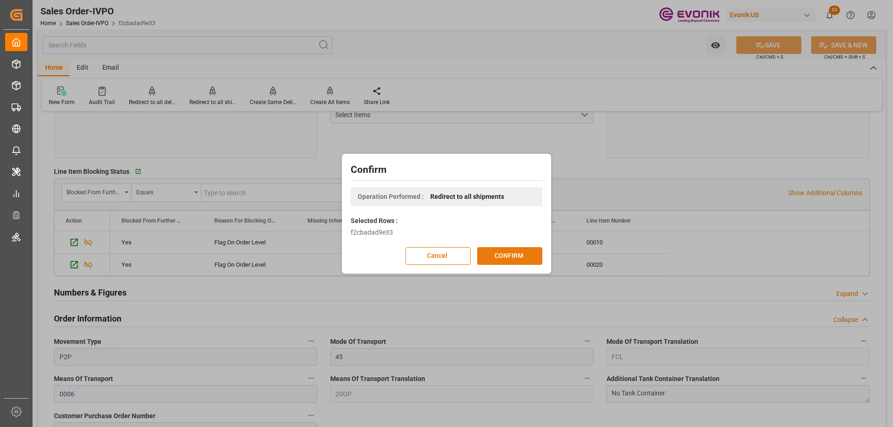
click at [491, 249] on button "CONFIRM" at bounding box center [509, 256] width 65 height 18
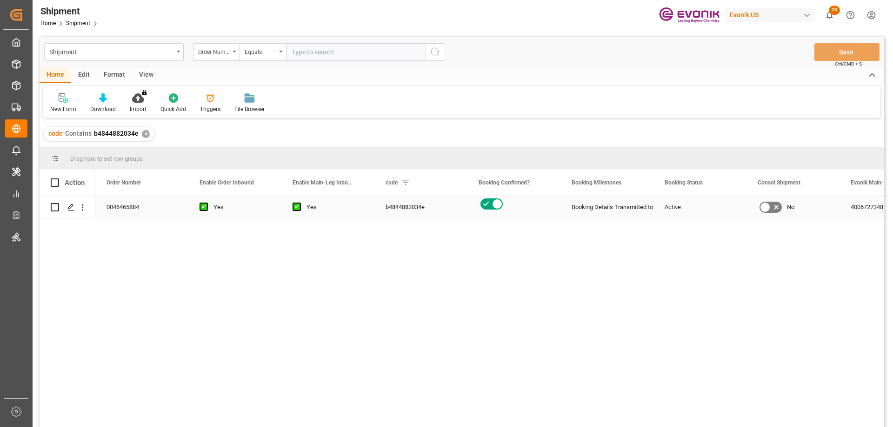
click at [67, 209] on icon "Press SPACE to select this row." at bounding box center [70, 207] width 7 height 7
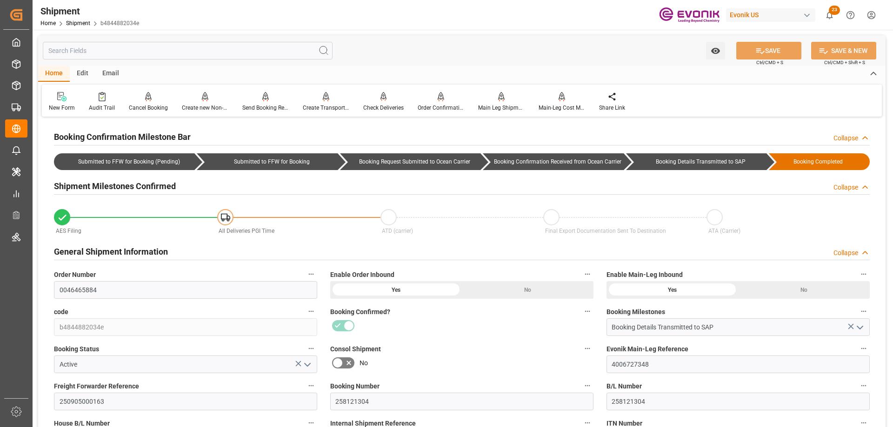
click at [168, 53] on input "text" at bounding box center [188, 51] width 290 height 18
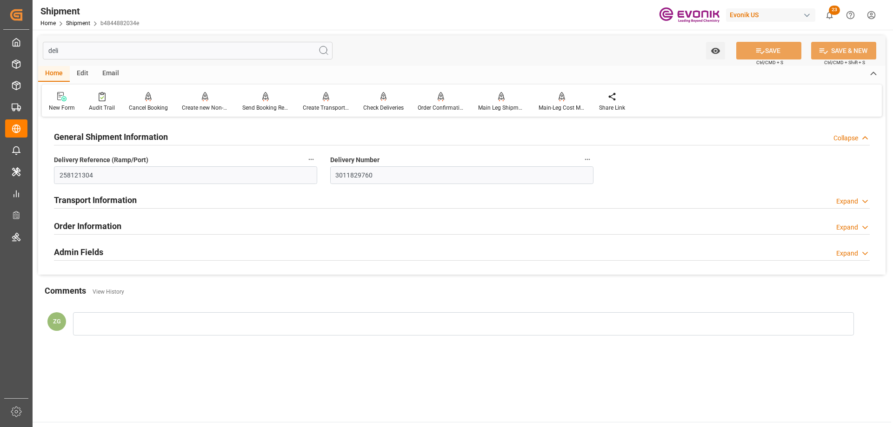
type input "deli"
click at [398, 172] on input "3011829760" at bounding box center [461, 175] width 263 height 18
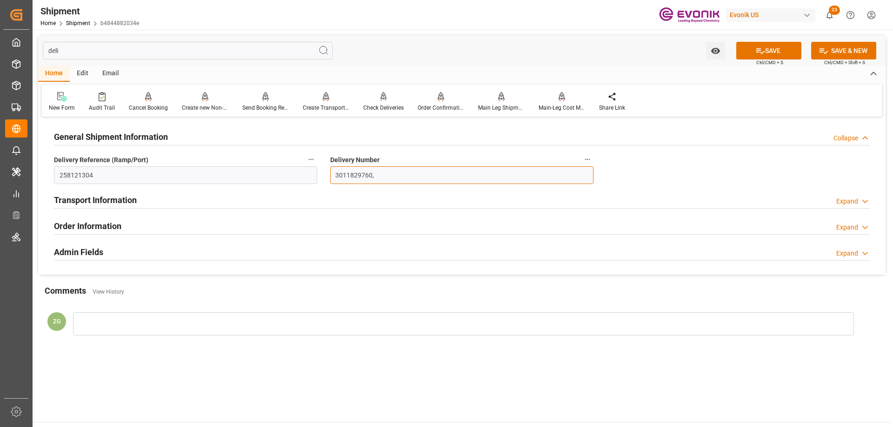
paste input "3011829761"
type input "3011829760, 3011829761"
click at [768, 56] on button "SAVE" at bounding box center [768, 51] width 65 height 18
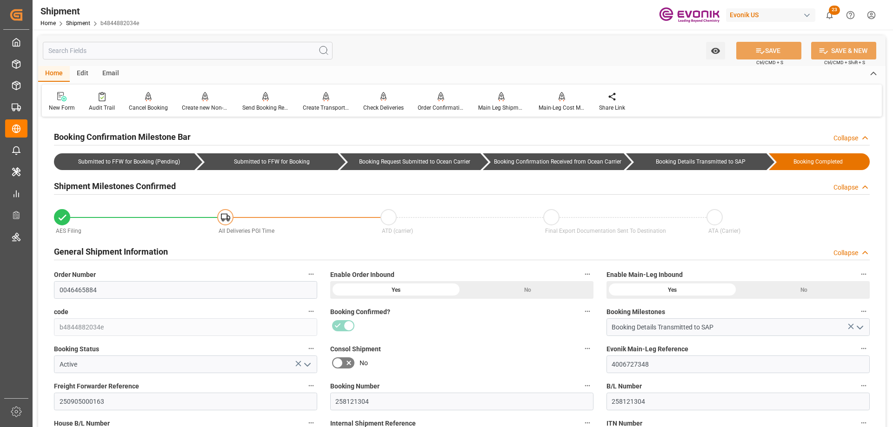
click at [154, 45] on input "text" at bounding box center [188, 51] width 290 height 18
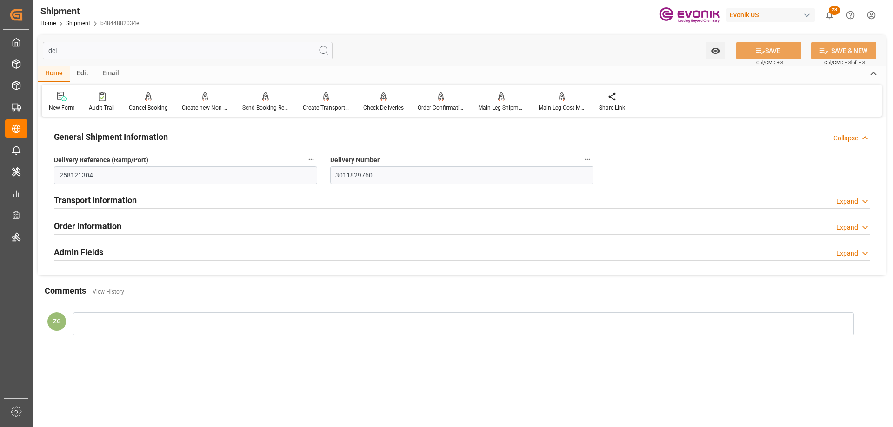
click at [145, 52] on input "del" at bounding box center [188, 51] width 290 height 18
type input "p"
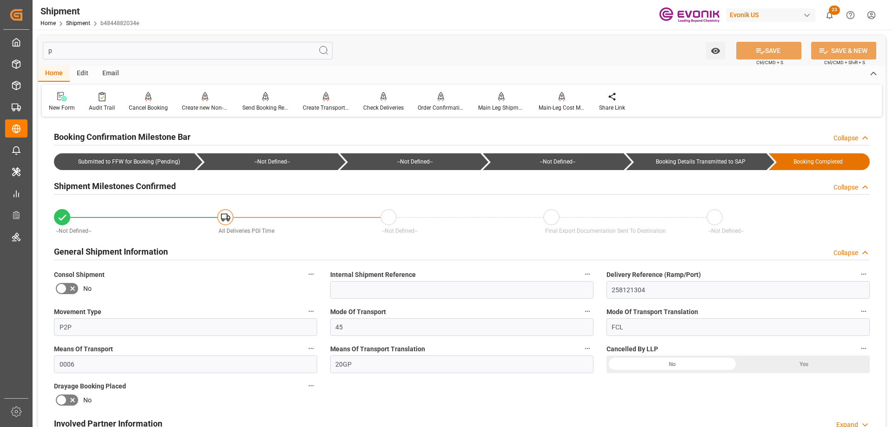
type input "990"
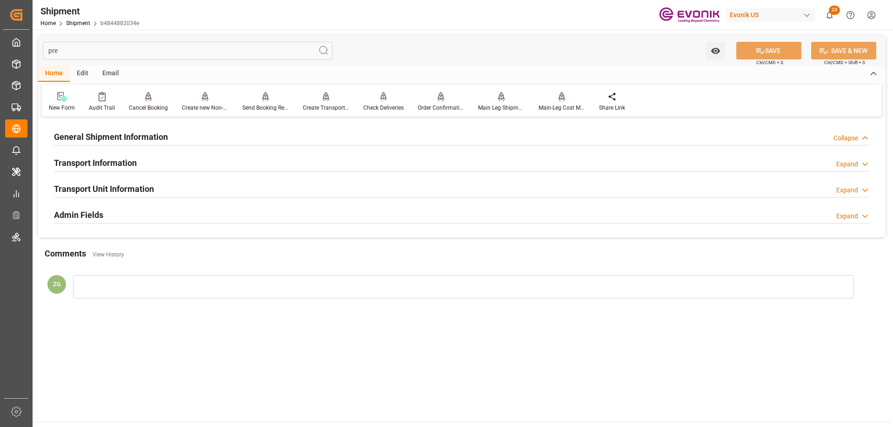
type input "pre"
click at [139, 138] on h2 "General Shipment Information" at bounding box center [111, 137] width 114 height 13
click at [132, 189] on h2 "Transport Unit Information" at bounding box center [104, 189] width 100 height 13
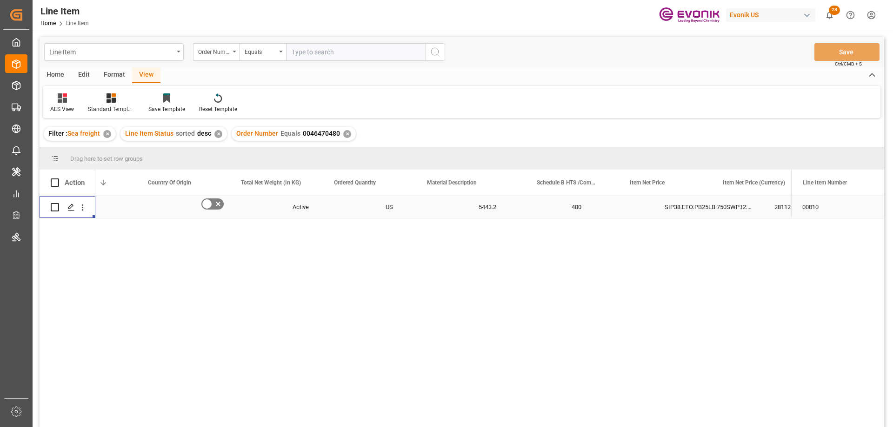
click at [320, 61] on div "Line Item Order Number Equals Save Ctrl/CMD + S" at bounding box center [462, 52] width 844 height 31
click at [316, 53] on input "text" at bounding box center [355, 52] width 139 height 18
paste input "2007166693"
type input "2007166693"
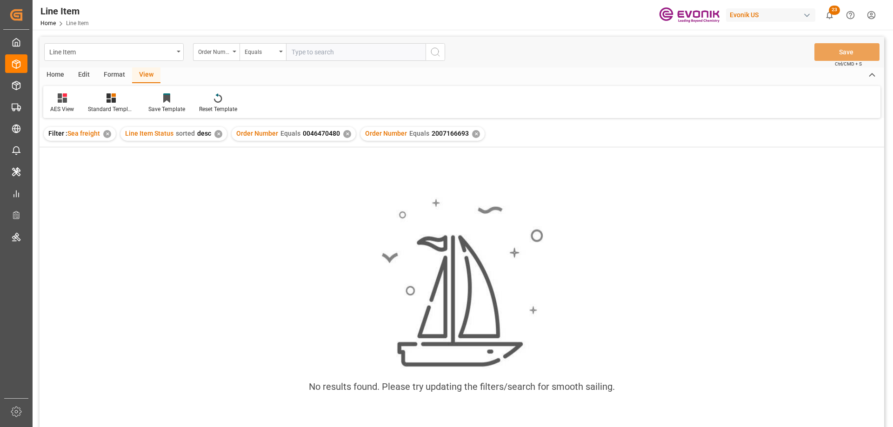
click at [346, 136] on div "✕" at bounding box center [347, 134] width 8 height 8
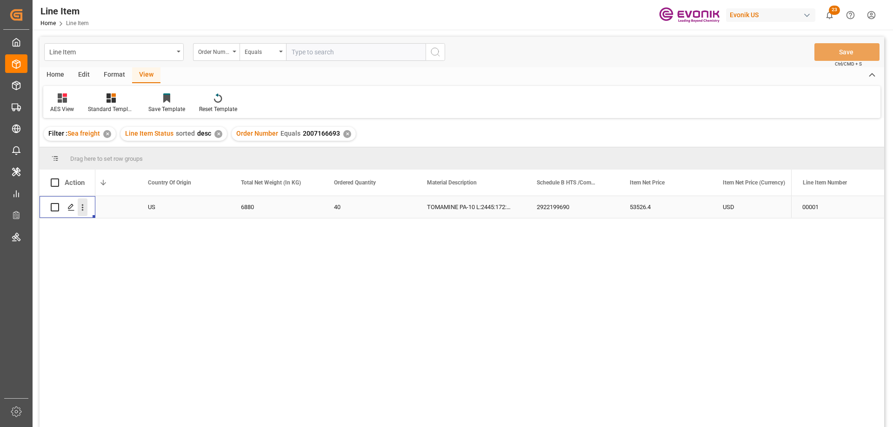
click at [81, 205] on icon "open menu" at bounding box center [83, 208] width 10 height 10
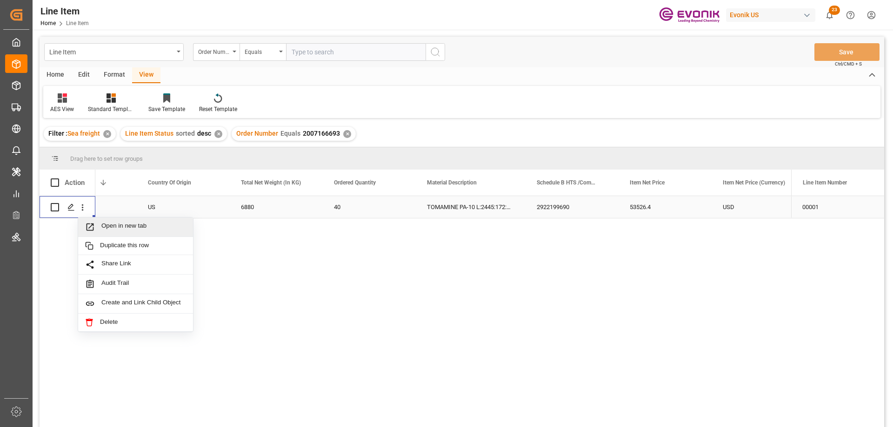
click at [131, 230] on span "Open in new tab" at bounding box center [143, 227] width 85 height 10
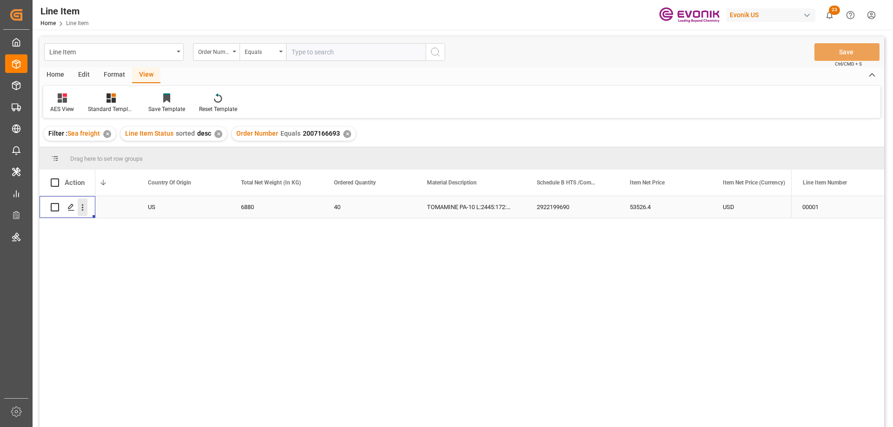
click at [78, 210] on icon "open menu" at bounding box center [83, 208] width 10 height 10
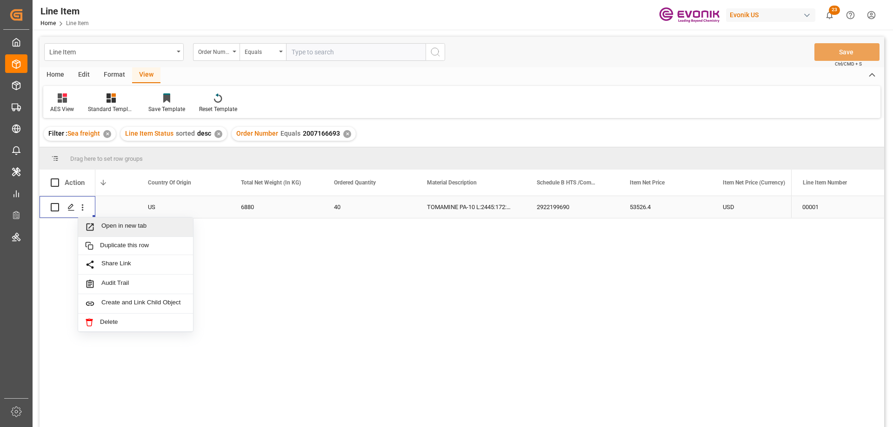
click at [120, 230] on span "Open in new tab" at bounding box center [143, 227] width 85 height 10
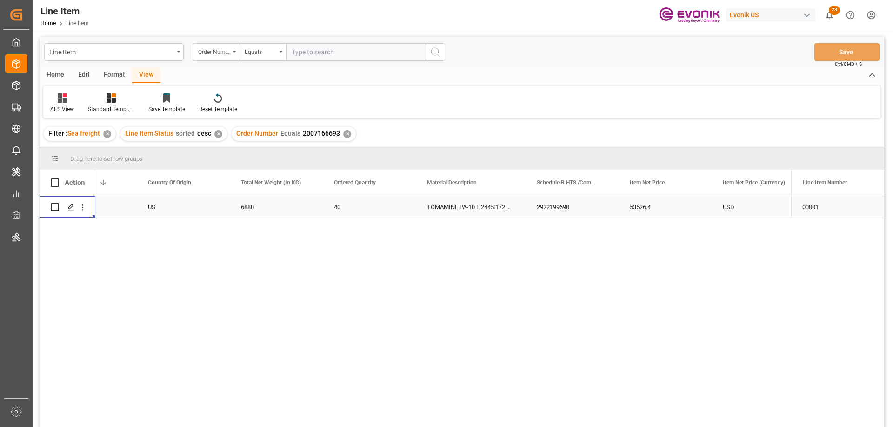
click at [166, 209] on div "US" at bounding box center [183, 207] width 93 height 22
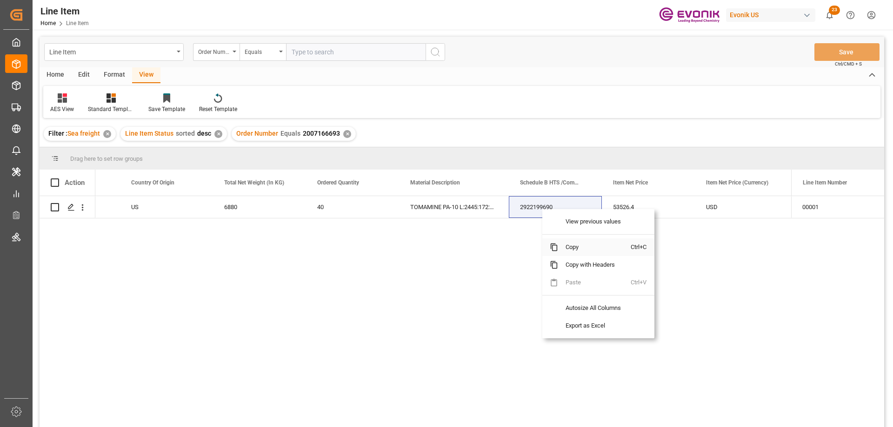
click at [578, 250] on span "Copy" at bounding box center [594, 248] width 73 height 18
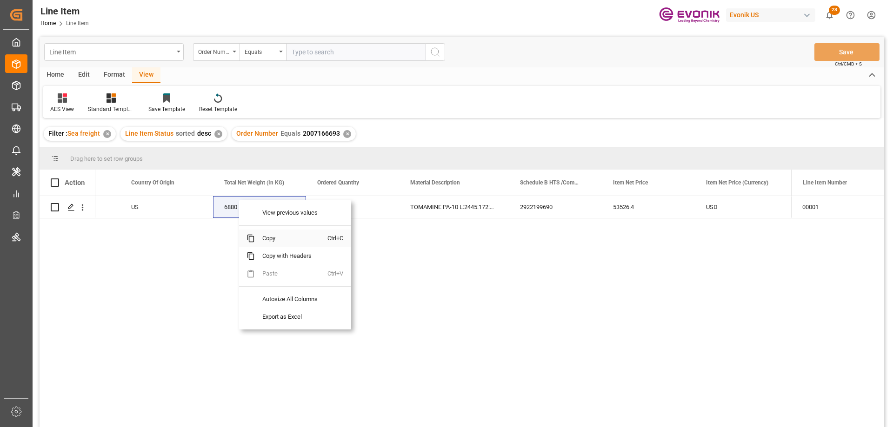
click at [264, 238] on span "Copy" at bounding box center [291, 239] width 73 height 18
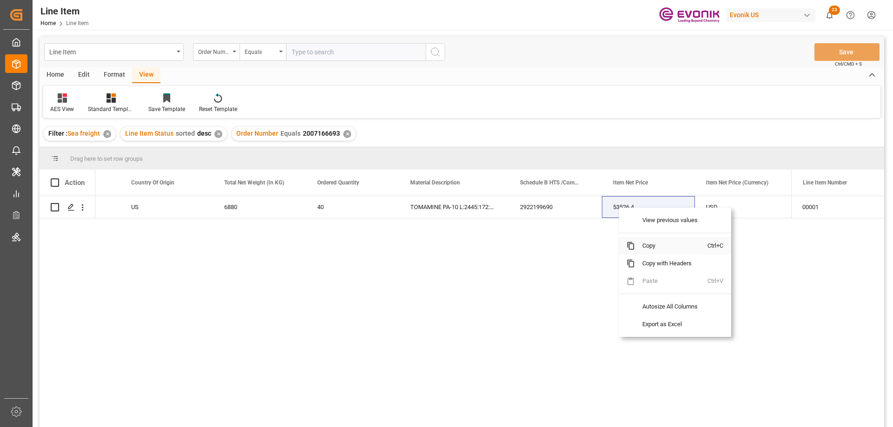
click at [661, 243] on span "Copy" at bounding box center [671, 246] width 73 height 18
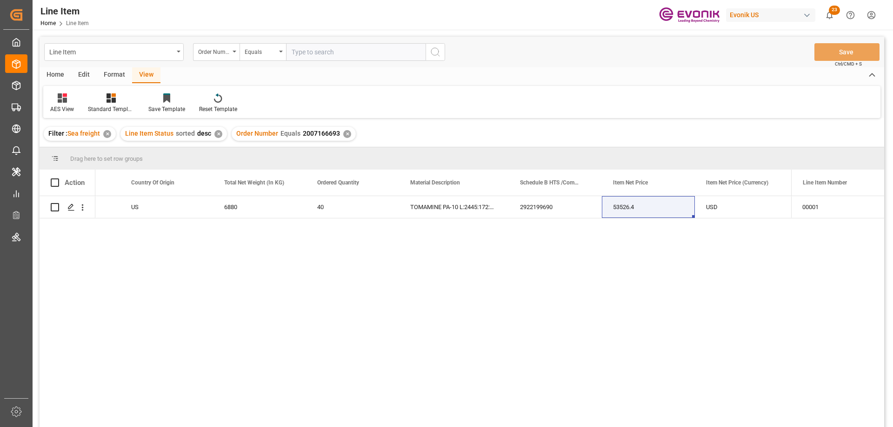
click at [346, 57] on input "text" at bounding box center [355, 52] width 139 height 18
paste input "2007178288"
type input "2007178288"
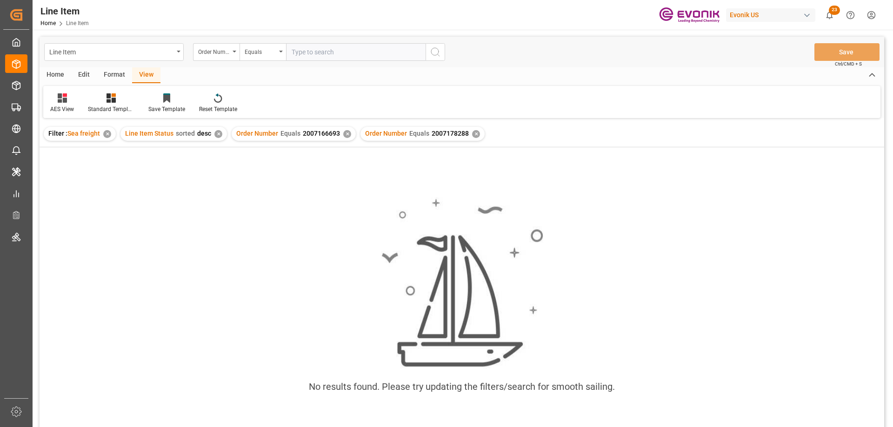
click at [347, 135] on div "✕" at bounding box center [347, 134] width 8 height 8
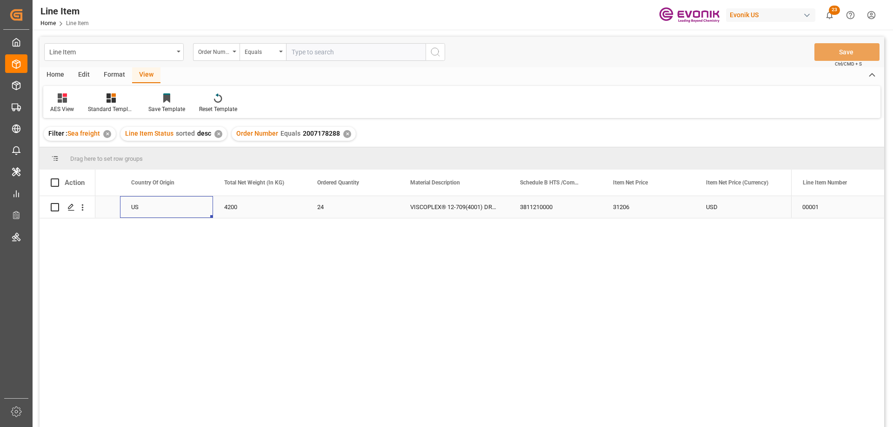
click at [200, 208] on div "US" at bounding box center [166, 207] width 93 height 22
click at [136, 210] on div "4200" at bounding box center [166, 207] width 93 height 22
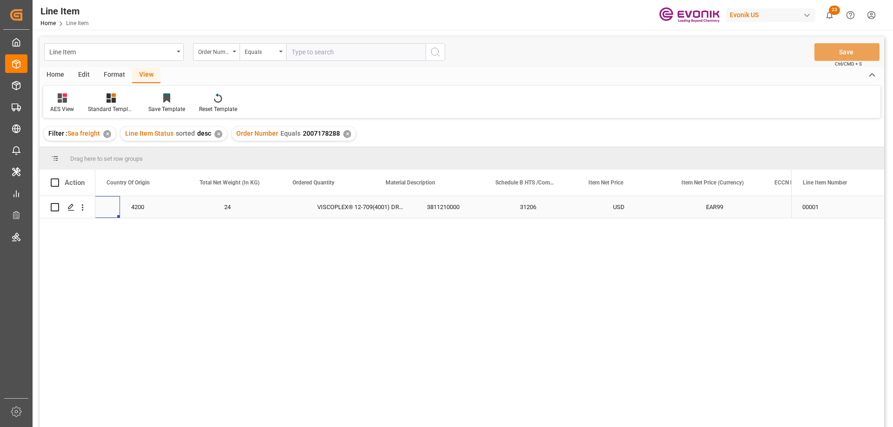
scroll to position [0, 279]
click at [85, 206] on icon "open menu" at bounding box center [83, 208] width 10 height 10
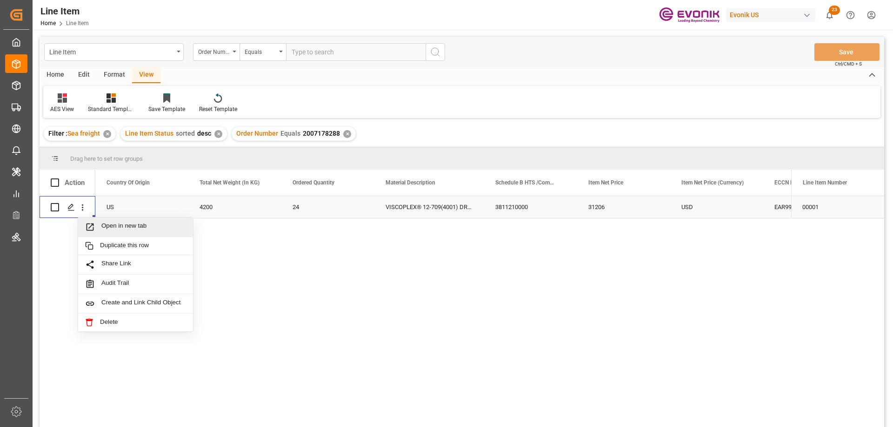
click at [121, 221] on div "Open in new tab" at bounding box center [135, 228] width 115 height 20
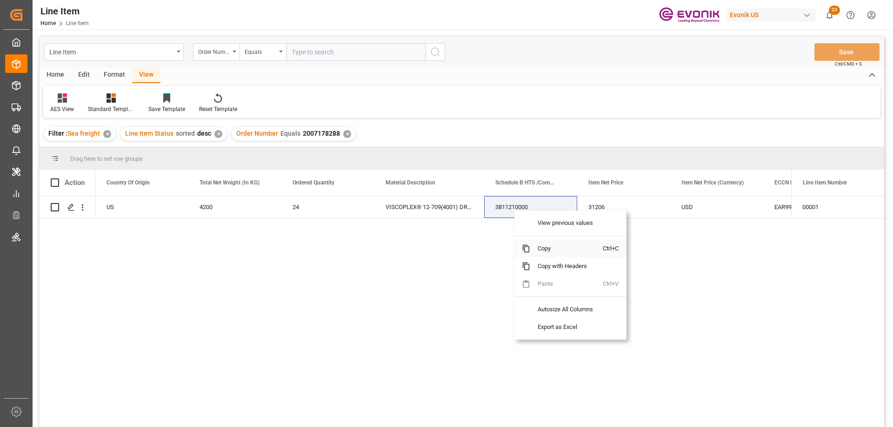
click at [540, 249] on span "Copy" at bounding box center [566, 249] width 73 height 18
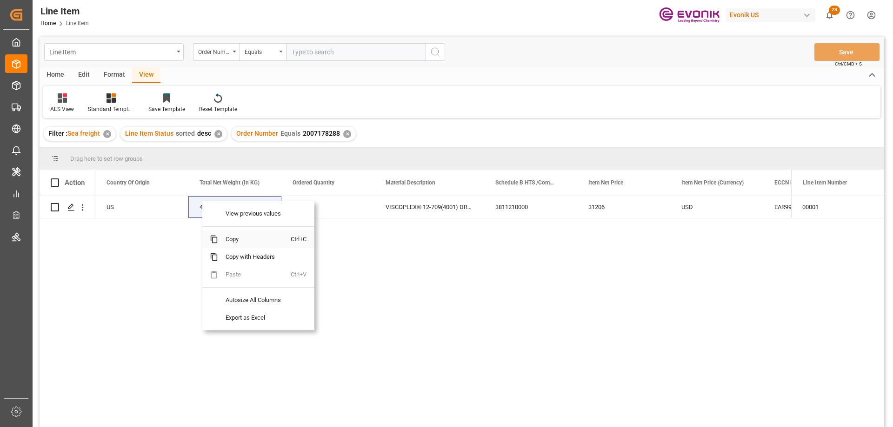
click at [238, 238] on span "Copy" at bounding box center [254, 240] width 73 height 18
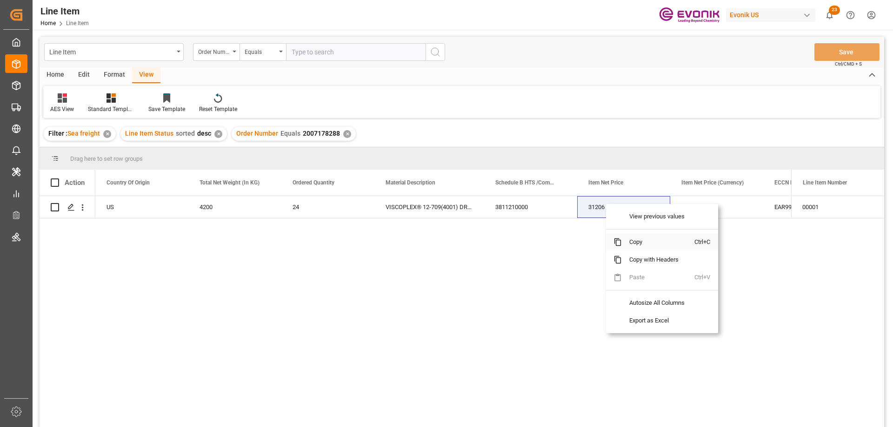
click at [650, 244] on span "Copy" at bounding box center [658, 242] width 73 height 18
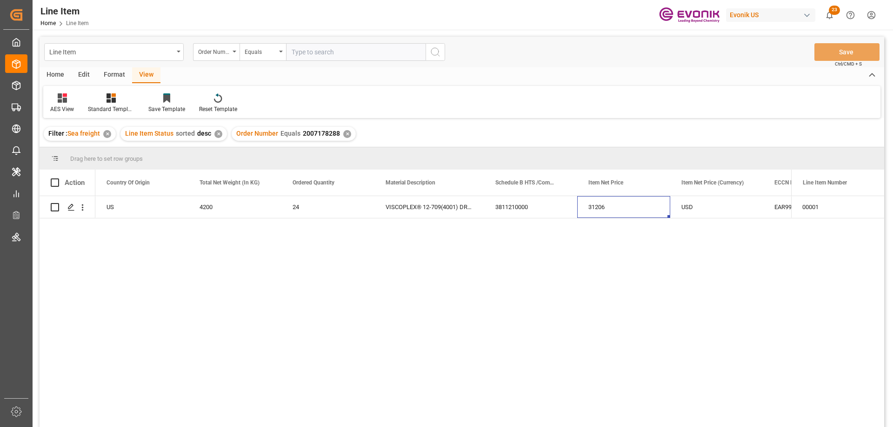
click at [320, 46] on input "text" at bounding box center [355, 52] width 139 height 18
paste input "258412901"
type input "258412901"
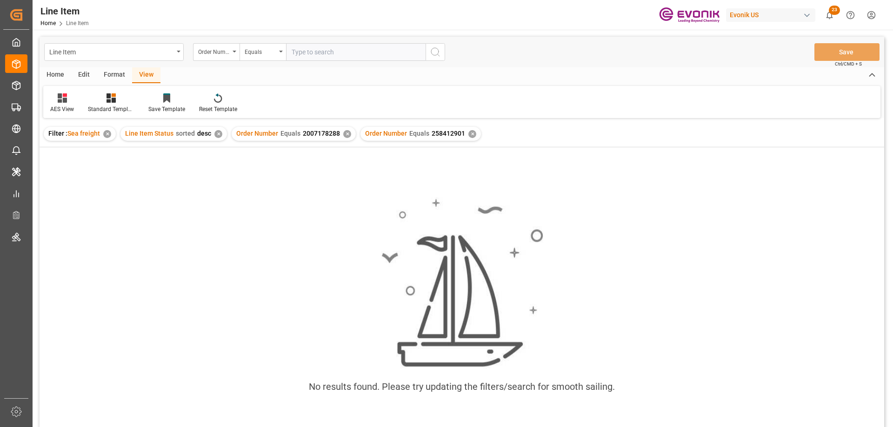
click at [344, 132] on div "✕" at bounding box center [347, 134] width 8 height 8
click at [217, 157] on div "No results found. Please try updating the filters/search for smooth sailing." at bounding box center [462, 299] width 844 height 305
click at [330, 50] on input "text" at bounding box center [355, 52] width 139 height 18
click at [285, 199] on div "No results found. Please try updating the filters/search for smooth sailing." at bounding box center [462, 300] width 844 height 220
click at [313, 51] on input "text" at bounding box center [355, 52] width 139 height 18
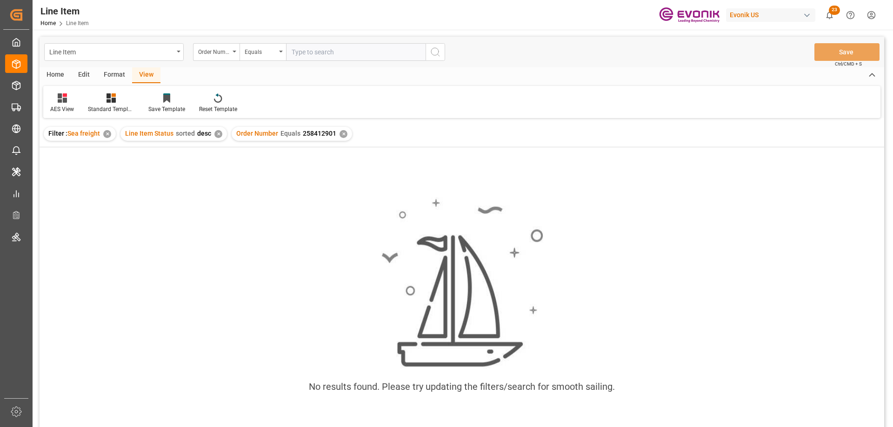
paste input "0046467174"
type input "0046467174"
click at [341, 136] on div "✕" at bounding box center [343, 134] width 8 height 8
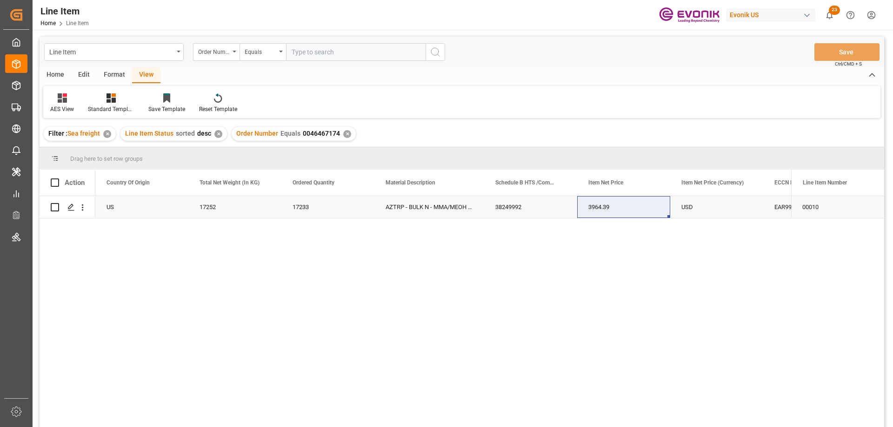
click at [163, 204] on div "US" at bounding box center [141, 207] width 93 height 22
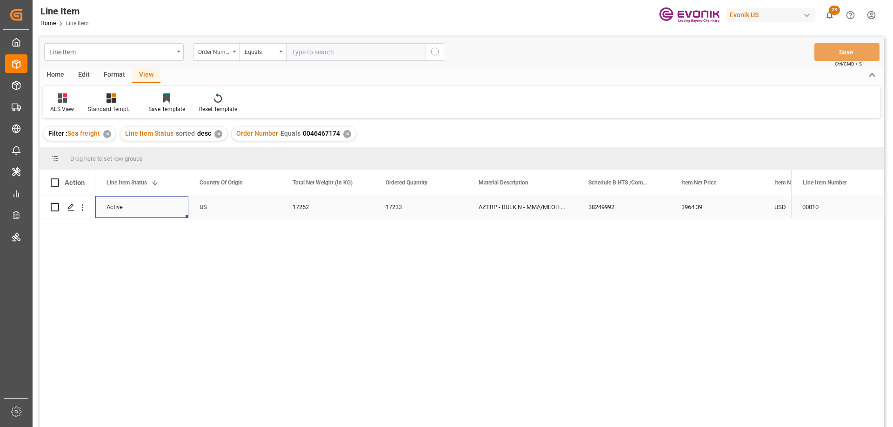
click at [704, 208] on div "3964.39" at bounding box center [716, 207] width 93 height 22
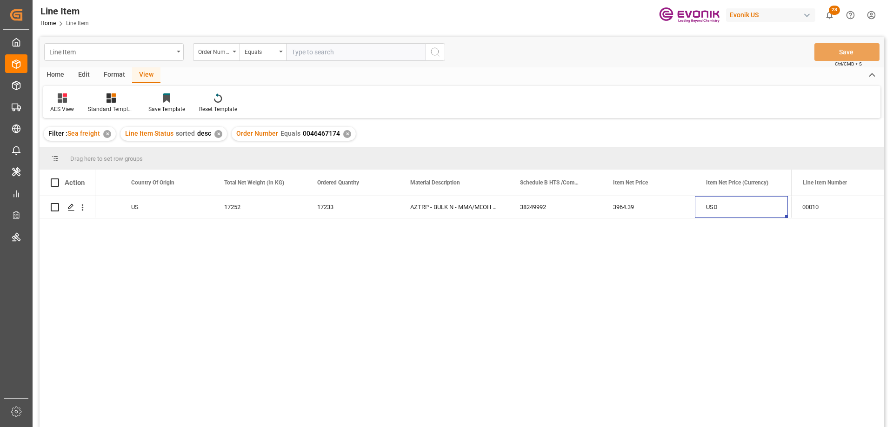
click at [346, 45] on input "text" at bounding box center [355, 52] width 139 height 18
paste input "0046467176"
type input "0046467176"
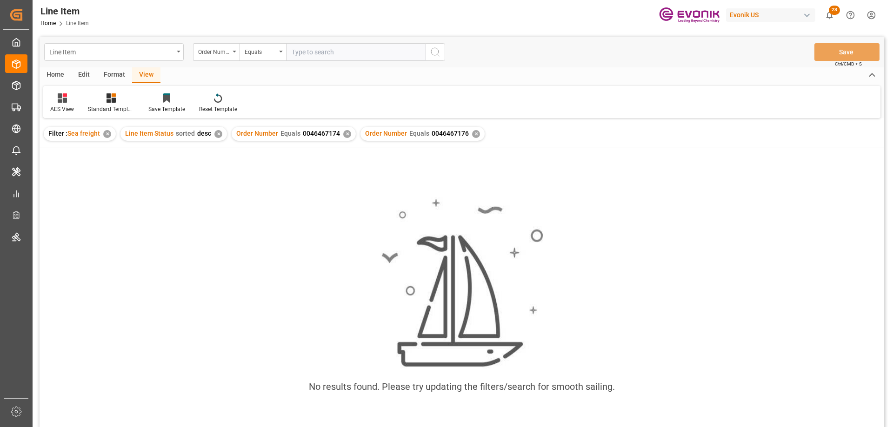
click at [345, 133] on div "✕" at bounding box center [347, 134] width 8 height 8
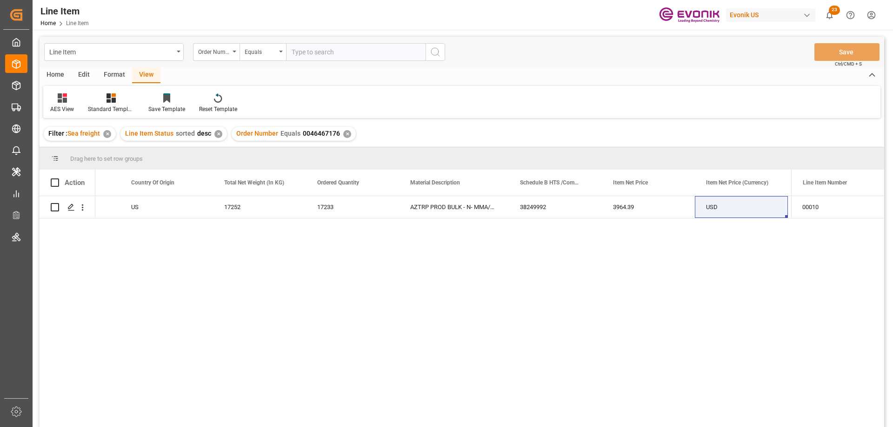
click at [374, 46] on input "text" at bounding box center [355, 52] width 139 height 18
paste input "0046448118"
type input "0046448118"
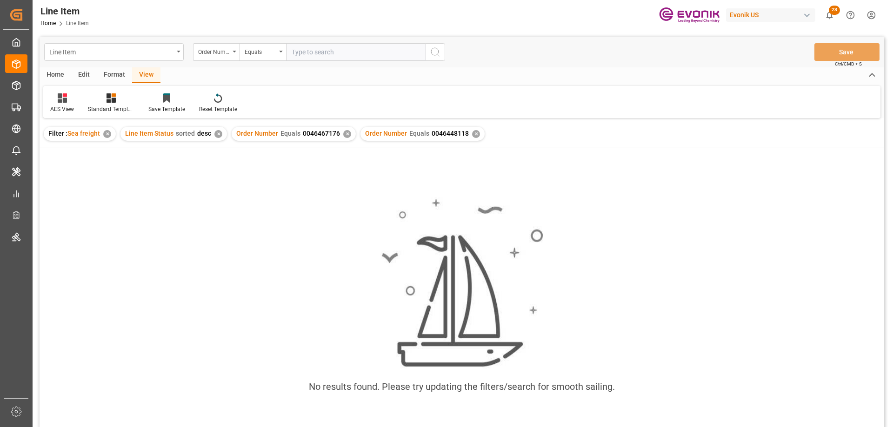
click at [345, 136] on div "✕" at bounding box center [347, 134] width 8 height 8
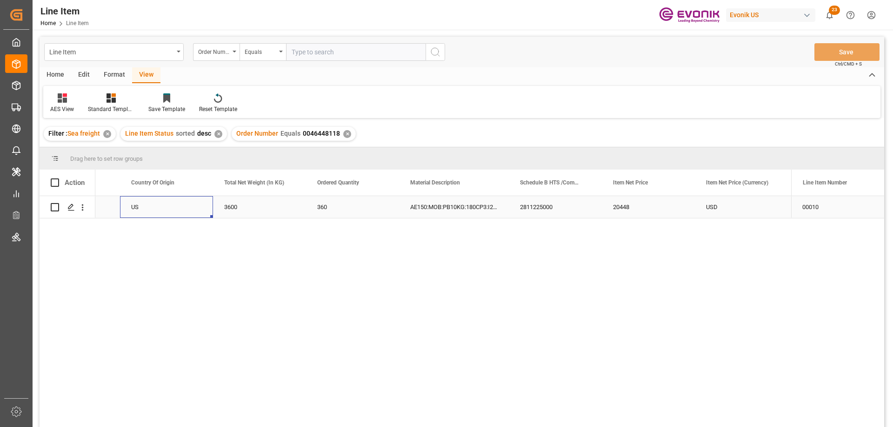
click at [128, 207] on div "US" at bounding box center [166, 207] width 93 height 22
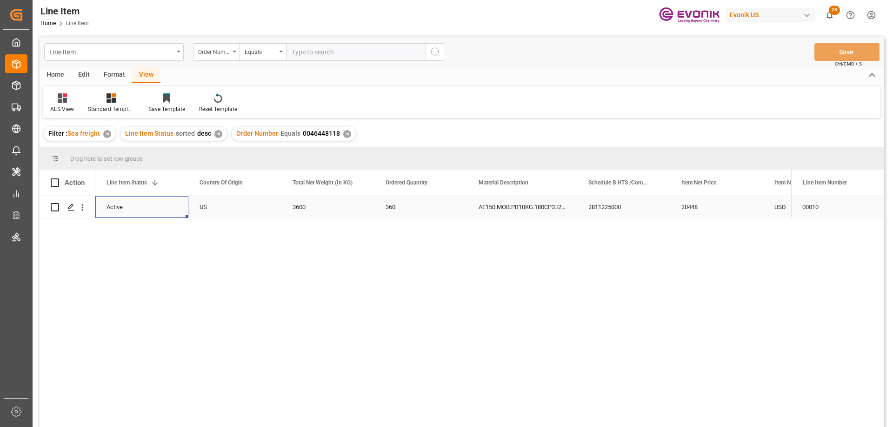
click at [777, 203] on div "USD" at bounding box center [809, 207] width 93 height 22
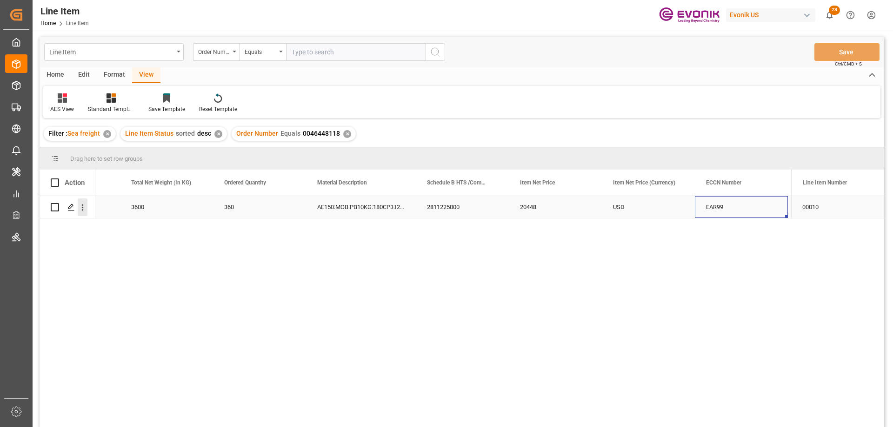
click at [83, 206] on icon "open menu" at bounding box center [83, 208] width 2 height 7
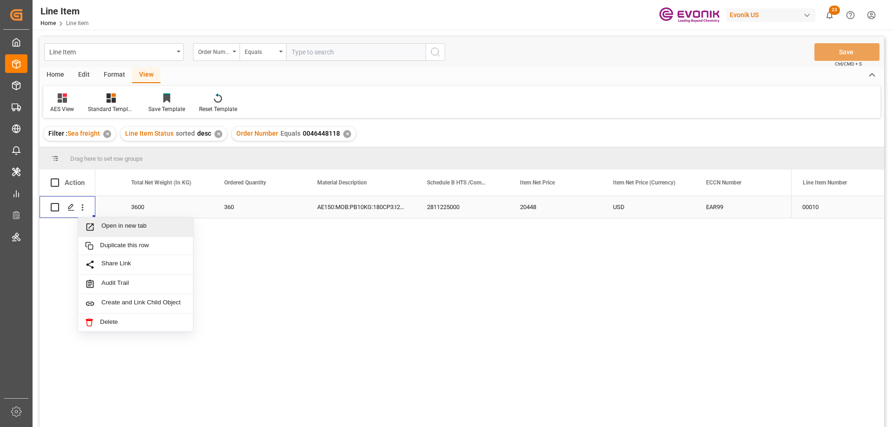
click at [116, 233] on div "Open in new tab" at bounding box center [135, 228] width 115 height 20
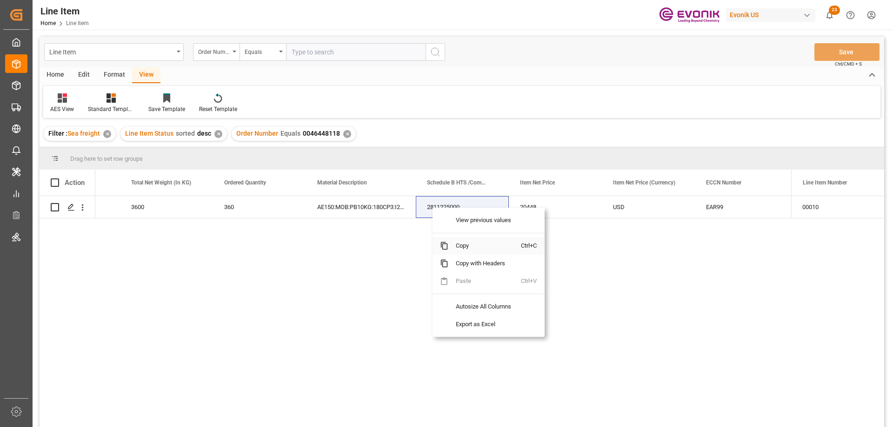
click at [470, 246] on span "Copy" at bounding box center [484, 246] width 73 height 18
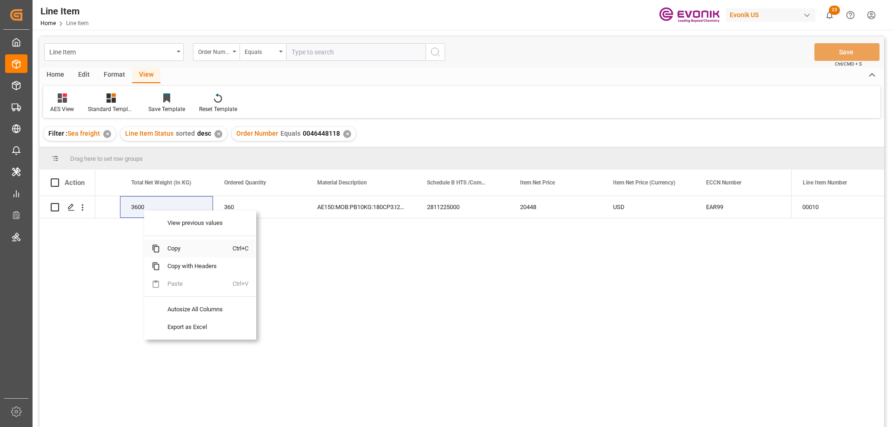
click at [179, 247] on span "Copy" at bounding box center [196, 249] width 73 height 18
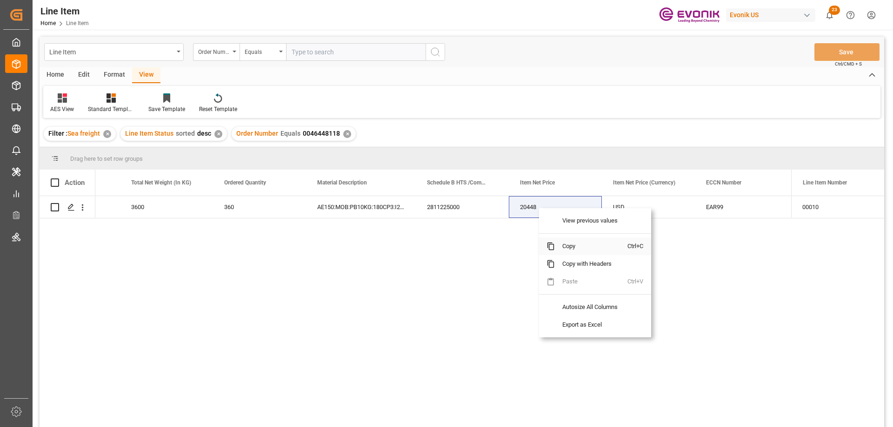
click at [566, 243] on span "Copy" at bounding box center [591, 247] width 73 height 18
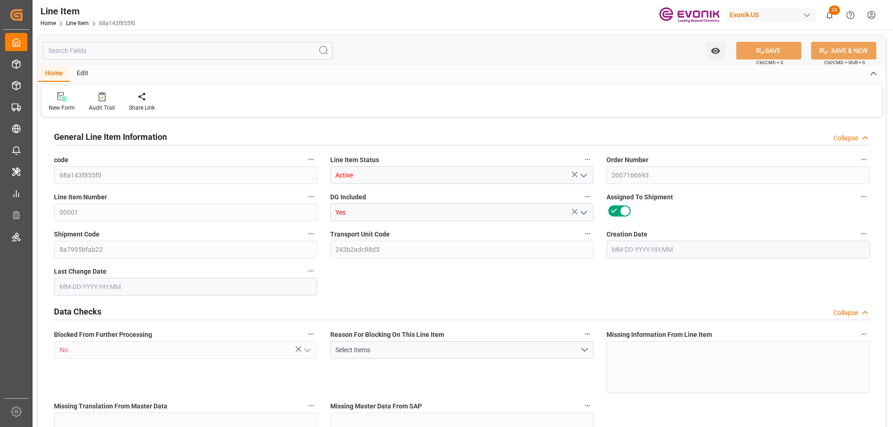
type input "10"
type input "7552"
type input "6880"
type input "12.0737"
type input "40"
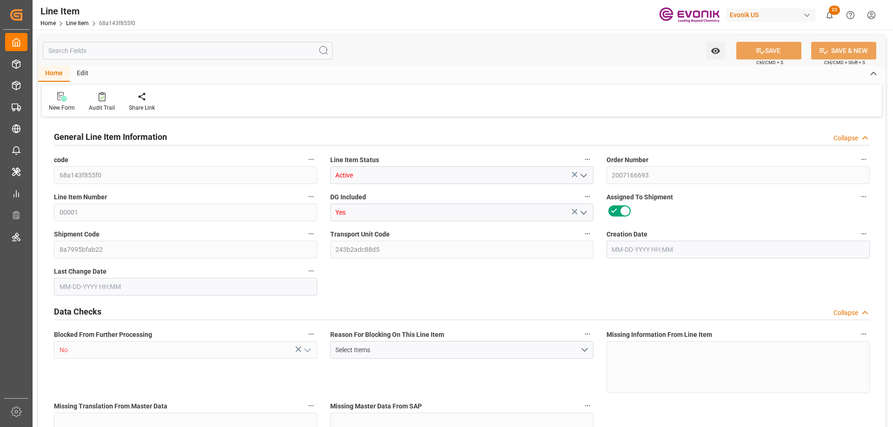
type input "53526.4"
type input "40"
type input "7552"
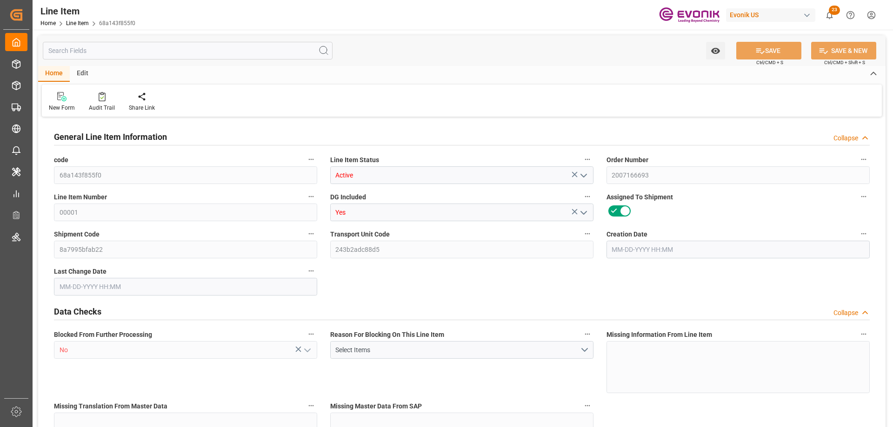
type input "7752"
type input "6880"
type input "12.0737"
type input "12073.68"
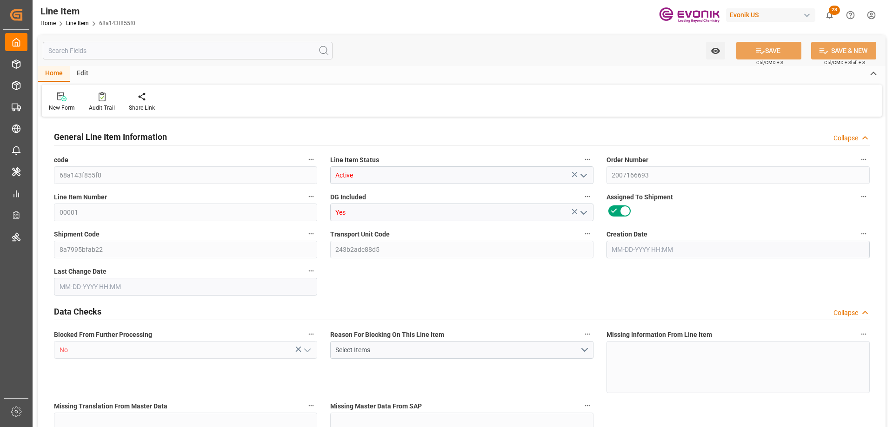
type input "0"
type input "09-11-2025 12:01"
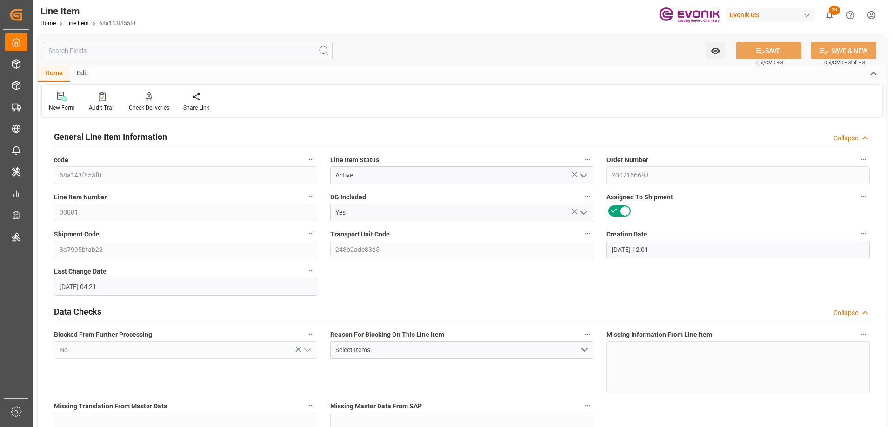
type input "09-12-2025 04:21"
type input "11-08-2025"
type input "09-18-2025"
type input "09-11-2025"
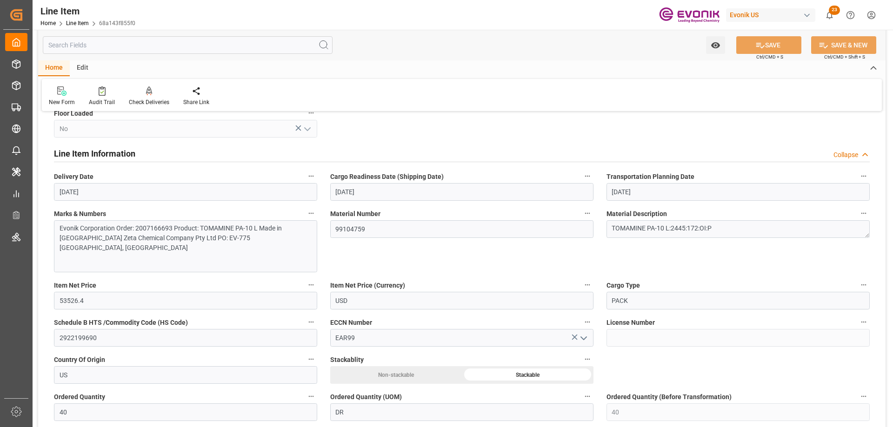
scroll to position [465, 0]
click at [138, 46] on input "text" at bounding box center [188, 45] width 290 height 18
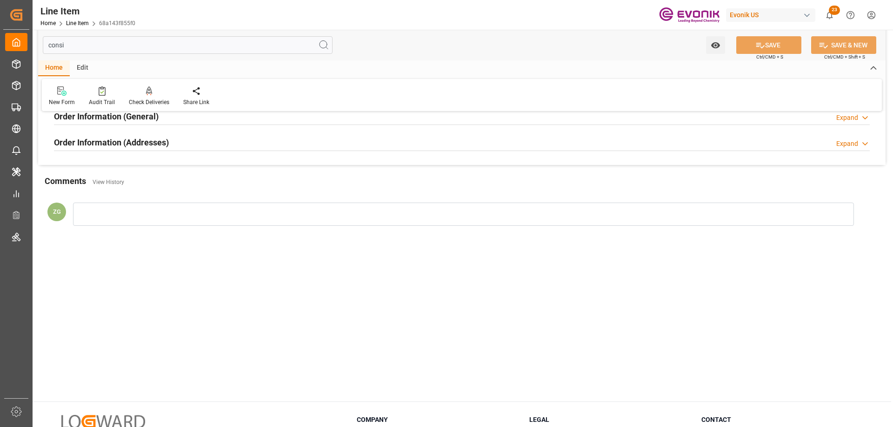
scroll to position [0, 0]
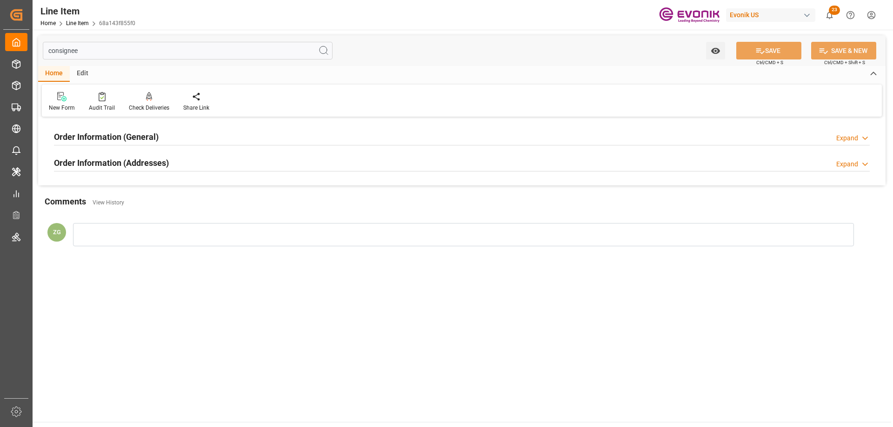
type input "consignee"
click at [110, 167] on h2 "Order Information (Addresses)" at bounding box center [111, 163] width 115 height 13
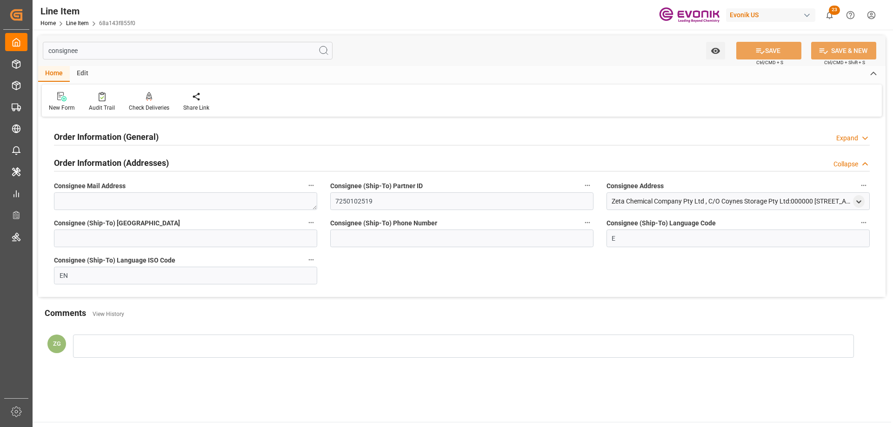
click at [122, 137] on h2 "Order Information (General)" at bounding box center [106, 137] width 105 height 13
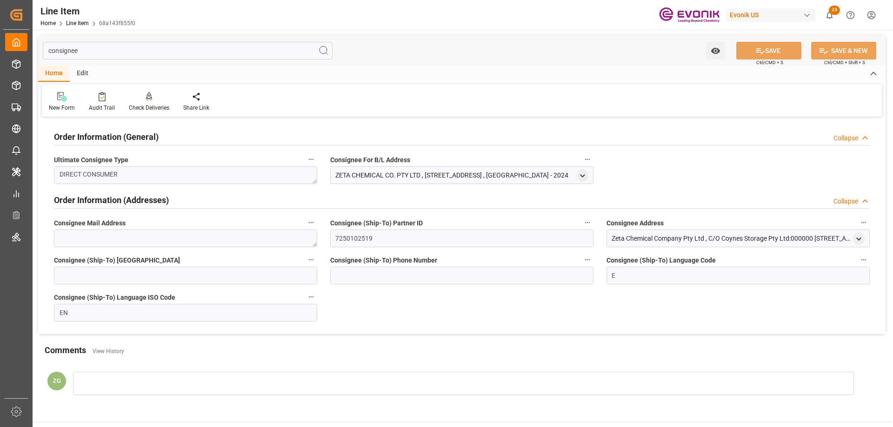
click at [574, 173] on div "ZETA CHEMICAL CO. PTY LTD , [STREET_ADDRESS] , [GEOGRAPHIC_DATA] - 2024" at bounding box center [461, 175] width 263 height 18
click at [578, 173] on icon "open menu" at bounding box center [582, 176] width 8 height 8
drag, startPoint x: 339, startPoint y: 221, endPoint x: 369, endPoint y: 222, distance: 30.7
drag, startPoint x: 369, startPoint y: 222, endPoint x: 341, endPoint y: 218, distance: 28.1
click at [341, 218] on div "ZETA CHEMICAL CO. PTY LTD" at bounding box center [459, 223] width 253 height 15
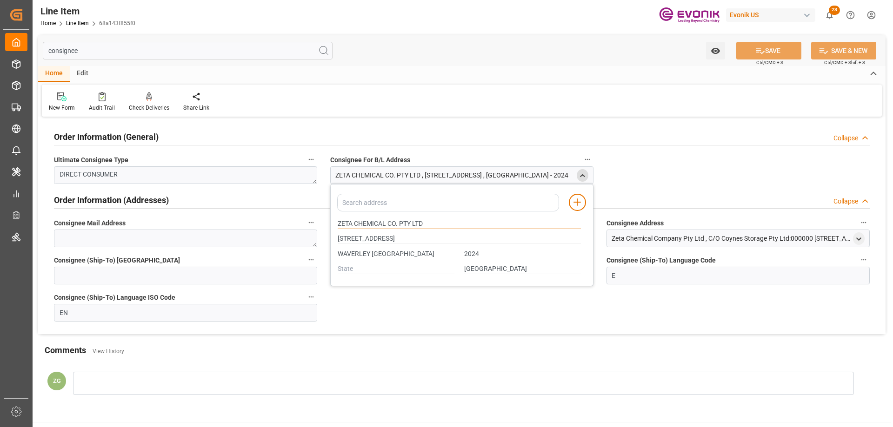
drag, startPoint x: 339, startPoint y: 220, endPoint x: 387, endPoint y: 224, distance: 48.5
click at [387, 224] on input "ZETA CHEMICAL CO. PTY LTD" at bounding box center [459, 224] width 243 height 10
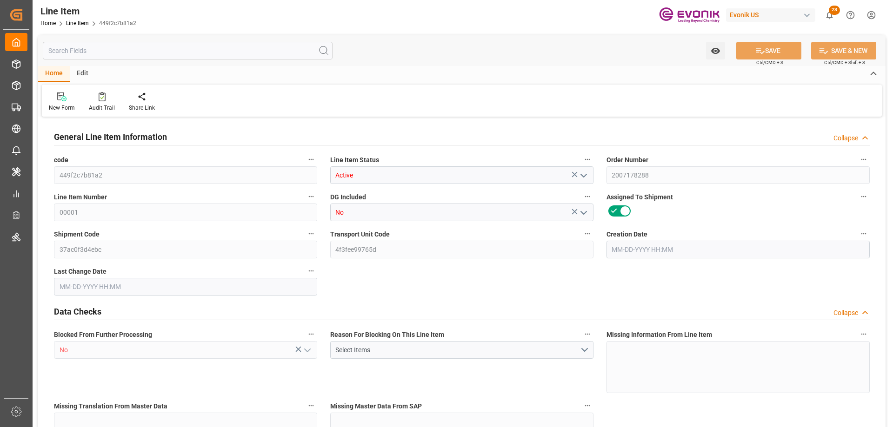
type input "6"
type input "4584"
type input "4200"
type input "7.9261"
type input "24"
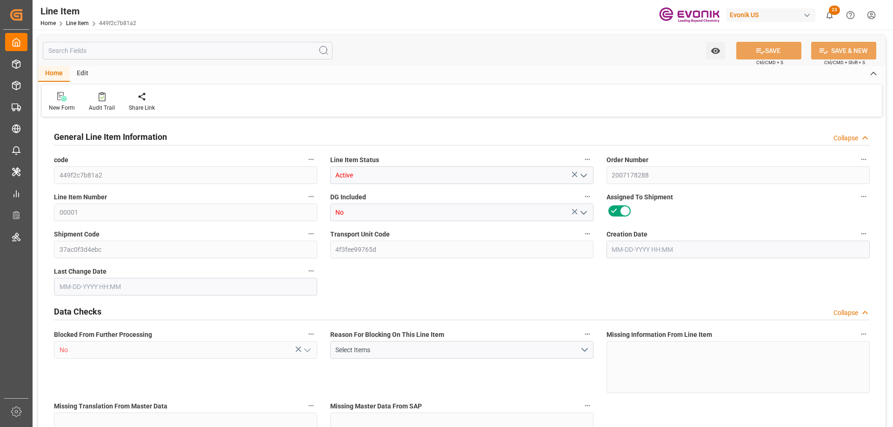
type input "31206"
type input "24"
type input "4584"
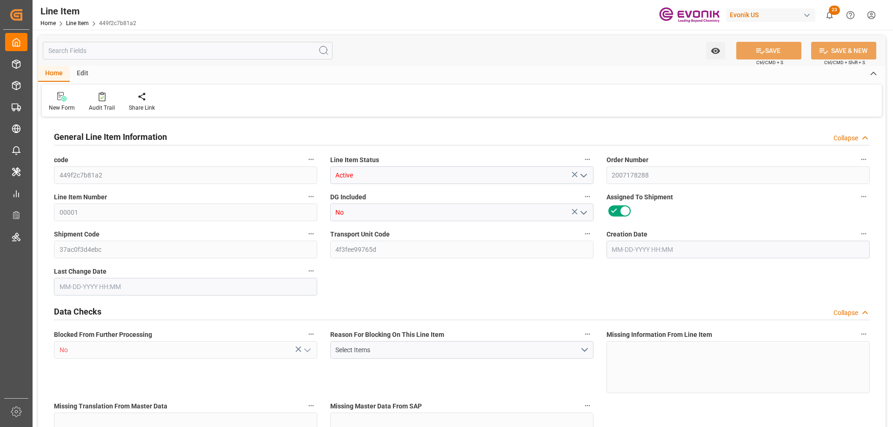
type input "4860"
type input "4200"
type input "7.9261"
type input "7926.12"
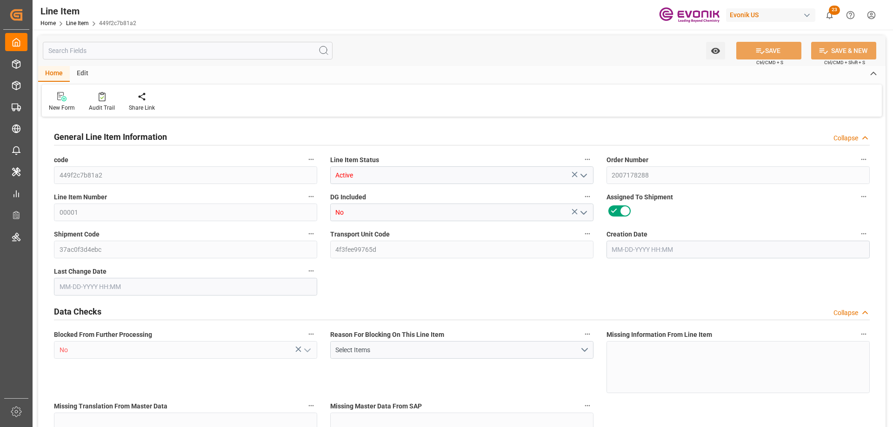
type input "0"
type input "[DATE] 17:16"
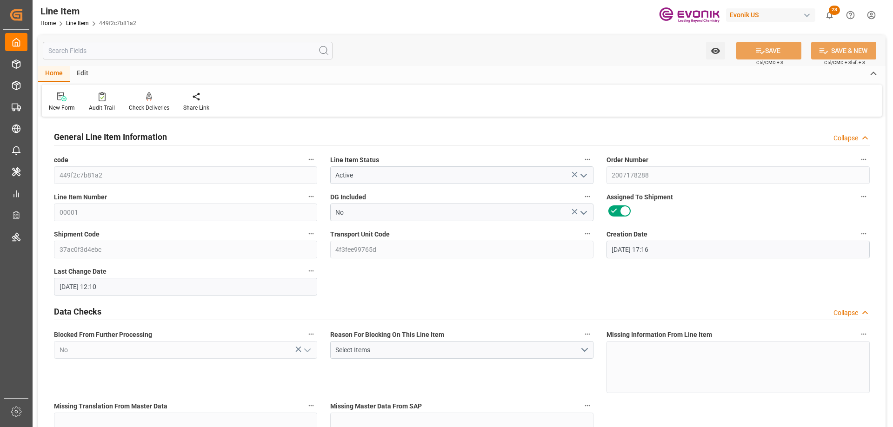
type input "[DATE] 12:10"
type input "[DATE]"
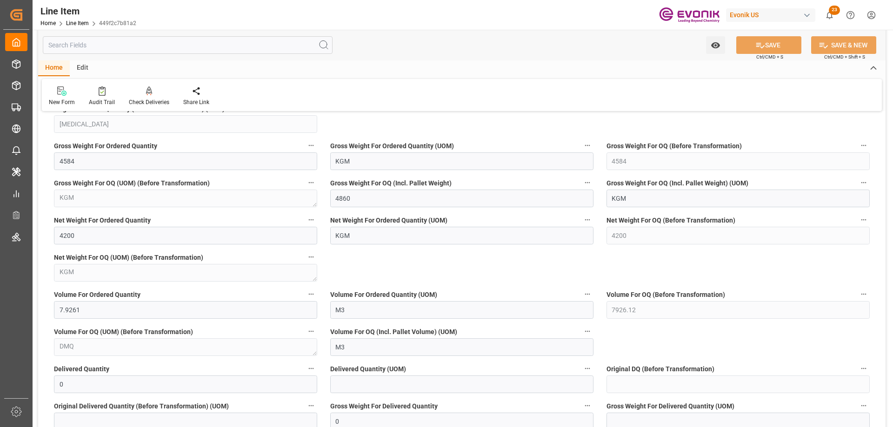
scroll to position [930, 0]
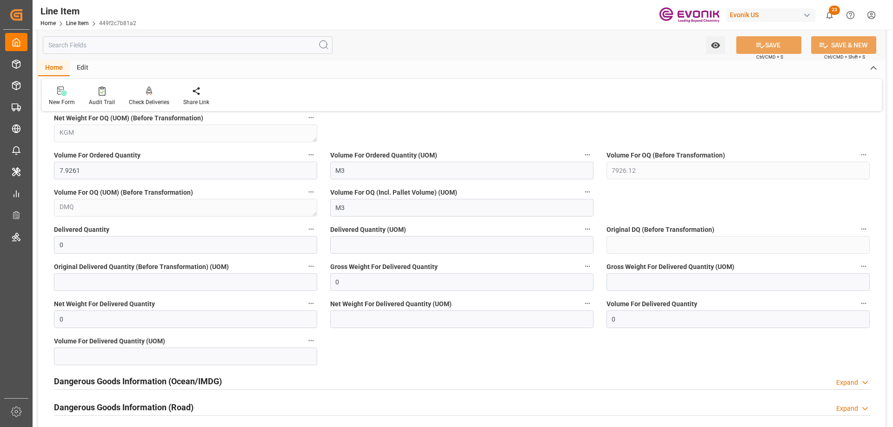
click at [128, 50] on input "text" at bounding box center [188, 45] width 290 height 18
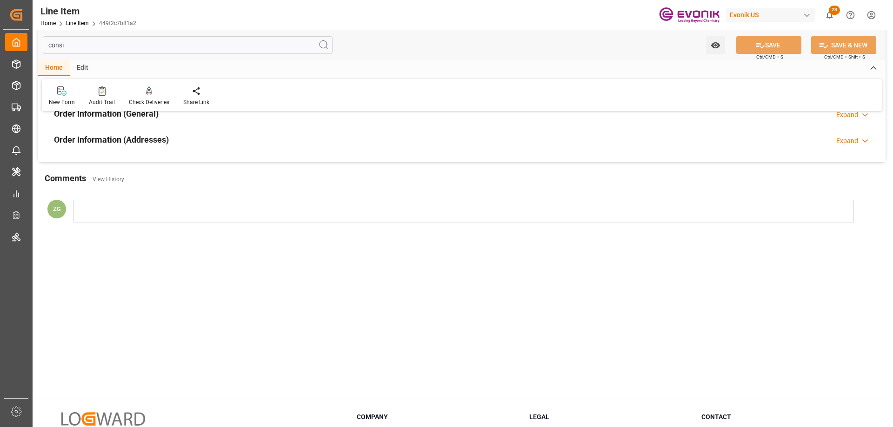
scroll to position [0, 0]
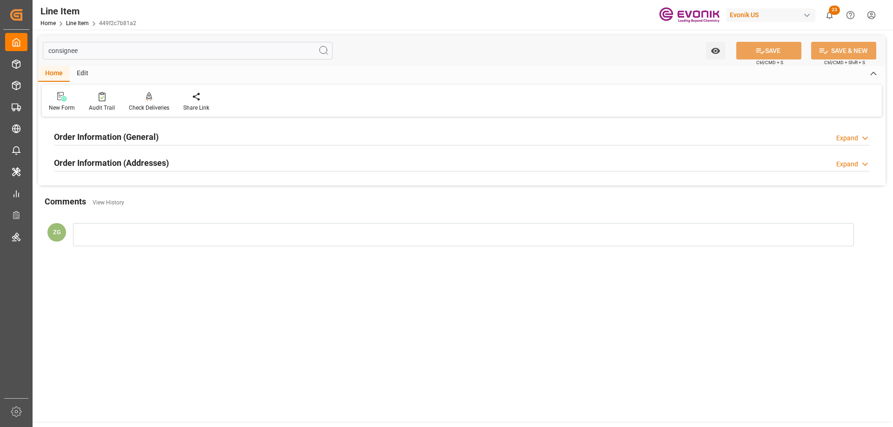
type input "consignee"
click at [130, 160] on h2 "Order Information (Addresses)" at bounding box center [111, 163] width 115 height 13
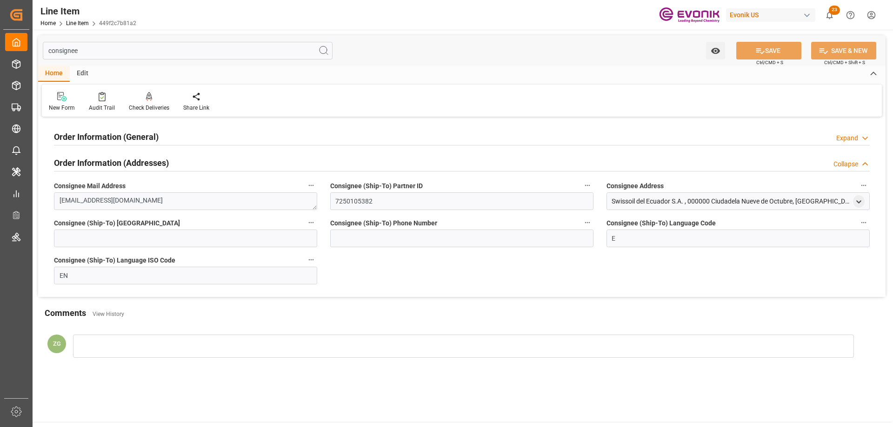
click at [133, 140] on h2 "Order Information (General)" at bounding box center [106, 137] width 105 height 13
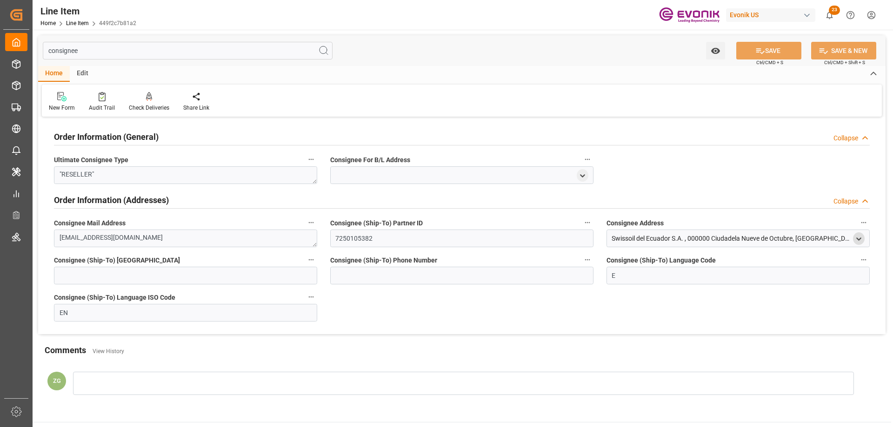
click at [859, 237] on icon "open menu" at bounding box center [859, 239] width 8 height 8
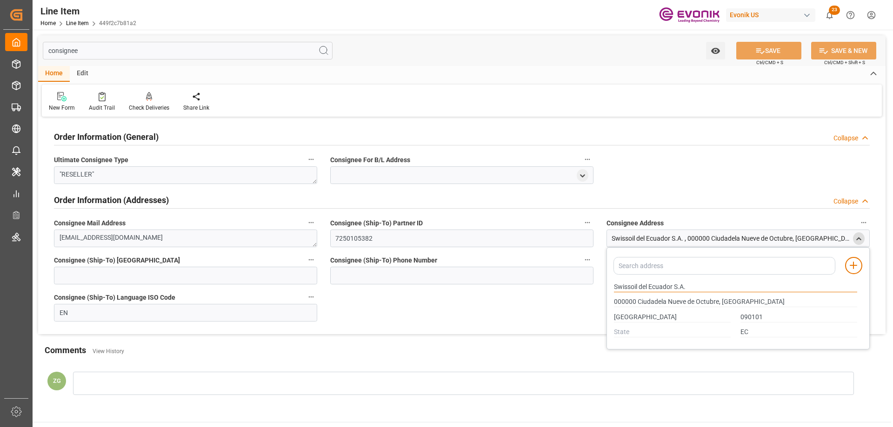
drag, startPoint x: 614, startPoint y: 287, endPoint x: 648, endPoint y: 286, distance: 34.4
click at [648, 286] on input "Swissoil del Ecuador S.A." at bounding box center [735, 287] width 243 height 10
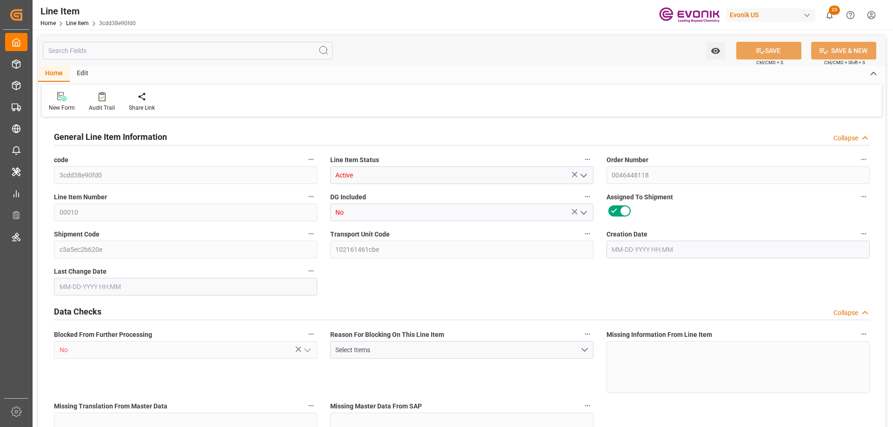
type input "20"
type input "3794.4"
type input "3600"
type input "50.2956"
type input "360"
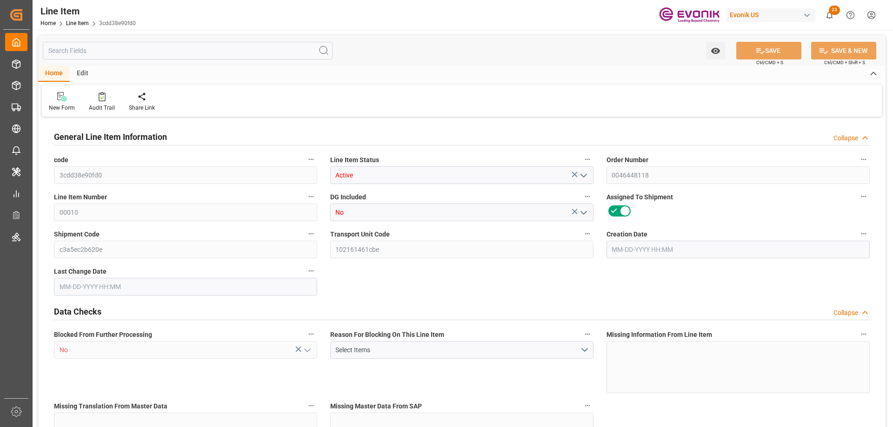
type input "20448"
type input "360"
type input "3600"
type input "3794.4"
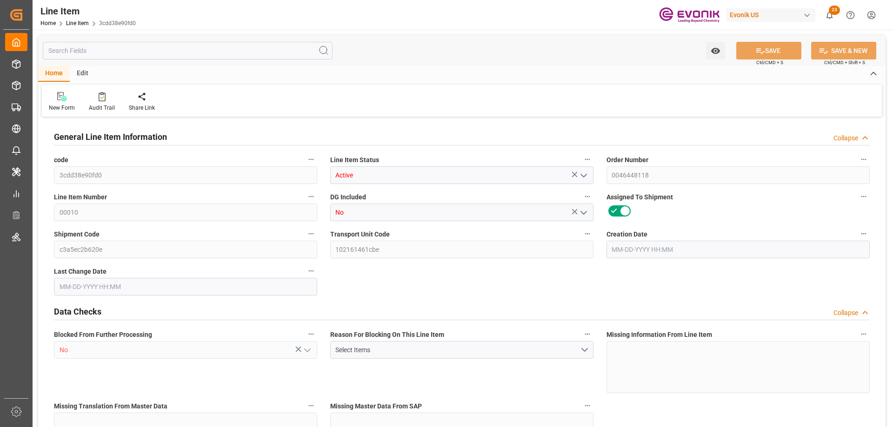
type input "4312.4"
type input "3600"
type input "50.2956"
type input "50295.6"
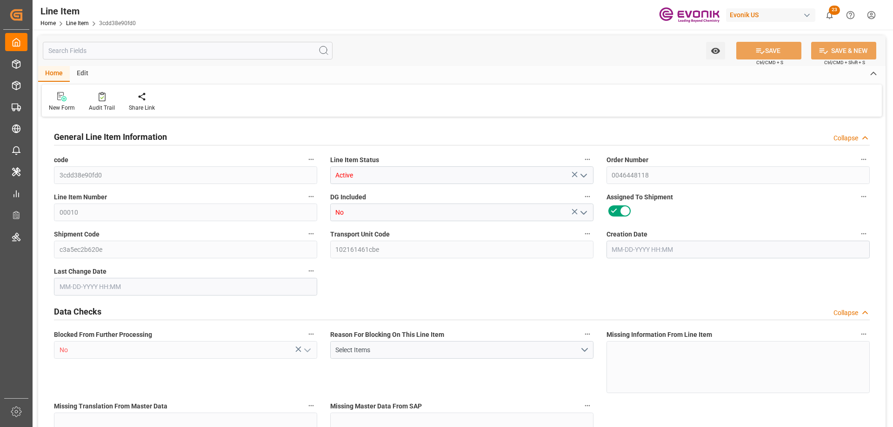
type input "360"
type input "3794.4"
type input "3600"
type input "50.2956"
type input "04-13-2025 01:13"
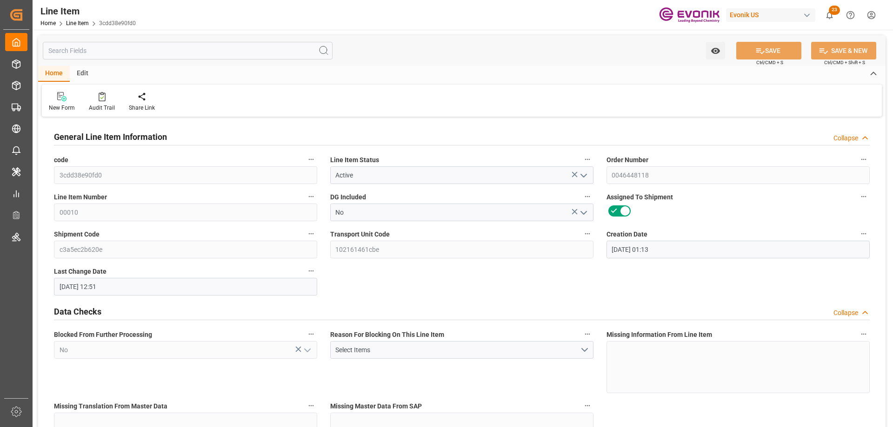
type input "09-09-2025 12:51"
type input "10-25-2025"
type input "09-25-2025"
type input "09-18-2025"
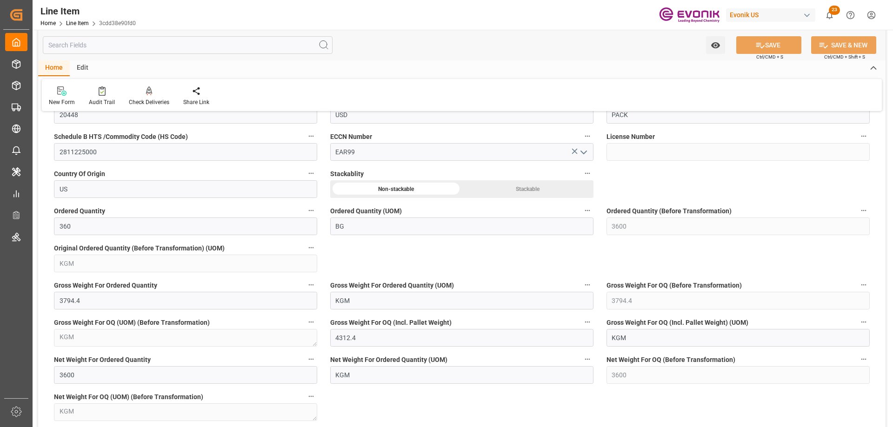
scroll to position [697, 0]
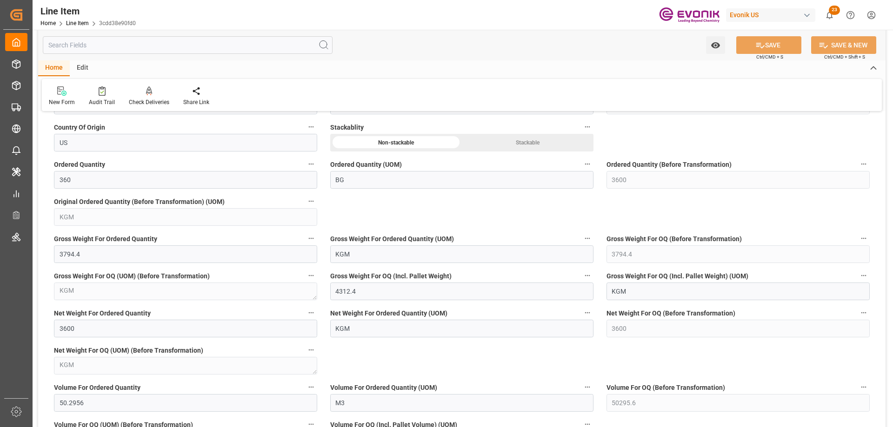
click at [166, 48] on input "text" at bounding box center [188, 45] width 290 height 18
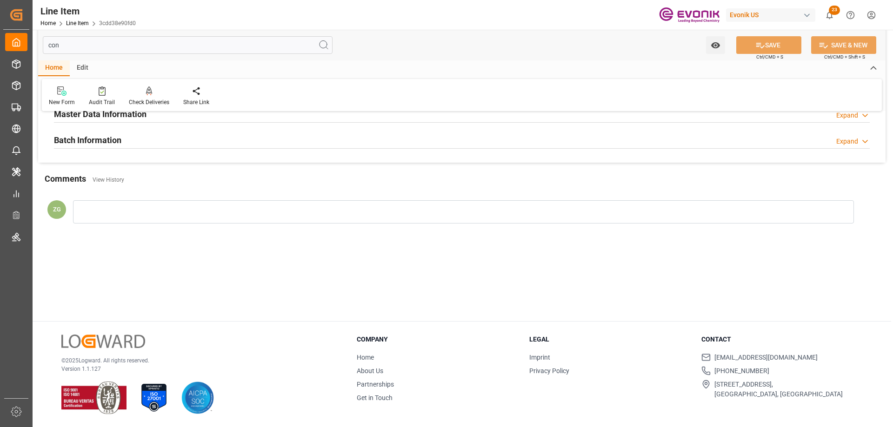
scroll to position [0, 0]
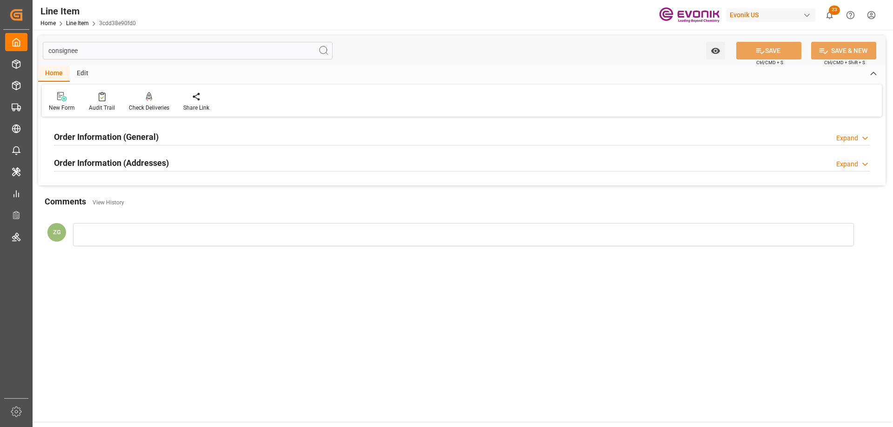
type input "consignee"
click at [124, 163] on h2 "Order Information (Addresses)" at bounding box center [111, 163] width 115 height 13
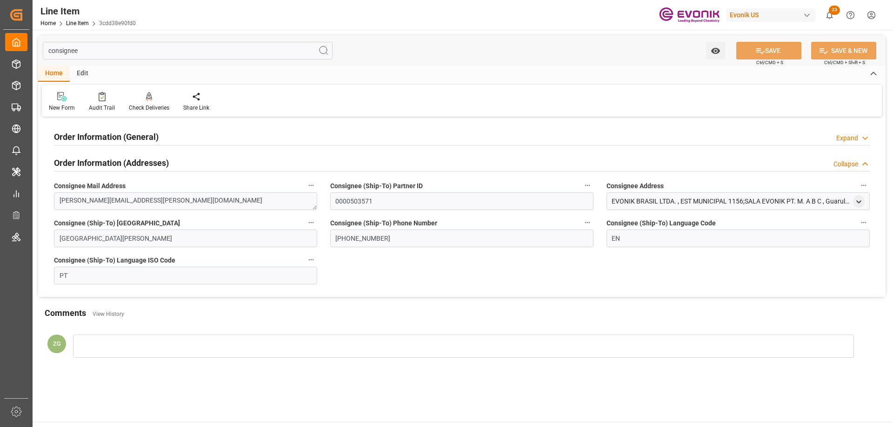
click at [126, 135] on h2 "Order Information (General)" at bounding box center [106, 137] width 105 height 13
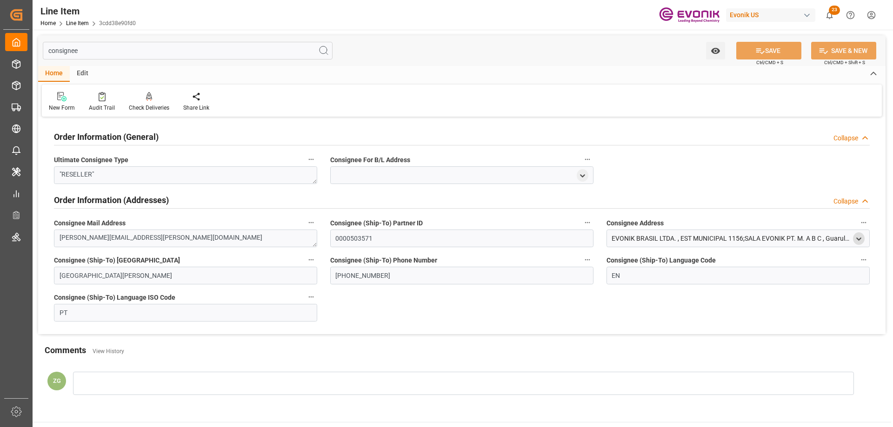
click at [858, 243] on icon "open menu" at bounding box center [859, 239] width 8 height 8
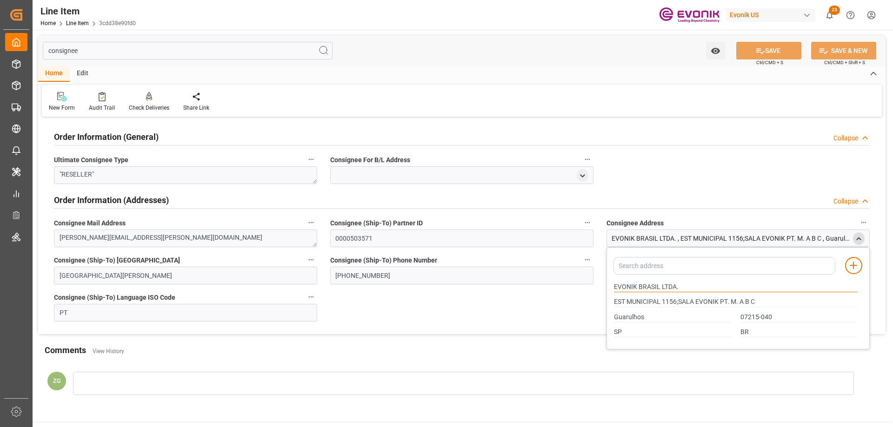
drag, startPoint x: 614, startPoint y: 286, endPoint x: 658, endPoint y: 286, distance: 44.6
click at [658, 286] on input "EVONIK BRASIL LTDA." at bounding box center [735, 287] width 243 height 10
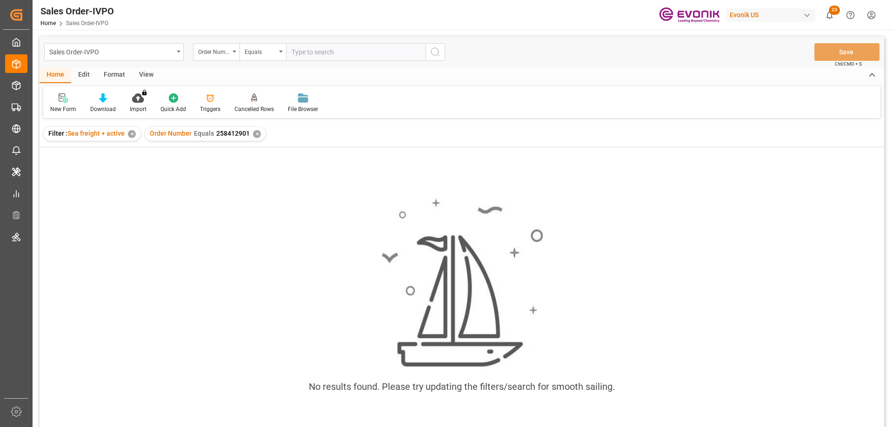
click at [382, 46] on input "text" at bounding box center [355, 52] width 139 height 18
type input "0046465884"
click at [253, 133] on div "✕" at bounding box center [257, 134] width 8 height 8
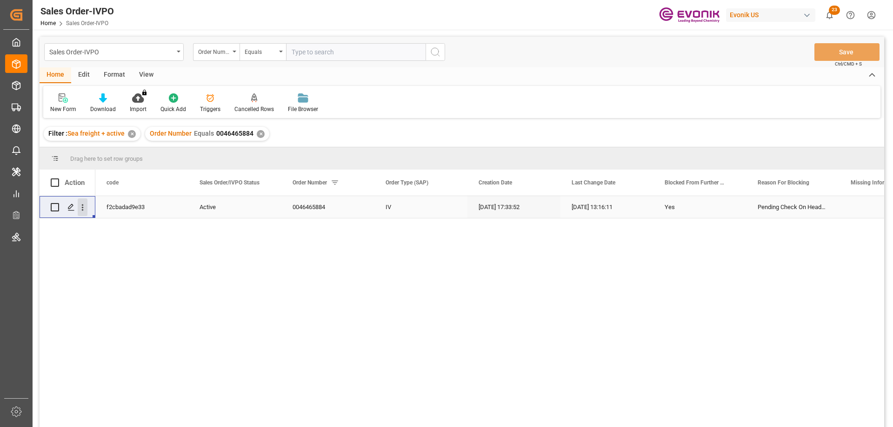
click at [82, 208] on icon "open menu" at bounding box center [83, 208] width 2 height 7
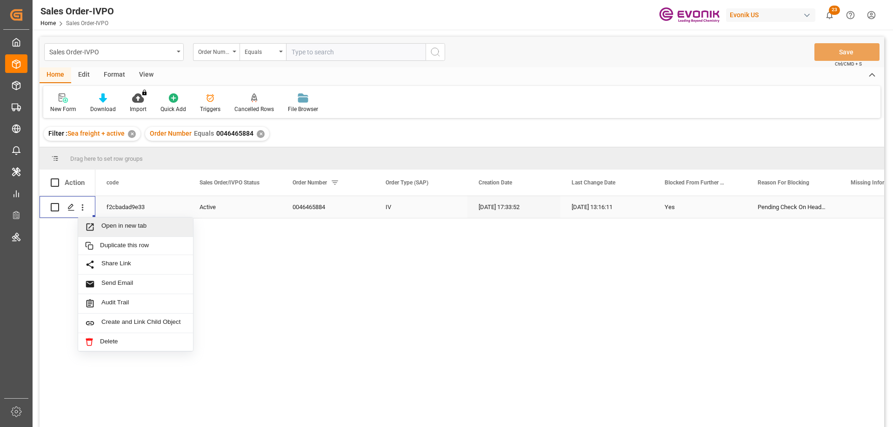
click at [113, 228] on span "Open in new tab" at bounding box center [143, 227] width 85 height 10
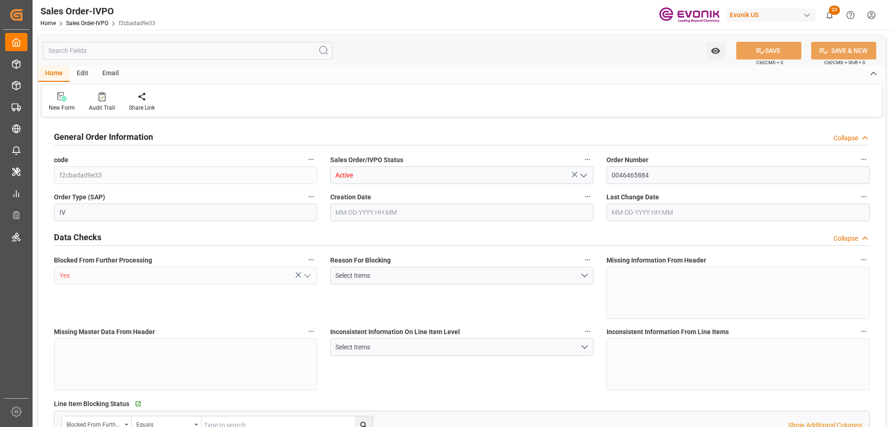
type input "BEANR"
type input "0"
type input "1"
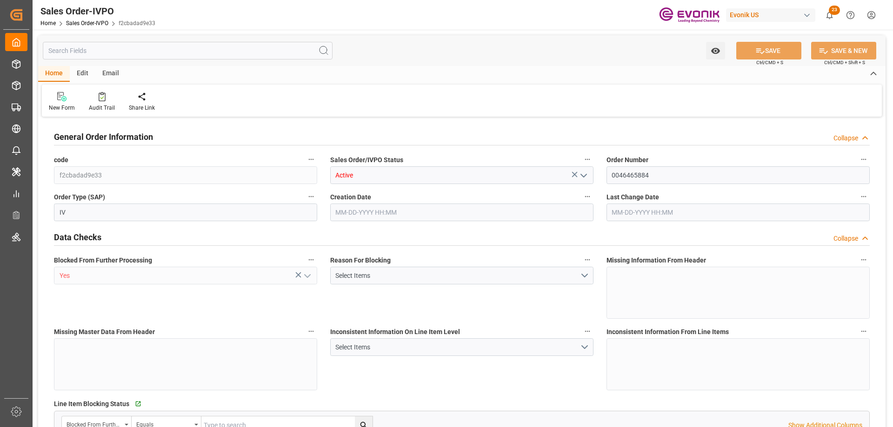
type input "16113.05"
type input "22.372"
type input "17000"
type input "30"
type input "[DATE] 17:33"
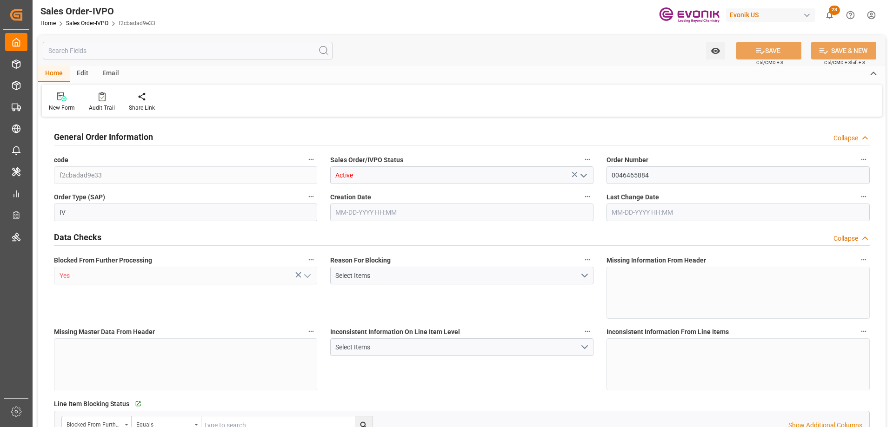
type input "[DATE] 13:16"
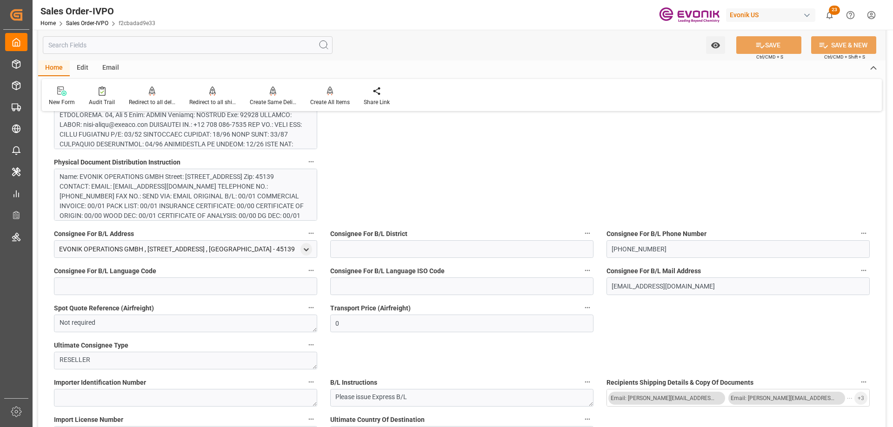
scroll to position [790, 0]
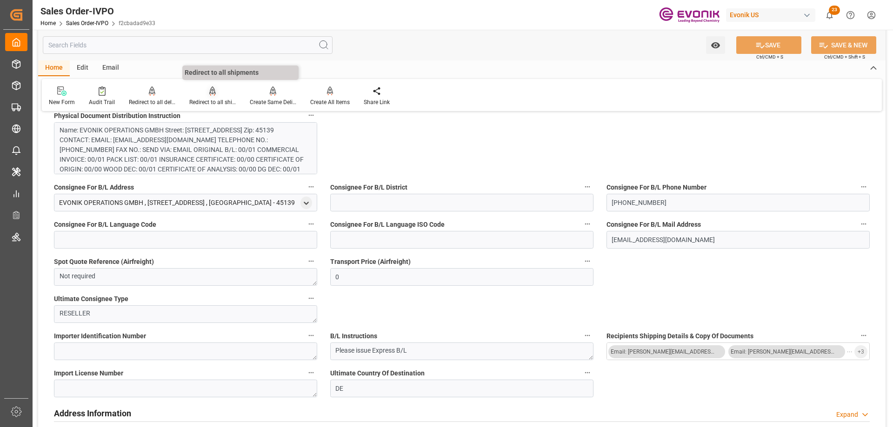
click at [212, 102] on div "Redirect to all shipments" at bounding box center [212, 102] width 46 height 8
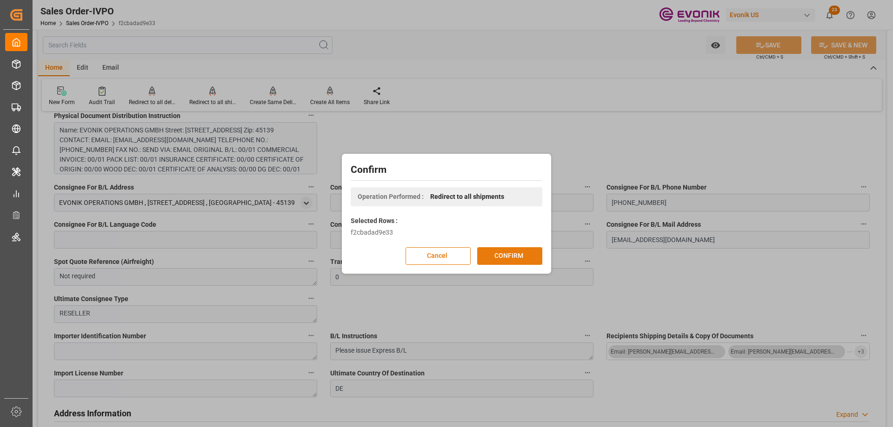
click at [494, 262] on button "CONFIRM" at bounding box center [509, 256] width 65 height 18
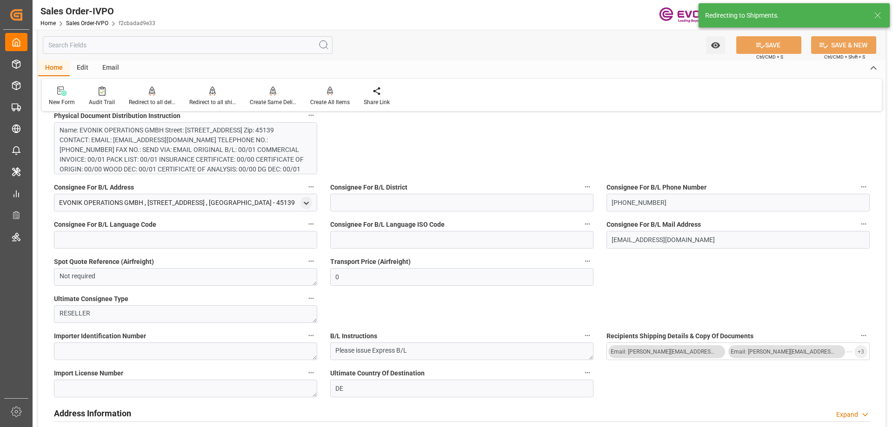
type input "[DATE] 17:33"
type input "[DATE] 13:16"
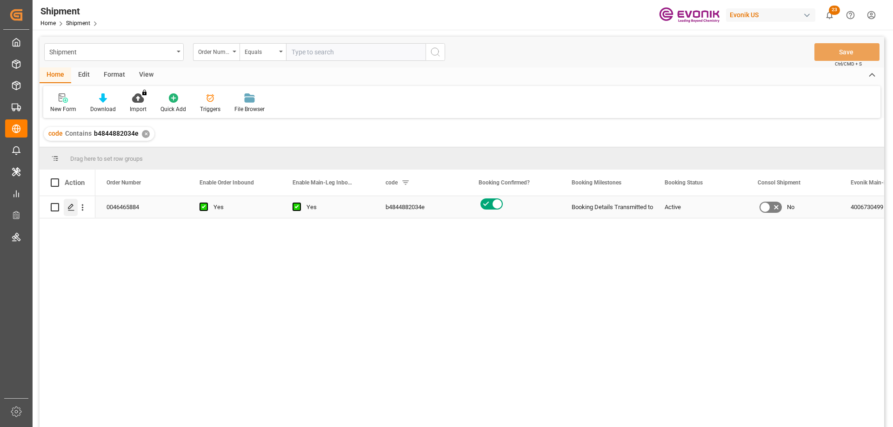
click at [73, 205] on icon "Press SPACE to select this row." at bounding box center [70, 207] width 7 height 7
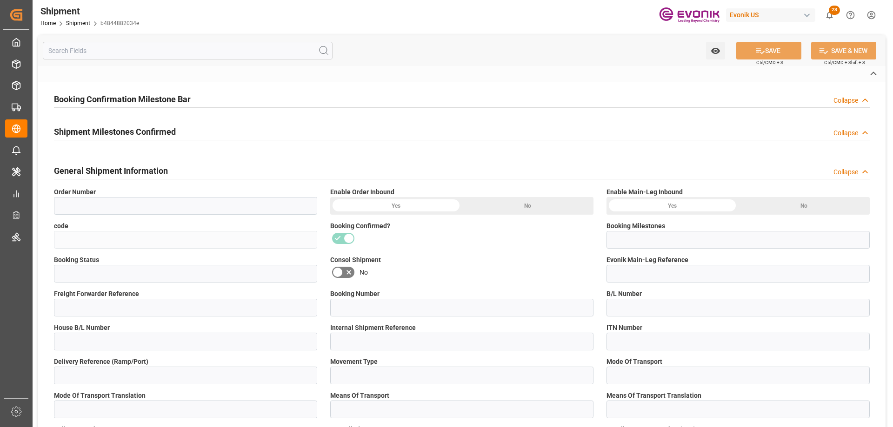
type input "0046465884"
type input "b4844882034e"
type input "Booking Details Transmitted to SAP"
type input "Active"
type input "4006730499"
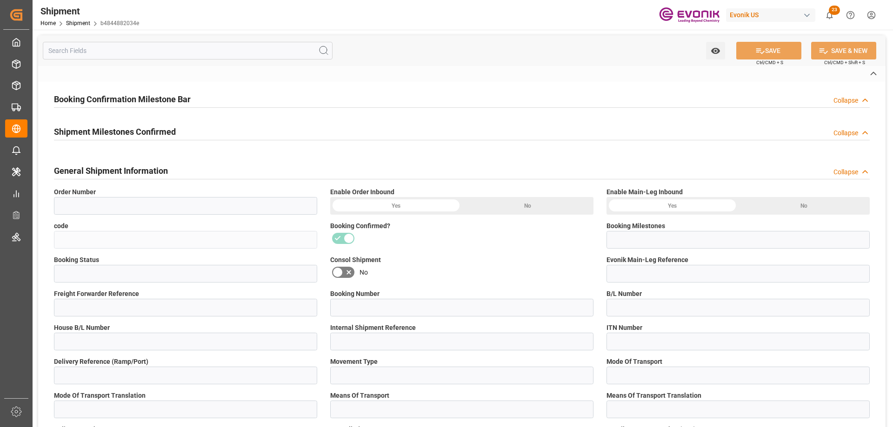
type input "250905000163"
type input "258121304"
type input "P2P"
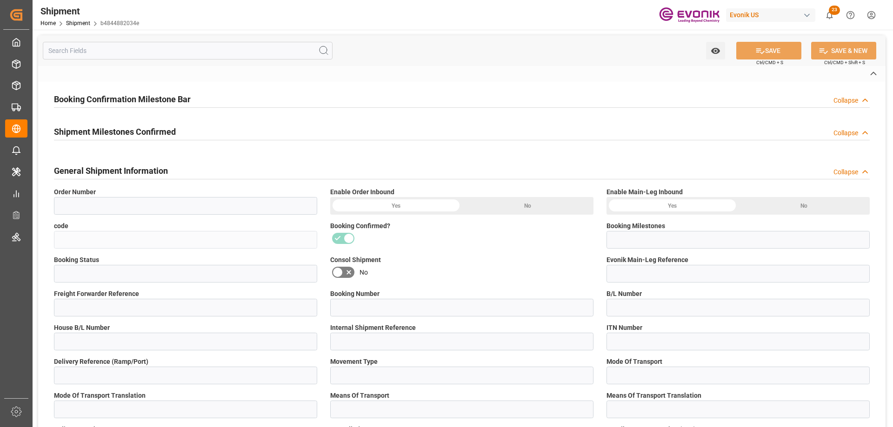
type input "45"
type input "FCL"
type input "0006"
type input "20GP"
type input "3011837976"
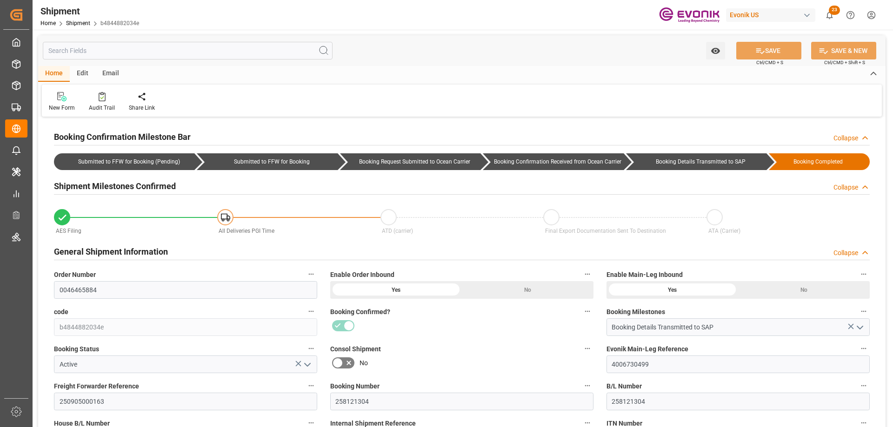
type input "[DATE]"
click at [124, 52] on input "text" at bounding box center [188, 51] width 290 height 18
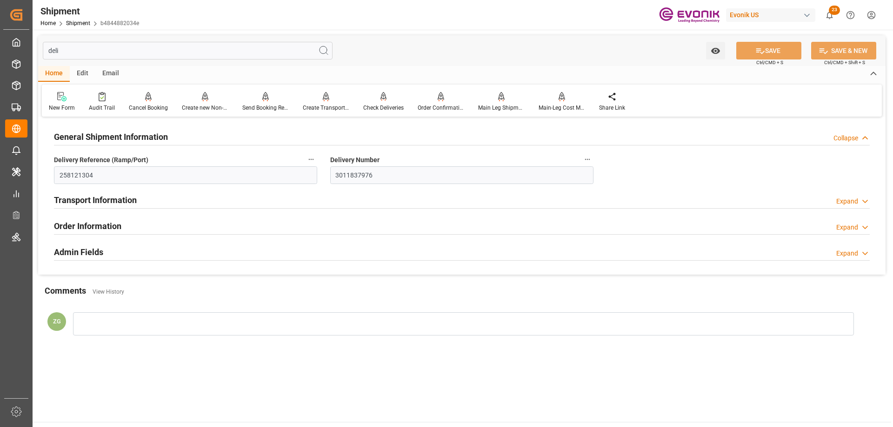
type input "deli"
click at [124, 195] on h2 "Transport Information" at bounding box center [95, 200] width 83 height 13
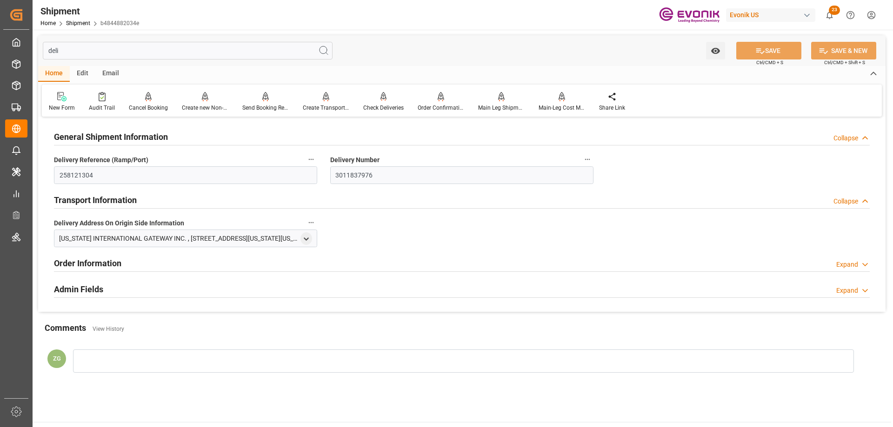
click at [103, 269] on h2 "Order Information" at bounding box center [87, 263] width 67 height 13
